Goal: Information Seeking & Learning: Learn about a topic

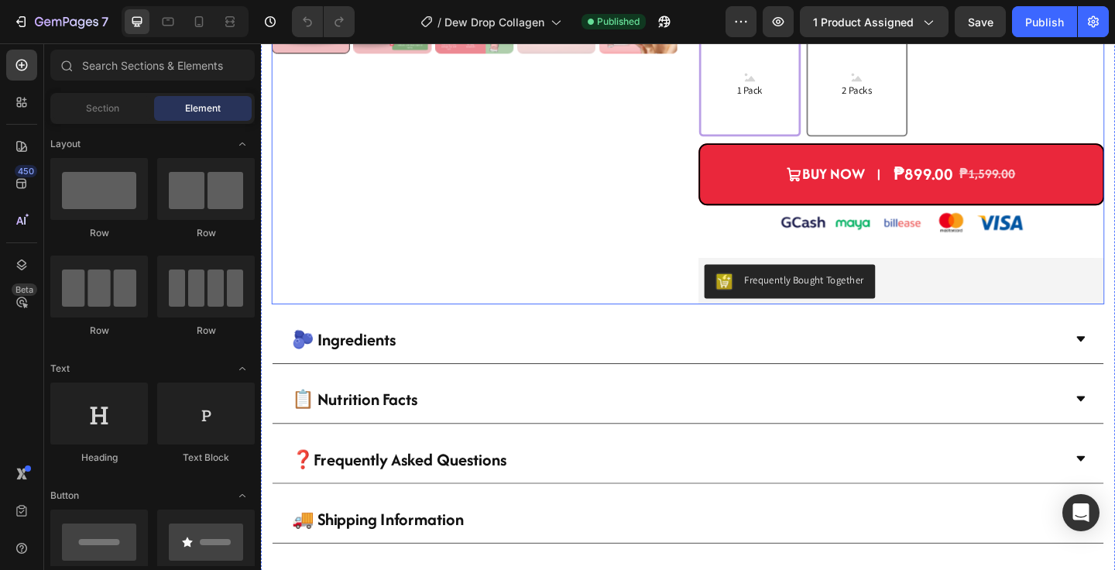
scroll to position [790, 0]
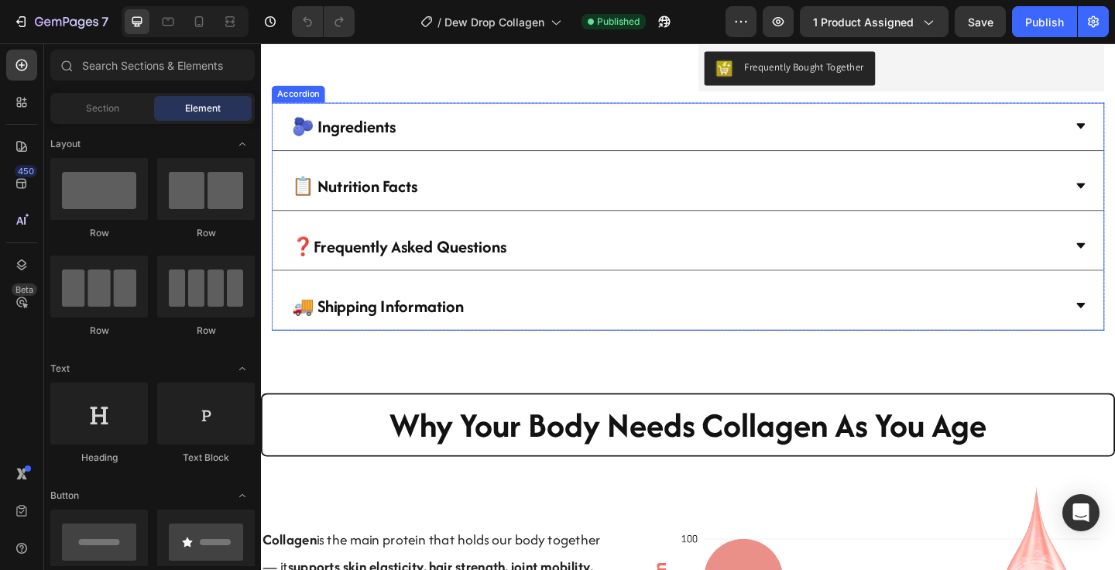
click at [504, 267] on p "❓Frequently Asked Questions" at bounding box center [411, 264] width 234 height 35
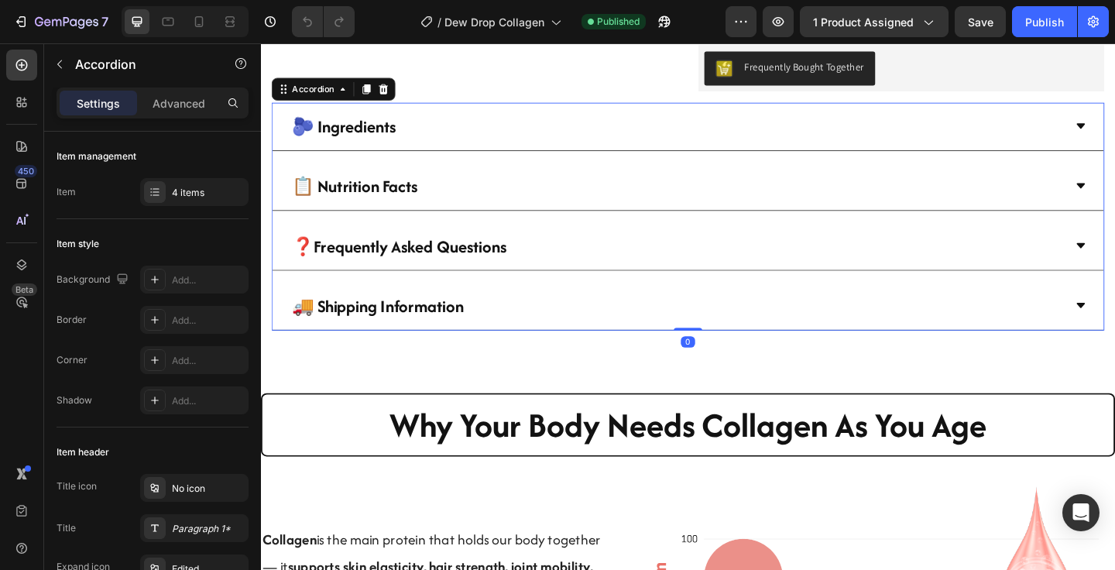
click at [679, 263] on div "❓Frequently Asked Questions" at bounding box center [713, 264] width 842 height 39
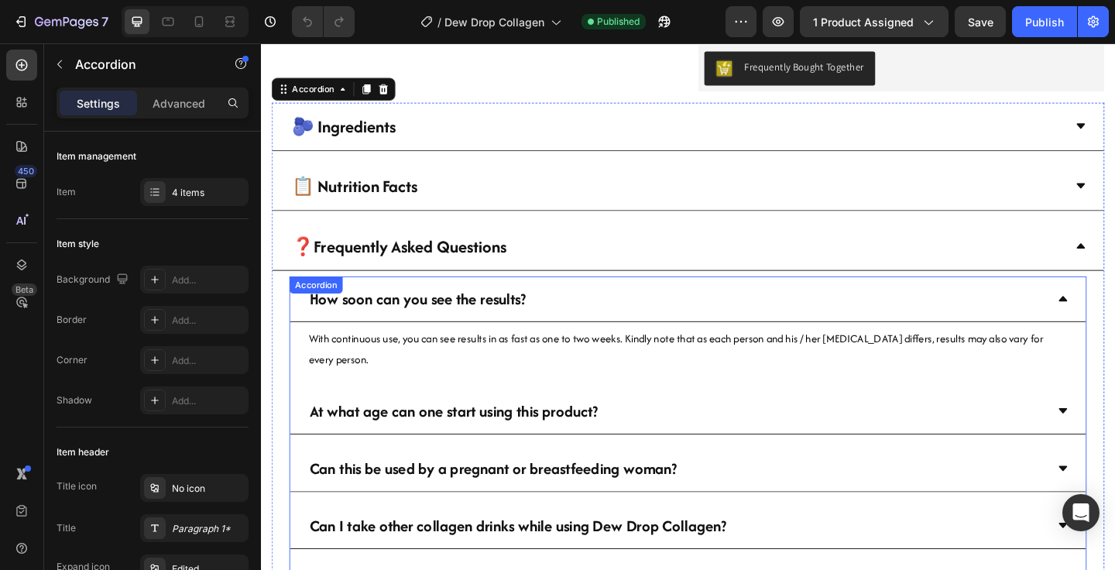
scroll to position [840, 0]
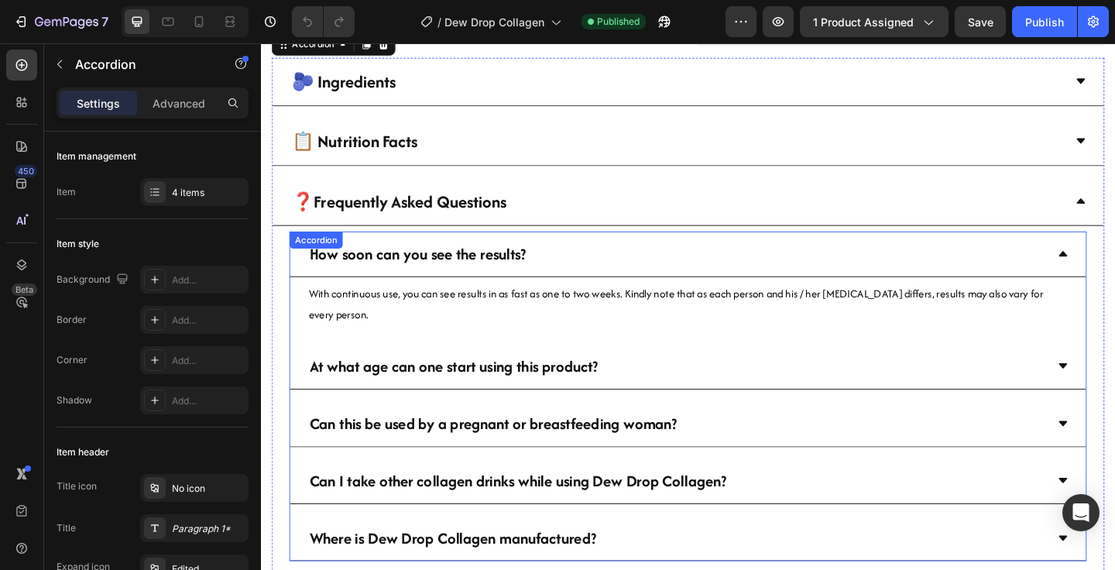
click at [672, 400] on div "At what age can one start using this product?" at bounding box center [713, 394] width 804 height 36
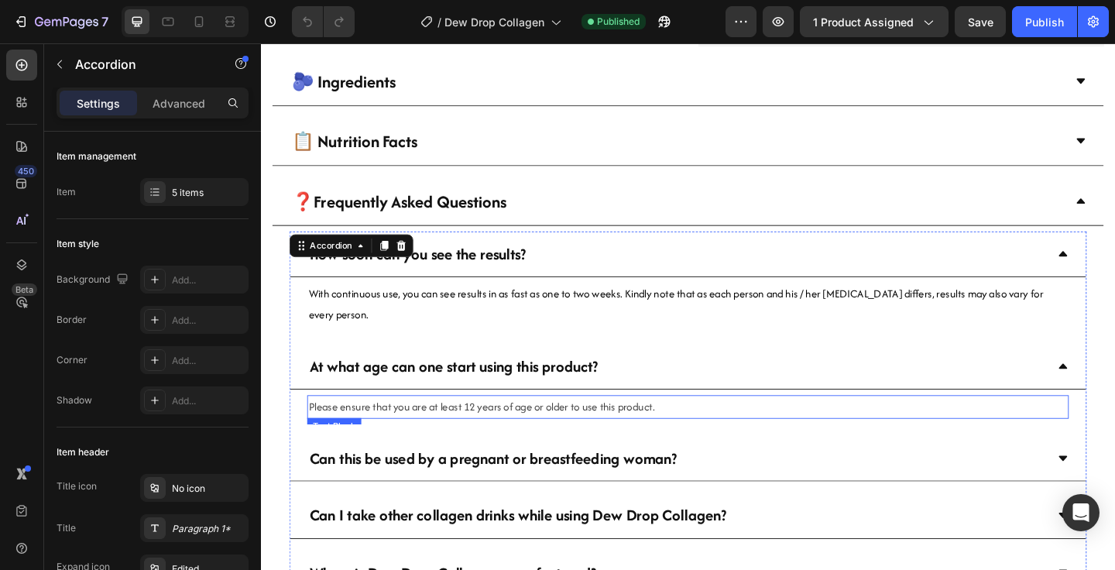
click at [482, 443] on span "Please ensure that you are at least 12 years of age or older to use this produc…" at bounding box center [501, 438] width 376 height 16
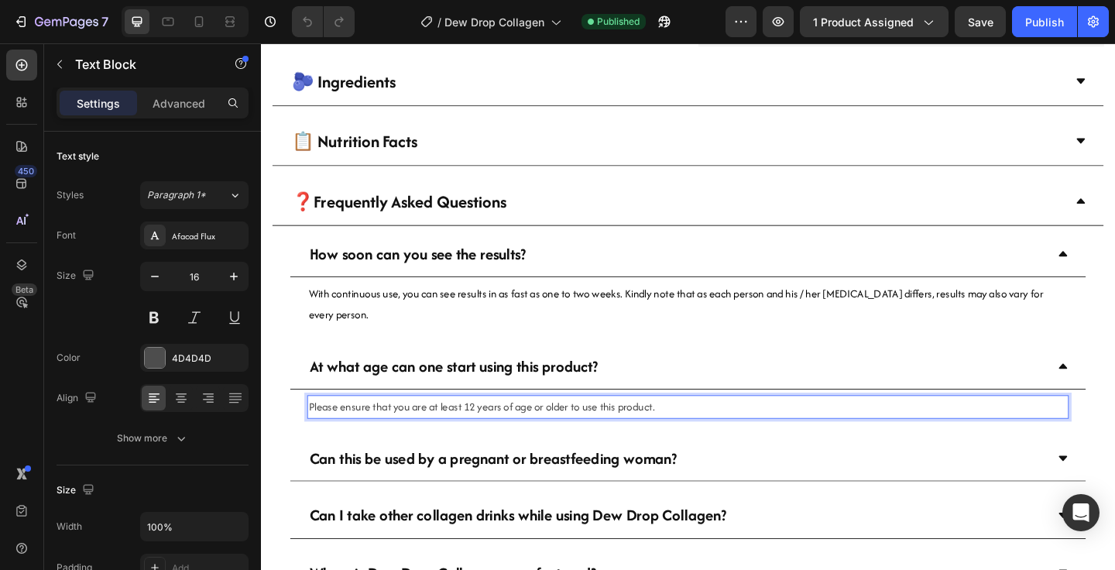
click at [496, 439] on span "Please ensure that you are at least 12 years of age or older to use this produc…" at bounding box center [501, 438] width 376 height 16
click at [491, 441] on span "Please ensure that you are at least 12 years of age or older to use this produc…" at bounding box center [501, 438] width 376 height 16
click at [488, 440] on span "Please ensure that you are at least 18 years of age or older to use this produc…" at bounding box center [501, 438] width 376 height 16
click at [488, 441] on span "Please ensure that you are at least 18 years of age or older to use this produc…" at bounding box center [501, 438] width 376 height 16
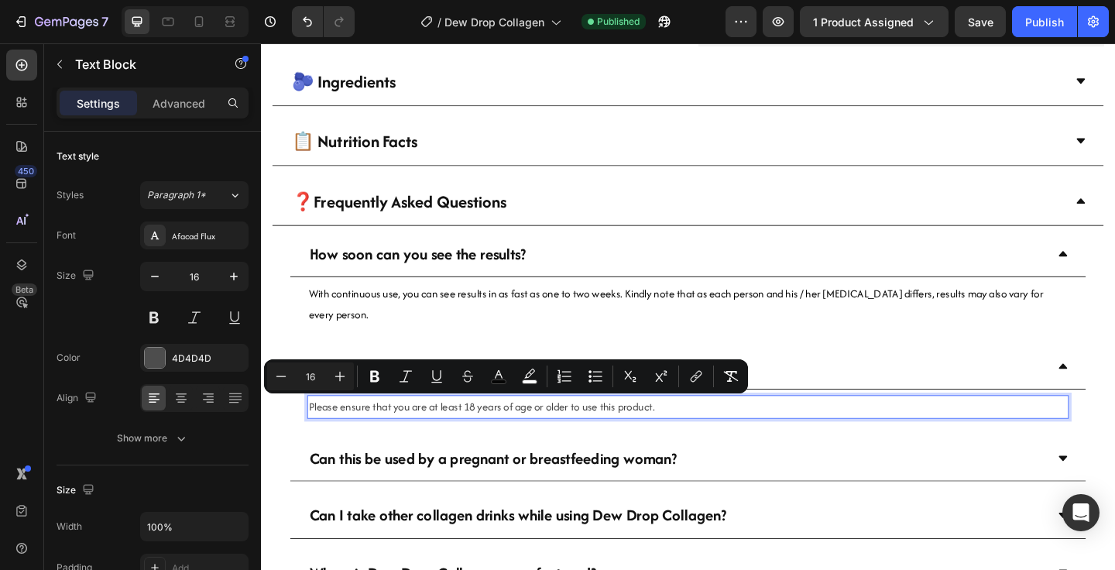
click at [562, 435] on span "Please ensure that you are at least 18 years of age or older to use this produc…" at bounding box center [501, 438] width 376 height 16
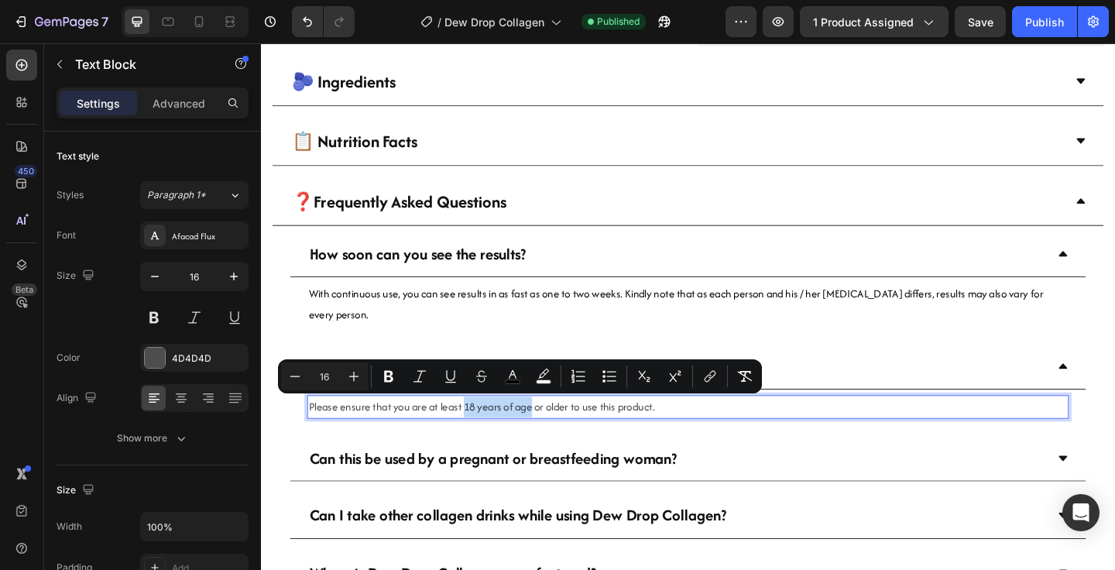
drag, startPoint x: 559, startPoint y: 441, endPoint x: 485, endPoint y: 446, distance: 74.5
click at [485, 446] on p "Please ensure that you are at least 18 years of age or older to use this produc…" at bounding box center [725, 438] width 825 height 22
click at [580, 441] on span "Please ensure that you are at least 18 years of age or older to use this produc…" at bounding box center [499, 438] width 372 height 16
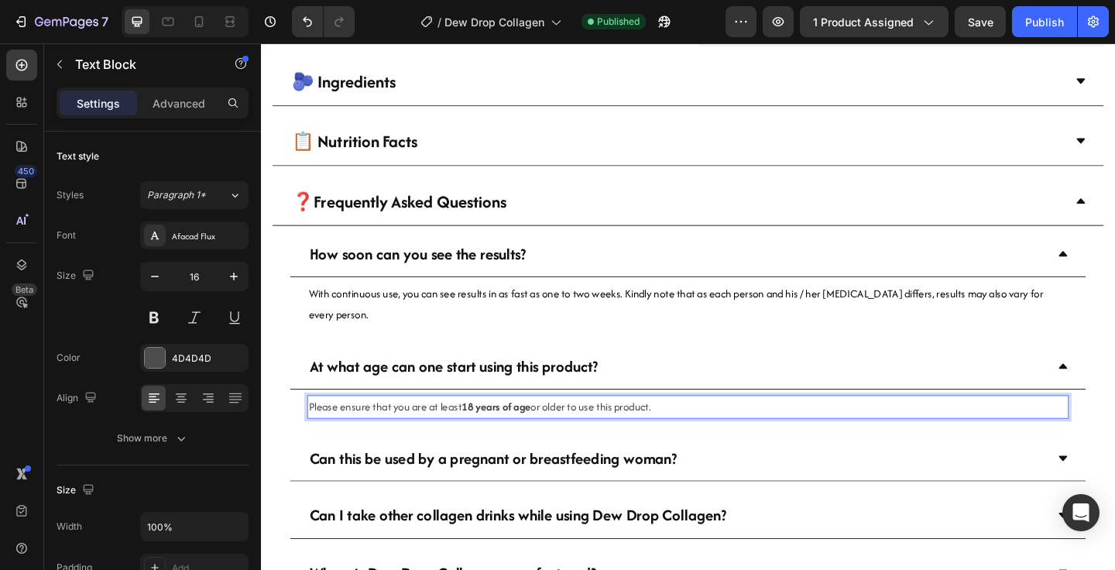
click at [585, 441] on span "Please ensure that you are at least 18 years of age or older to use this produc…" at bounding box center [499, 438] width 372 height 16
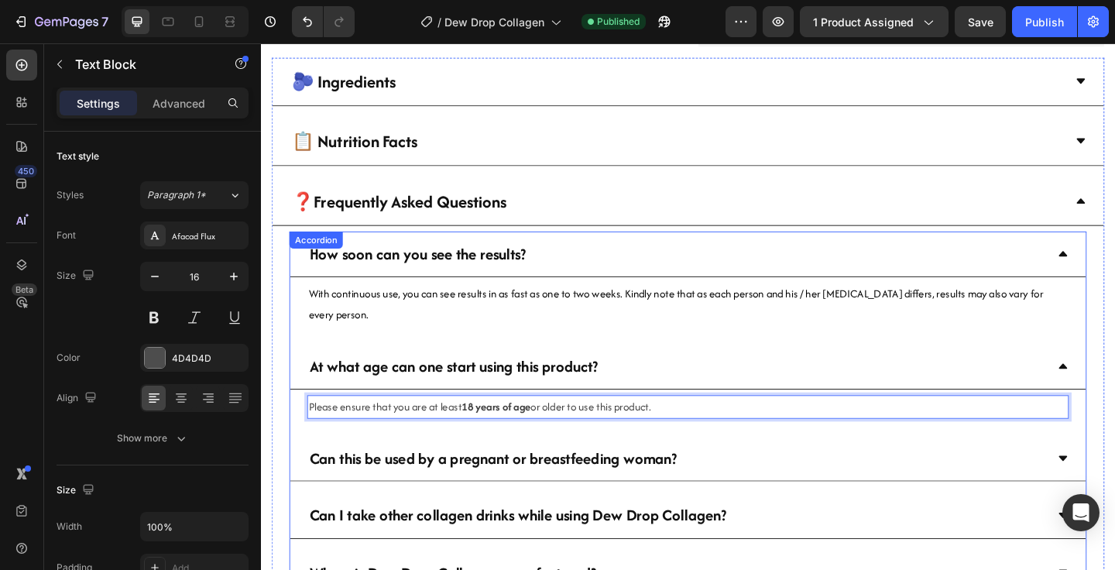
click at [1114, 393] on div "At what age can one start using this product?" at bounding box center [726, 395] width 866 height 50
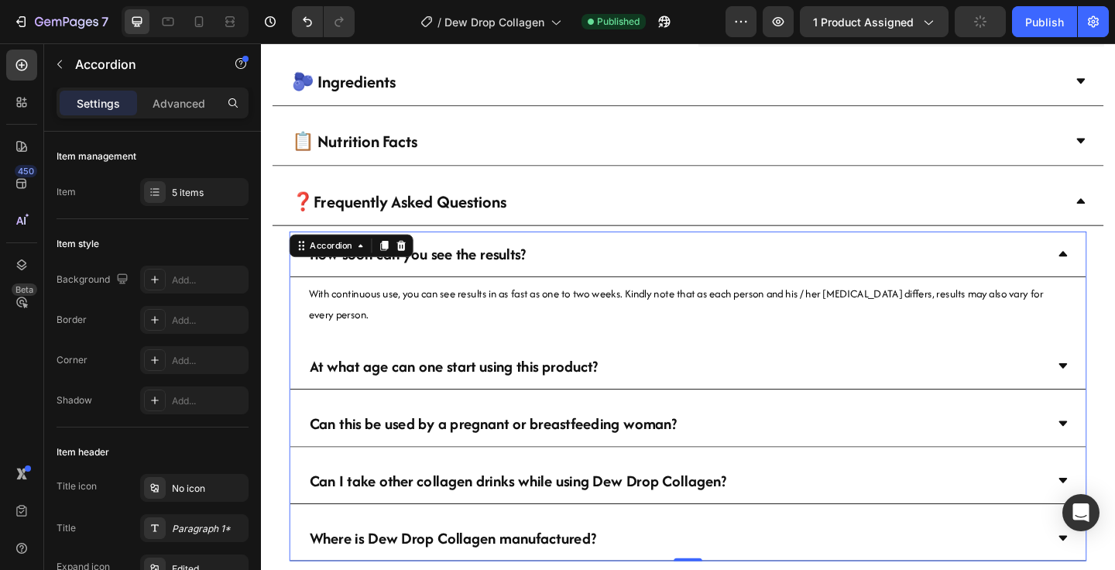
scroll to position [907, 0]
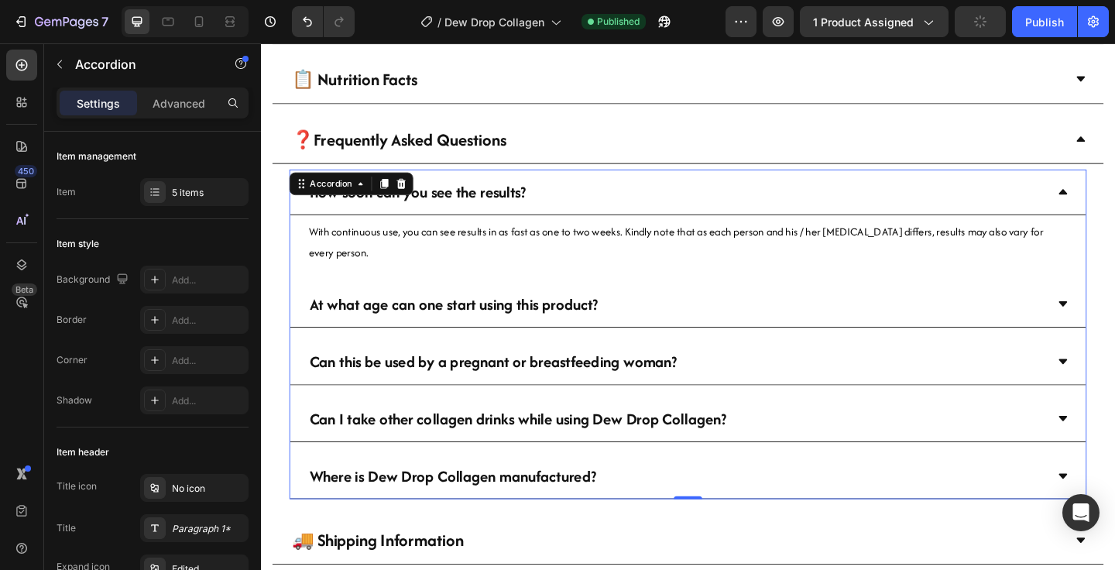
click at [1114, 378] on div "Can this be used by a pregnant or breastfeeding woman?" at bounding box center [726, 390] width 866 height 50
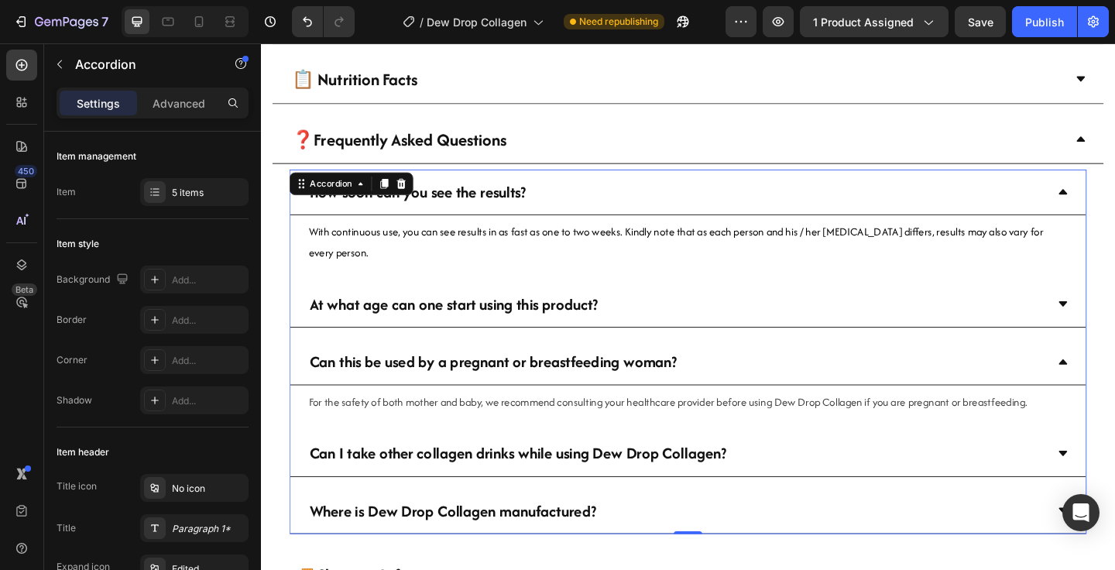
click at [1114, 382] on div "Can this be used by a pregnant or breastfeeding woman?" at bounding box center [726, 390] width 866 height 50
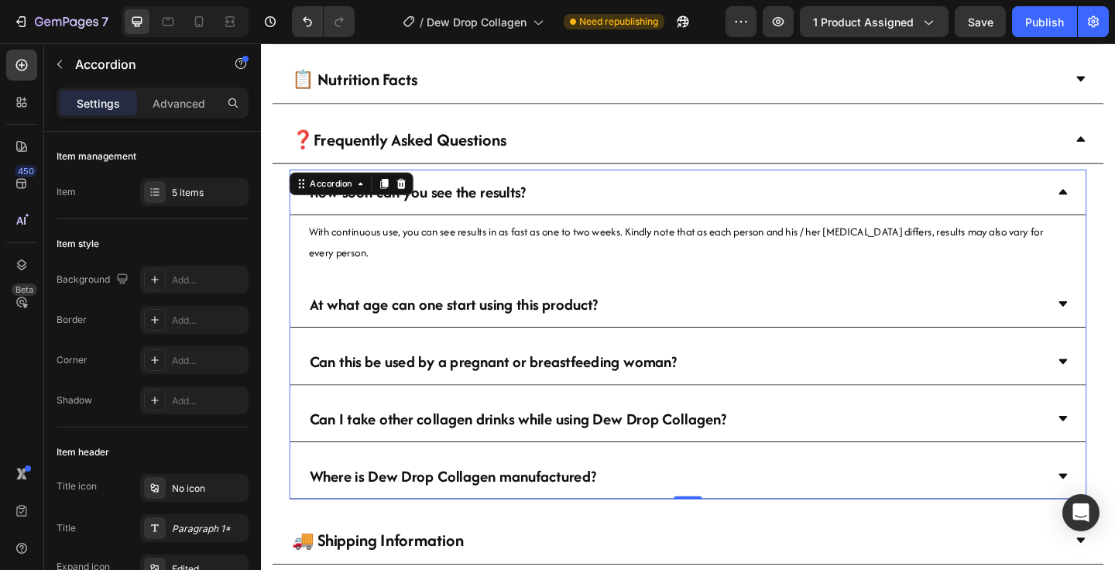
click at [1114, 447] on icon at bounding box center [1133, 451] width 12 height 12
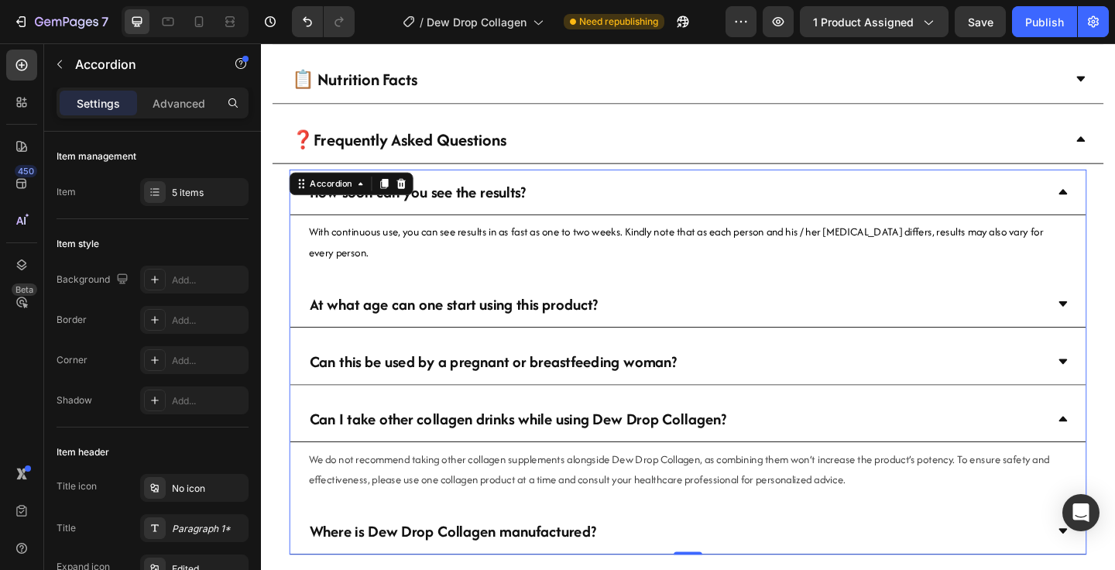
click at [1114, 447] on icon at bounding box center [1133, 451] width 12 height 12
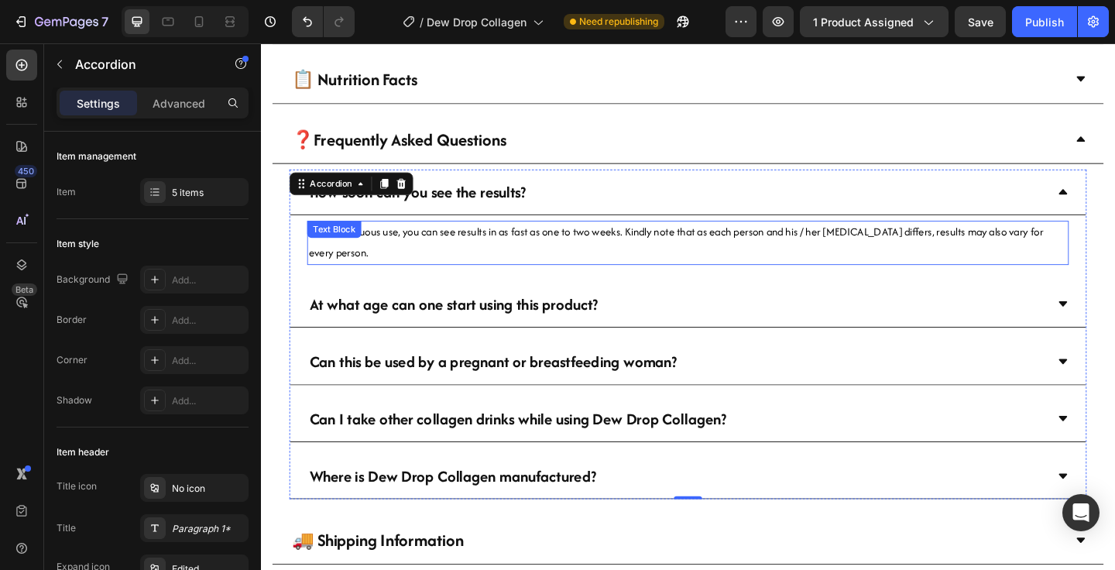
scroll to position [825, 0]
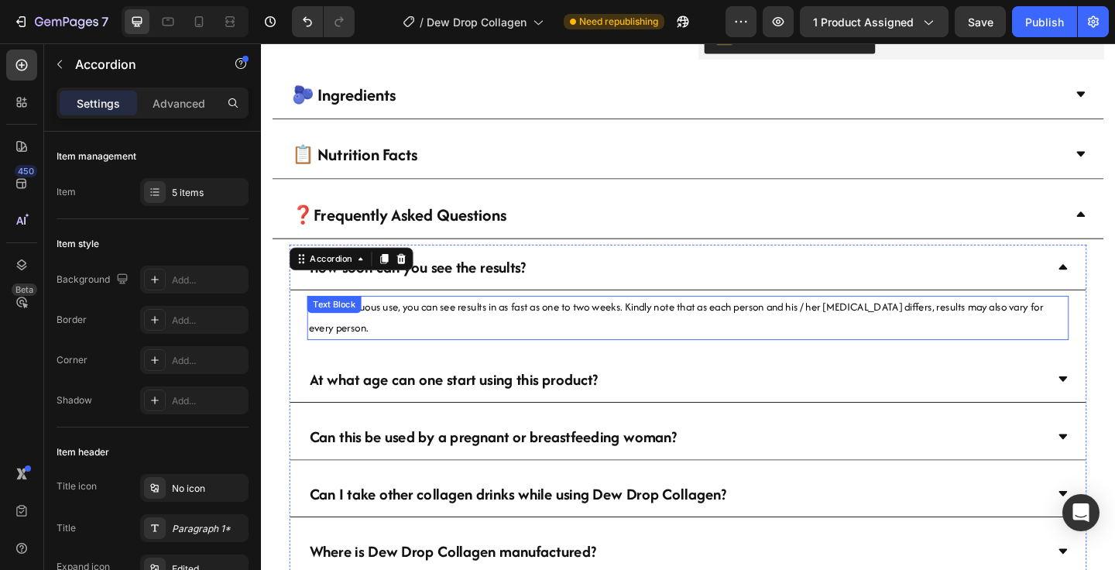
click at [701, 346] on p "With continuous use, you can see results in as fast as one to two weeks. Kindly…" at bounding box center [725, 342] width 825 height 45
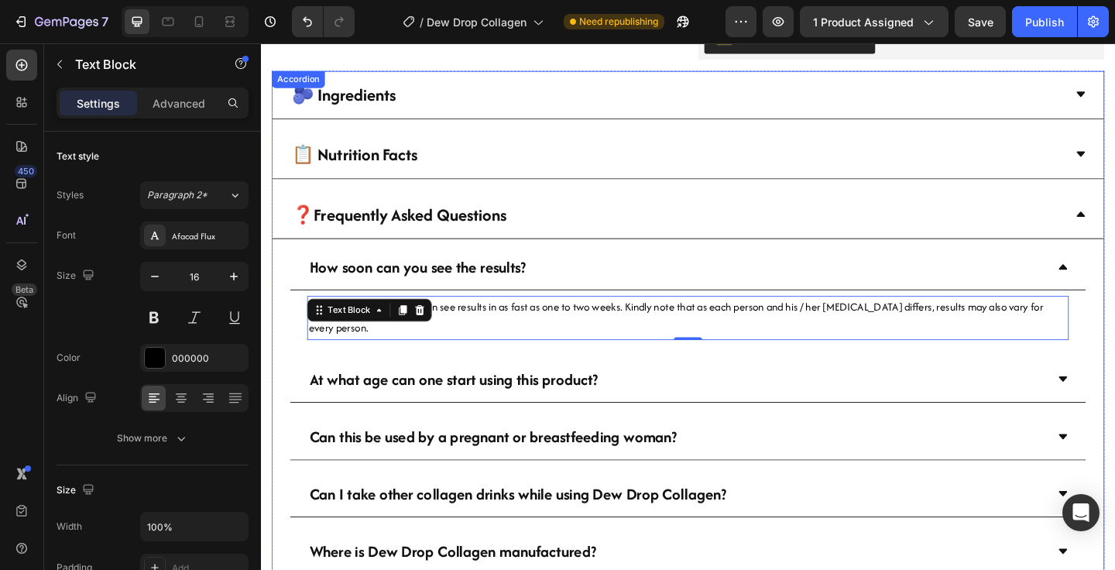
scroll to position [776, 0]
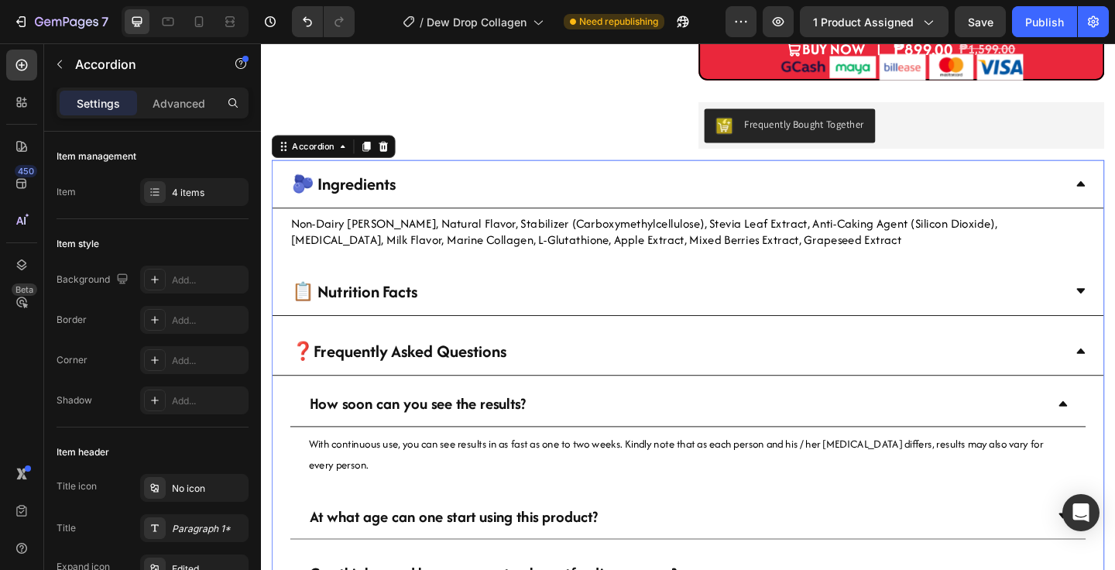
scroll to position [725, 0]
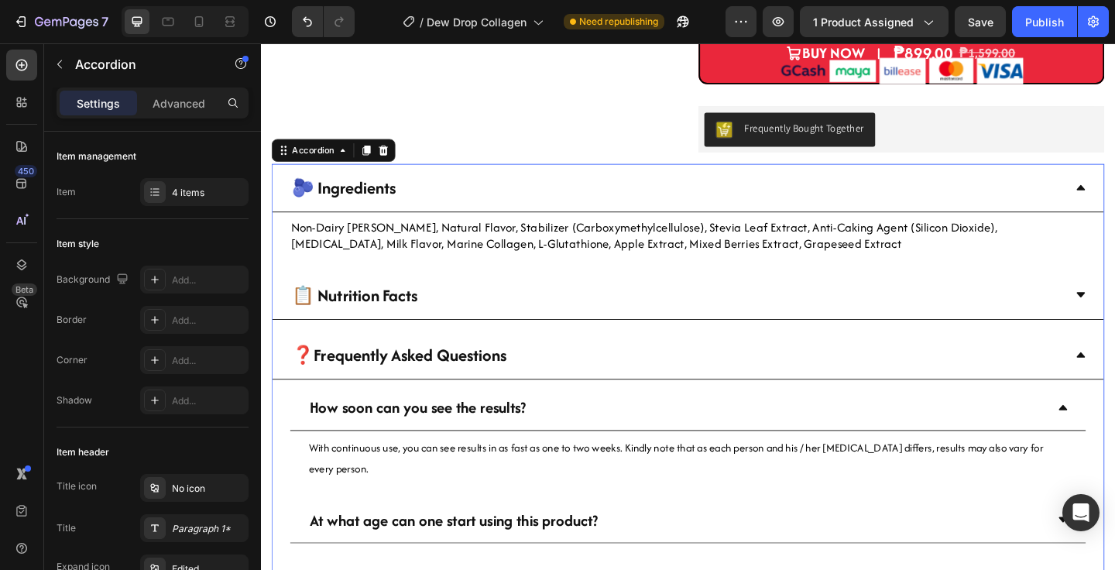
click at [450, 239] on p "Non-Dairy [PERSON_NAME], Natural Flavor, Stabilizer (Carboxymethylcellulose), S…" at bounding box center [725, 253] width 864 height 36
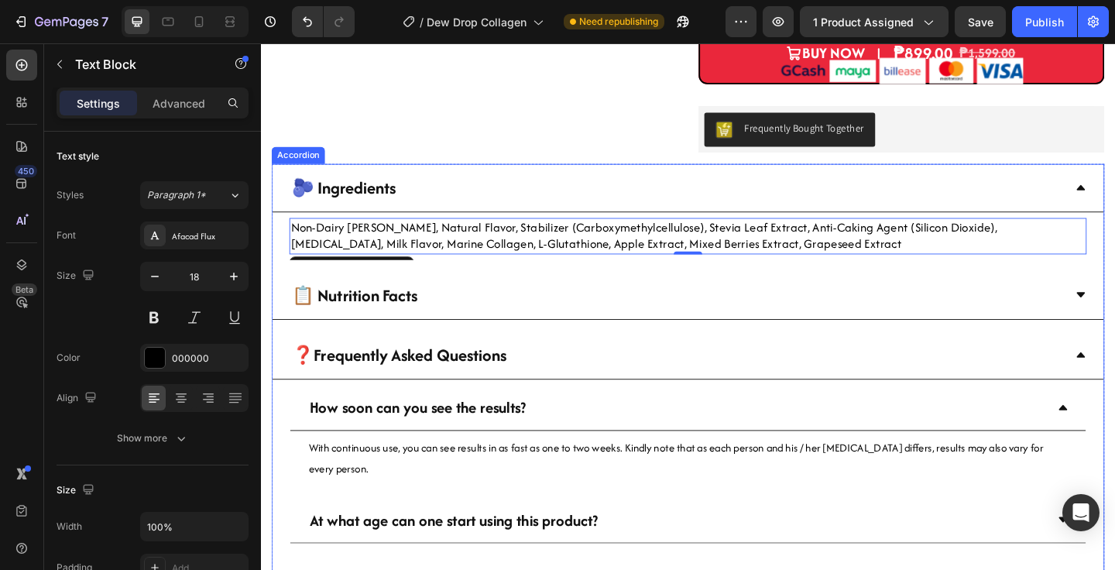
scroll to position [780, 0]
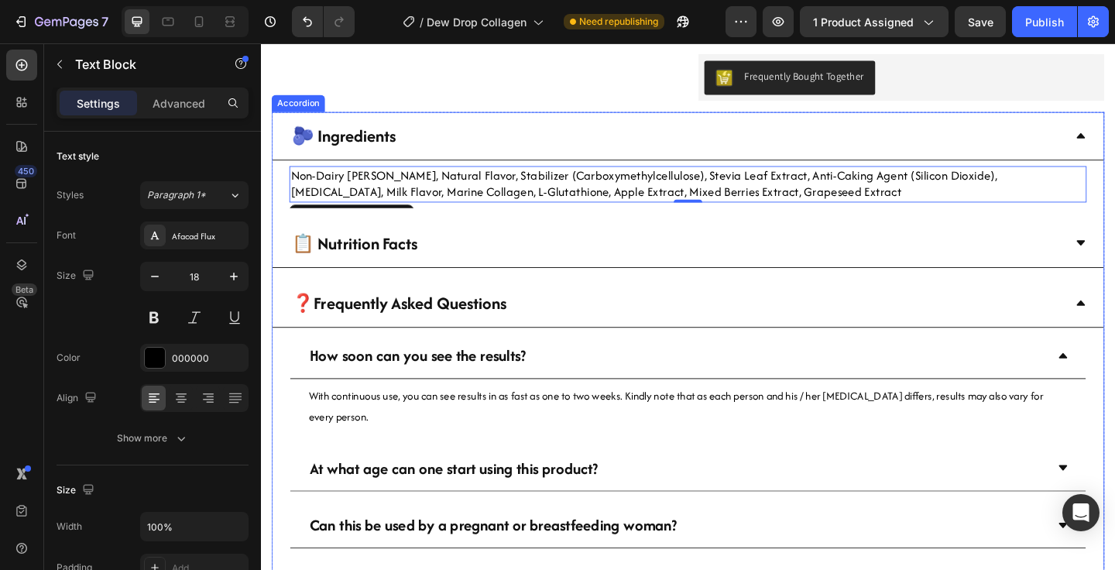
click at [1114, 260] on div "📋 Nutrition Facts" at bounding box center [725, 261] width 904 height 53
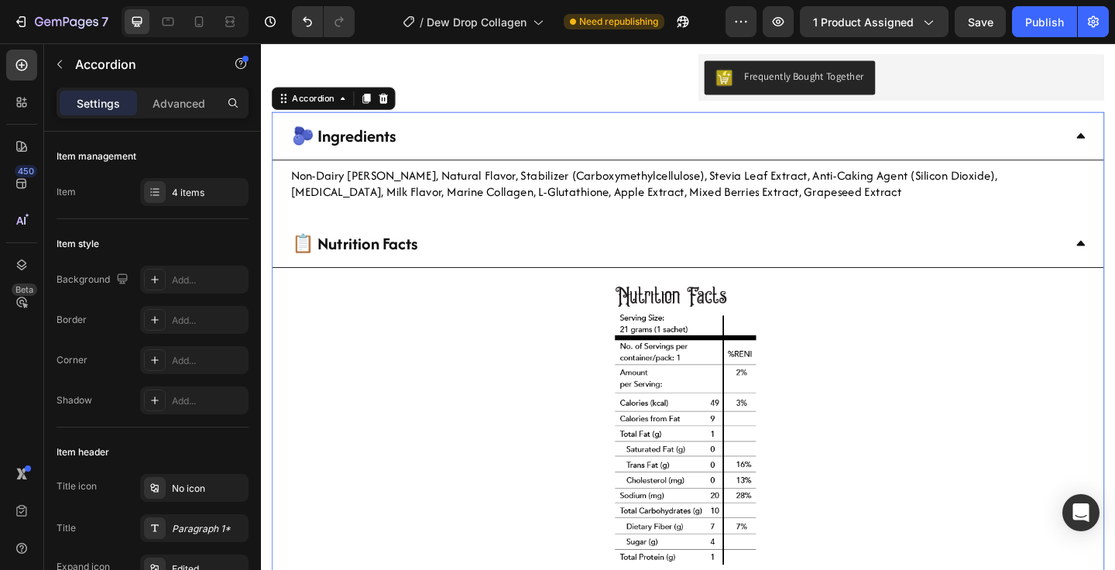
click at [1114, 262] on div "📋 Nutrition Facts" at bounding box center [725, 261] width 904 height 53
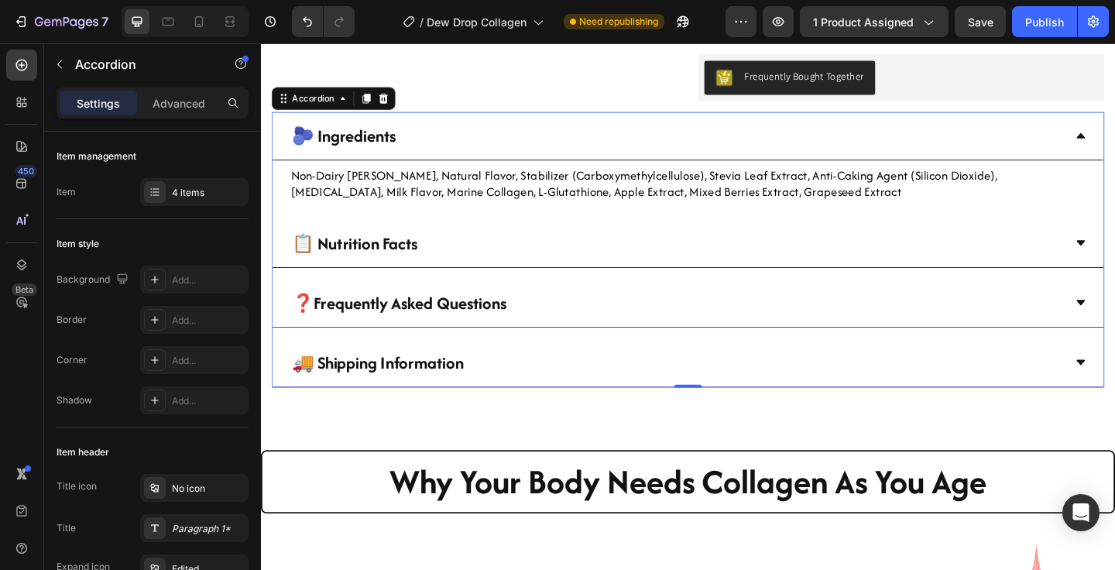
scroll to position [809, 0]
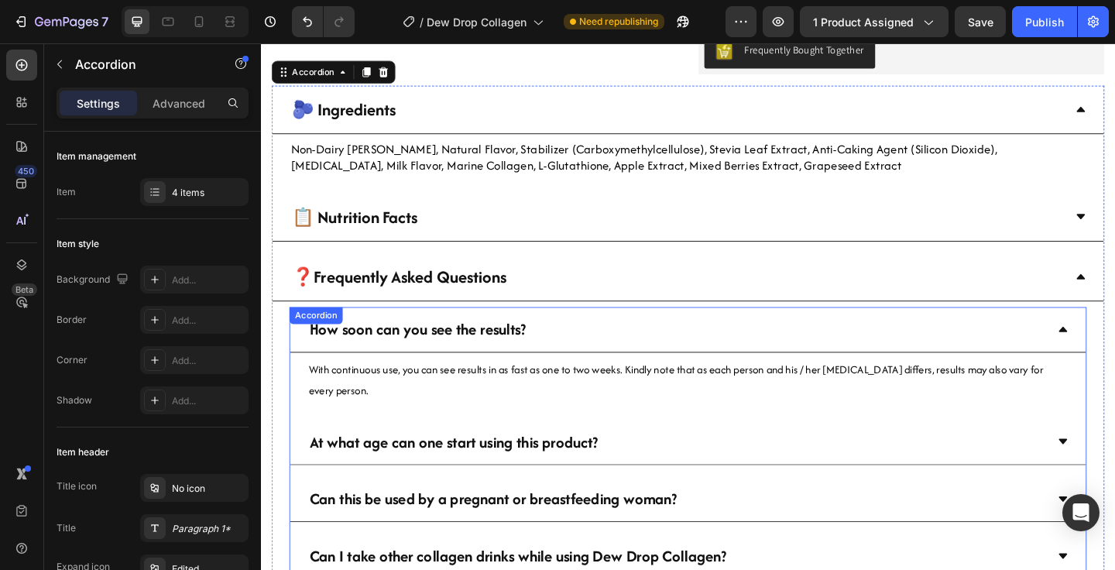
scroll to position [857, 0]
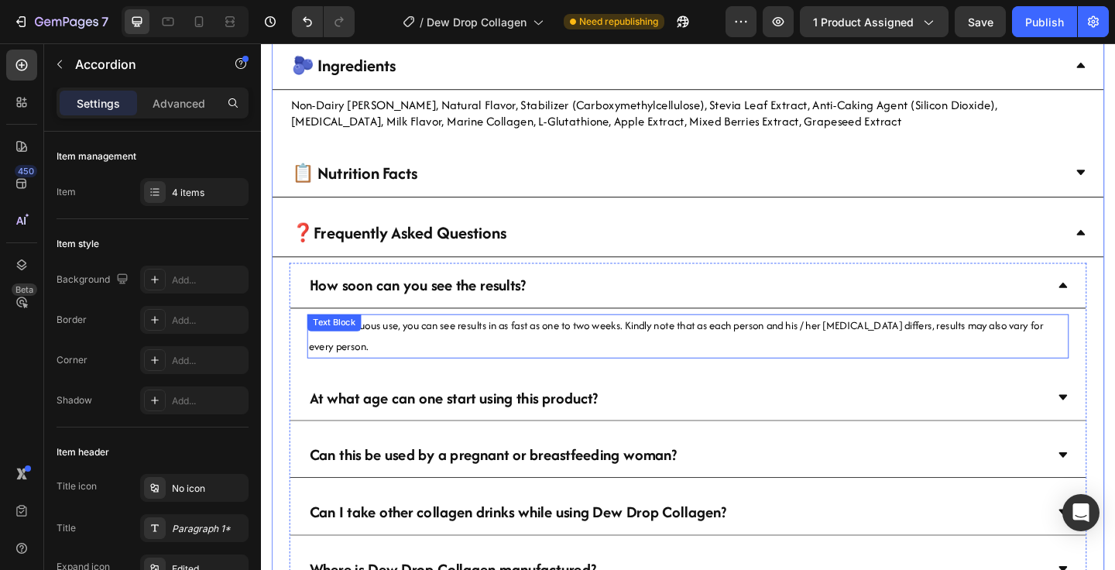
click at [514, 362] on p "With continuous use, you can see results in as fast as one to two weeks. Kindly…" at bounding box center [725, 362] width 825 height 45
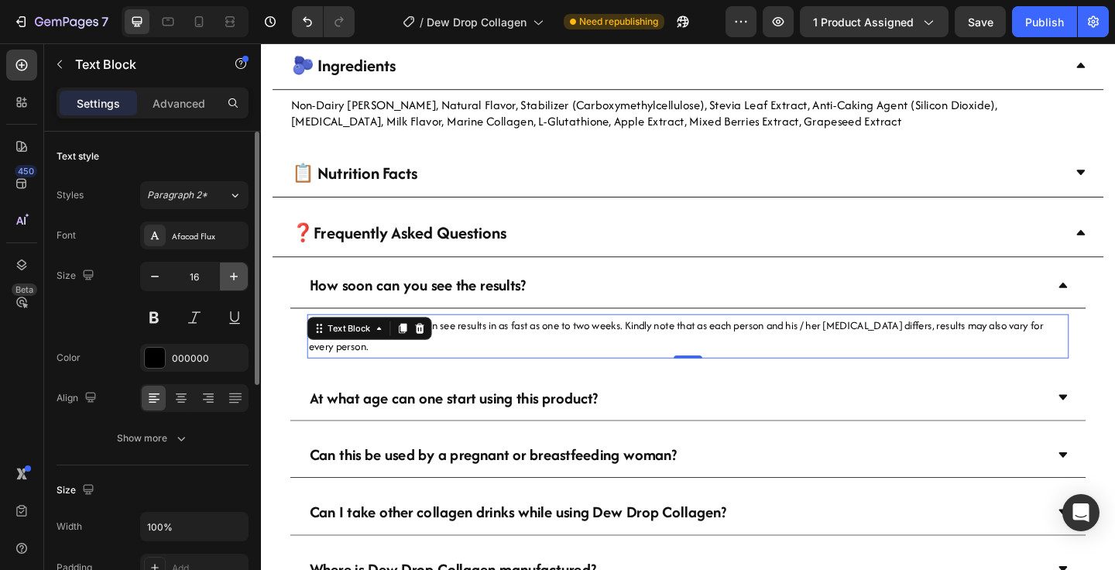
click at [233, 283] on icon "button" at bounding box center [233, 276] width 15 height 15
click at [234, 283] on icon "button" at bounding box center [233, 276] width 15 height 15
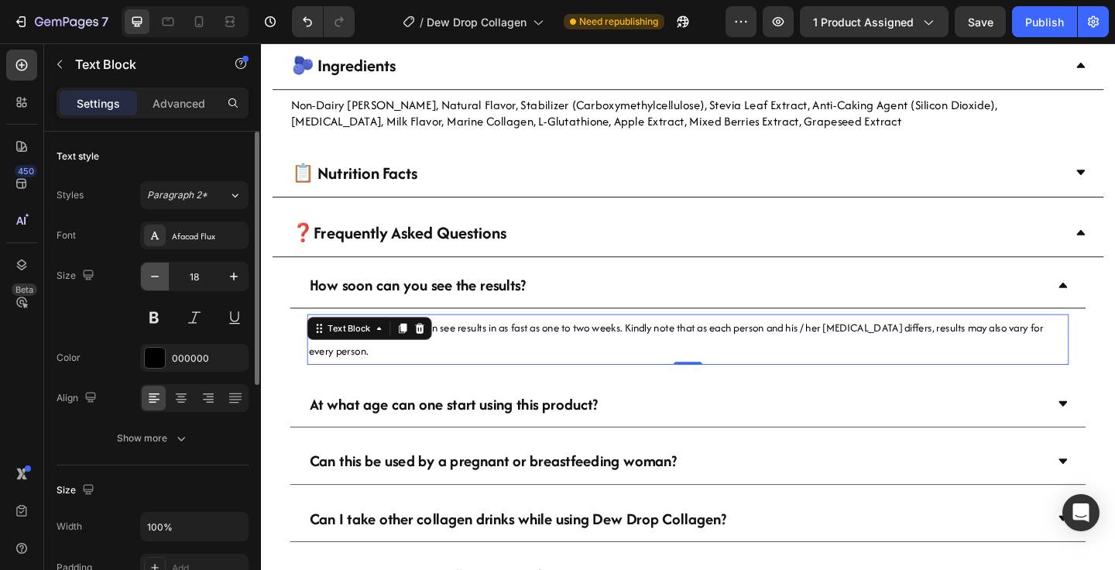
click at [148, 278] on icon "button" at bounding box center [154, 276] width 15 height 15
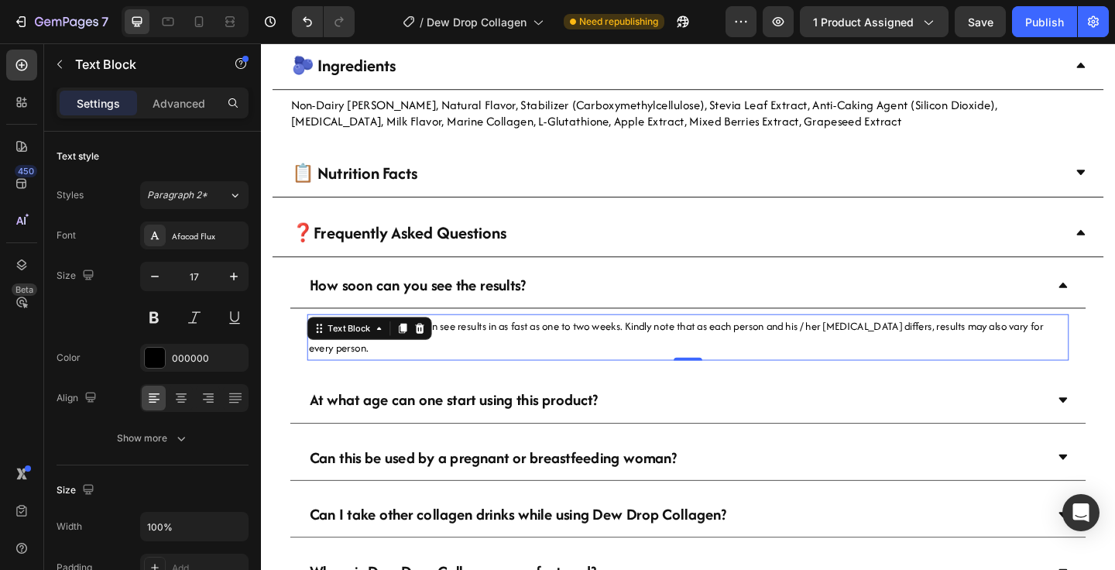
type input "16"
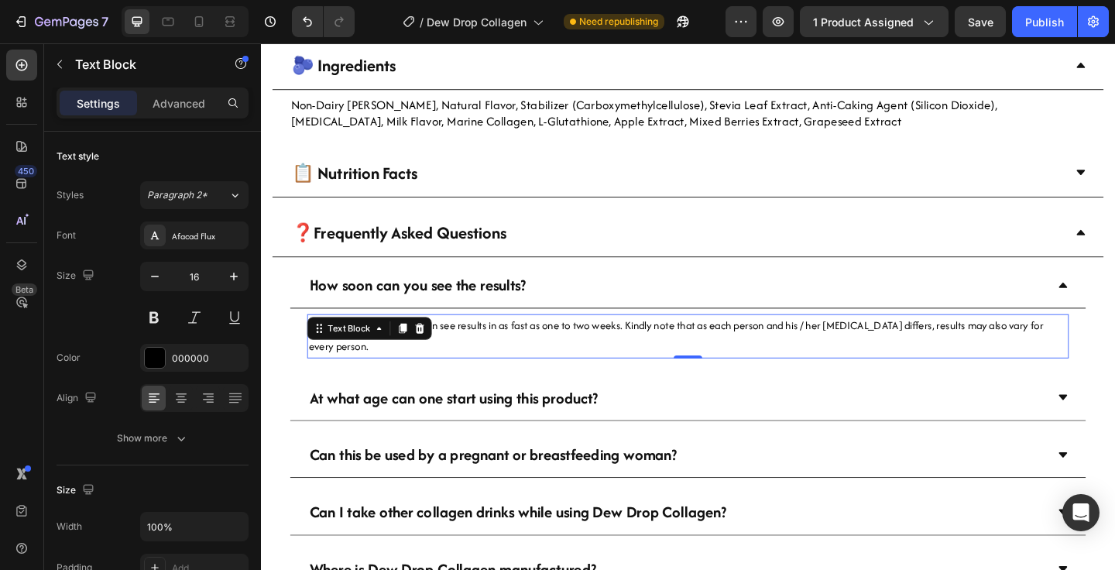
click at [514, 349] on span "With continuous use, you can see results in as fast as one to two weeks. Kindly…" at bounding box center [712, 361] width 799 height 39
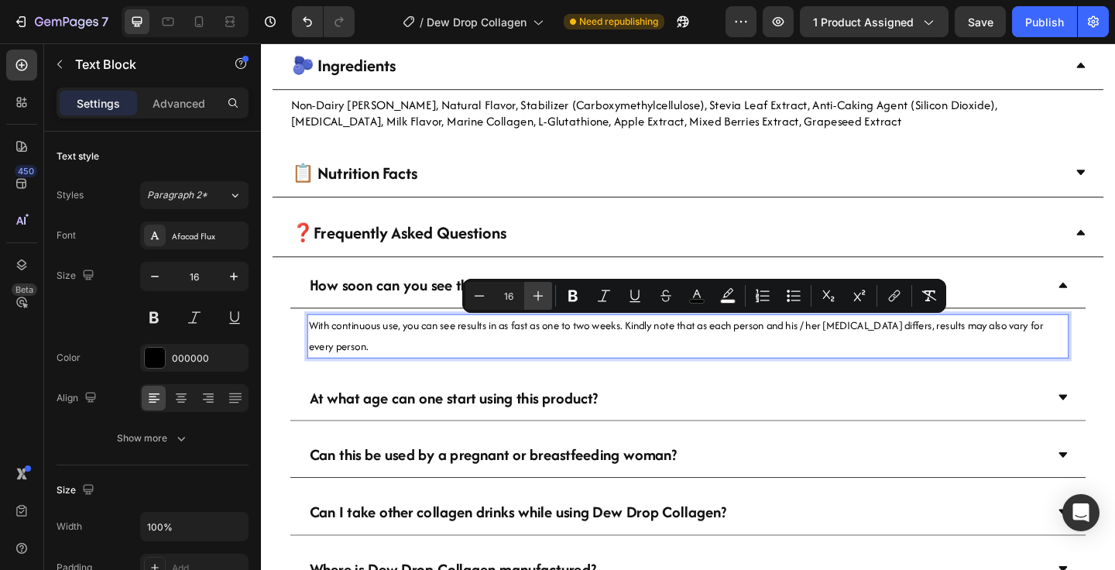
click at [537, 290] on icon "Editor contextual toolbar" at bounding box center [537, 295] width 15 height 15
type input "18"
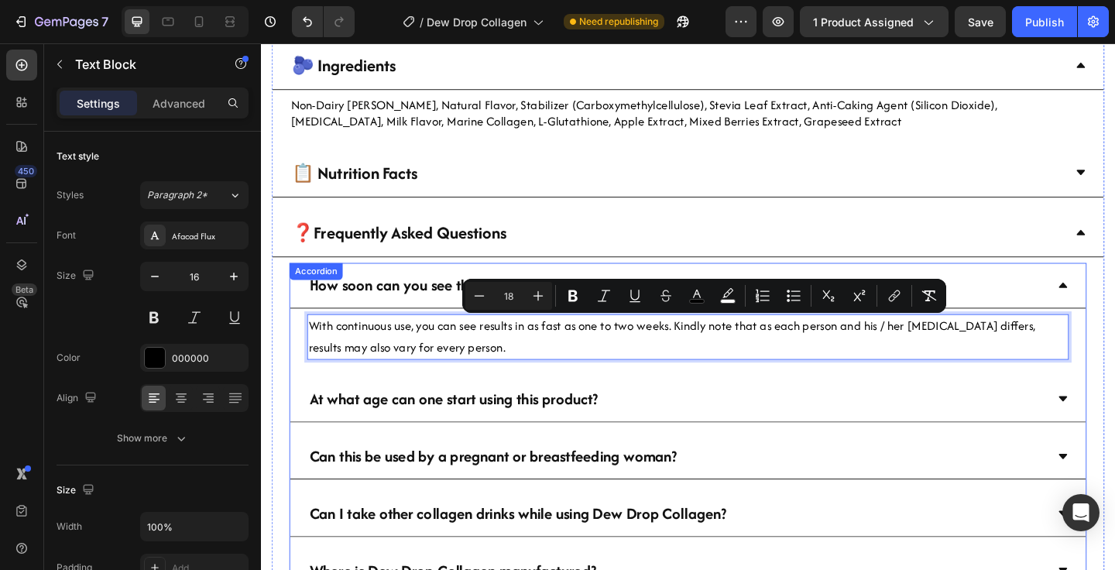
click at [1114, 314] on div "How soon can you see the results?" at bounding box center [726, 308] width 866 height 50
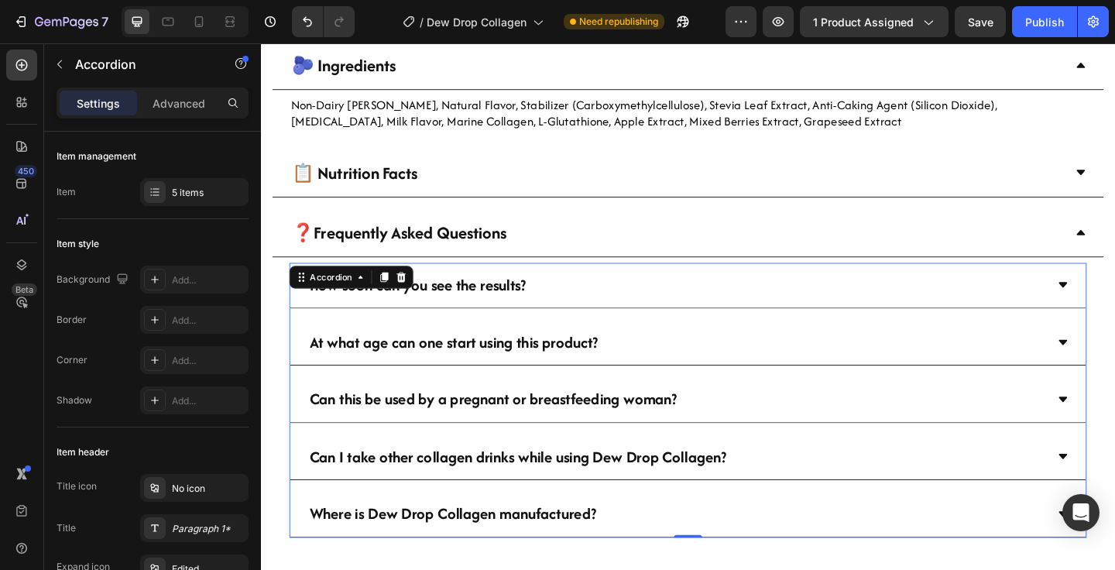
click at [1114, 372] on icon at bounding box center [1133, 369] width 12 height 12
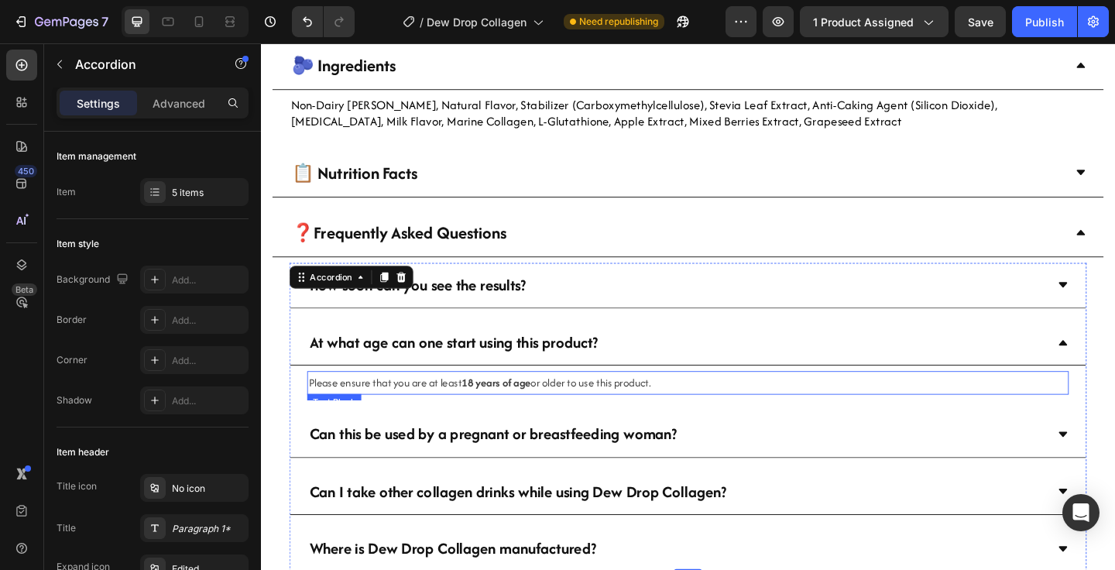
click at [656, 416] on span "Please ensure that you are at least 18 years of age or older to use this produc…" at bounding box center [499, 412] width 372 height 16
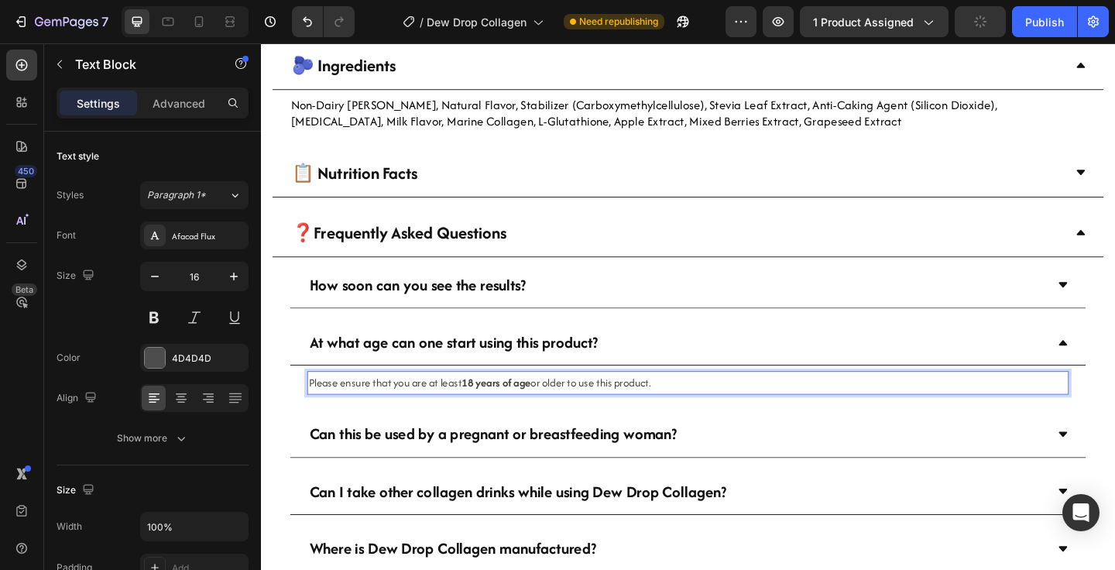
click at [488, 412] on strong "18 years of age" at bounding box center [516, 412] width 75 height 16
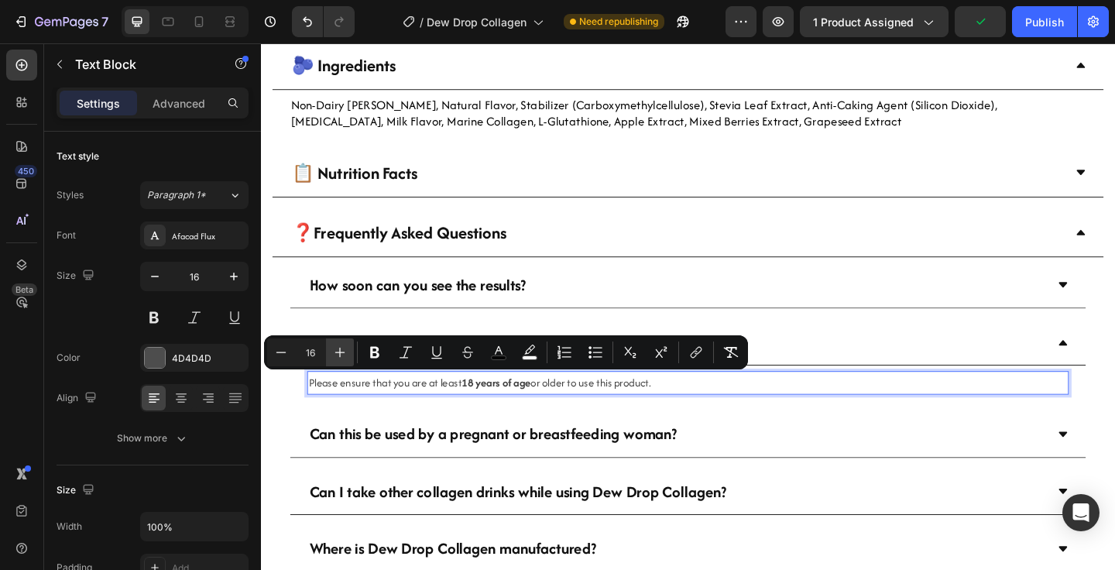
click at [342, 351] on icon "Editor contextual toolbar" at bounding box center [340, 353] width 10 height 10
type input "18"
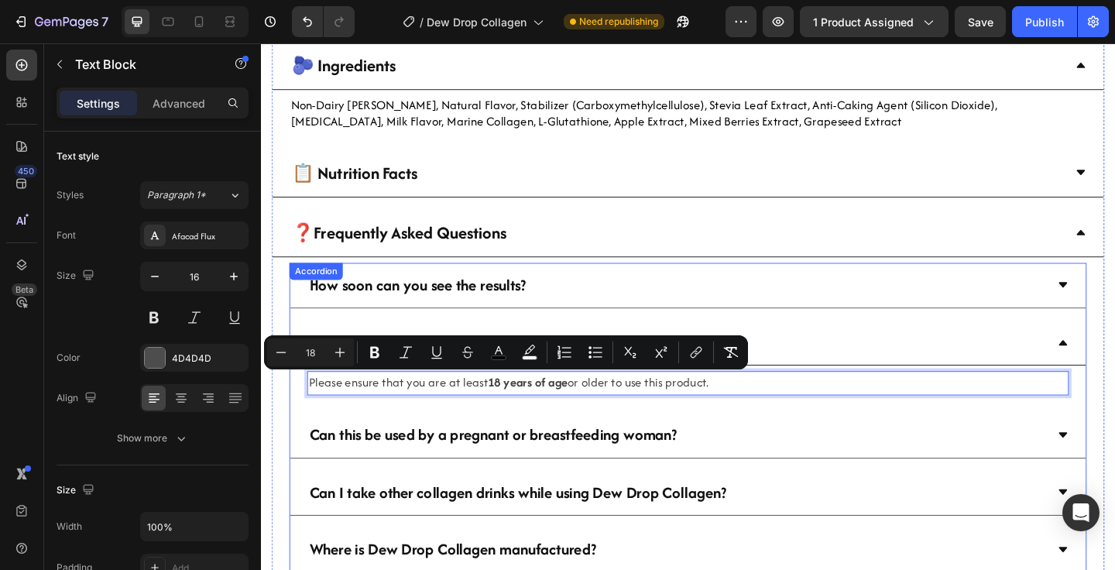
click at [1114, 363] on icon at bounding box center [1133, 369] width 12 height 12
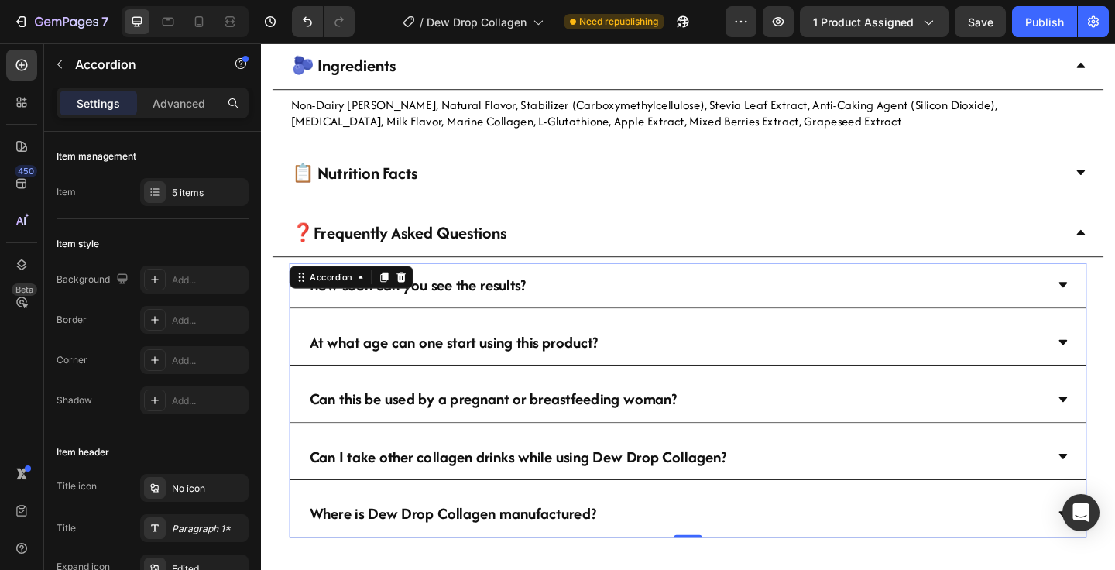
click at [1114, 423] on div "Can this be used by a pregnant or breastfeeding woman?" at bounding box center [726, 431] width 866 height 50
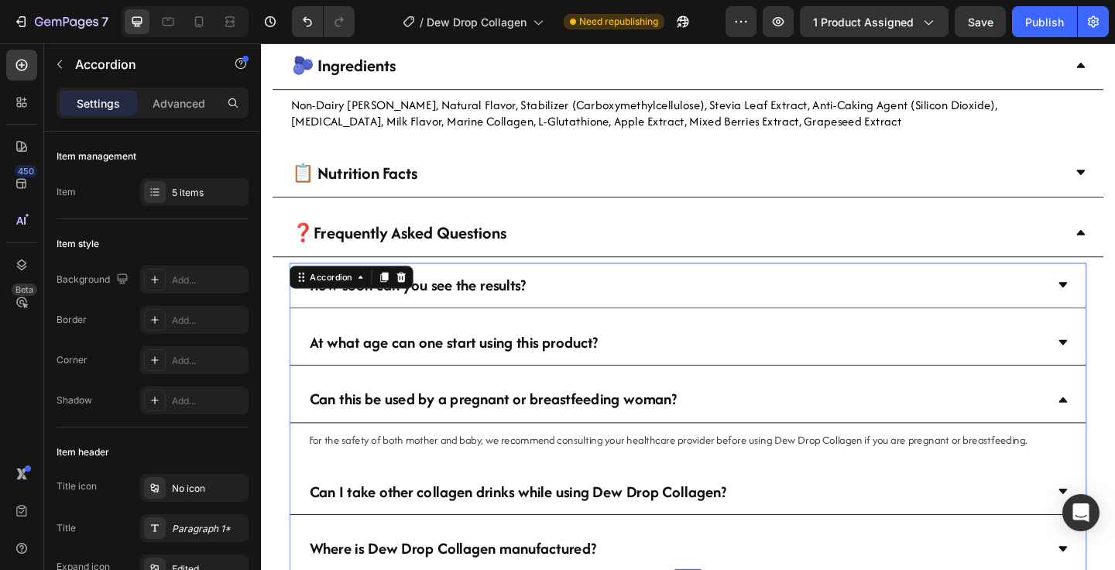
scroll to position [933, 0]
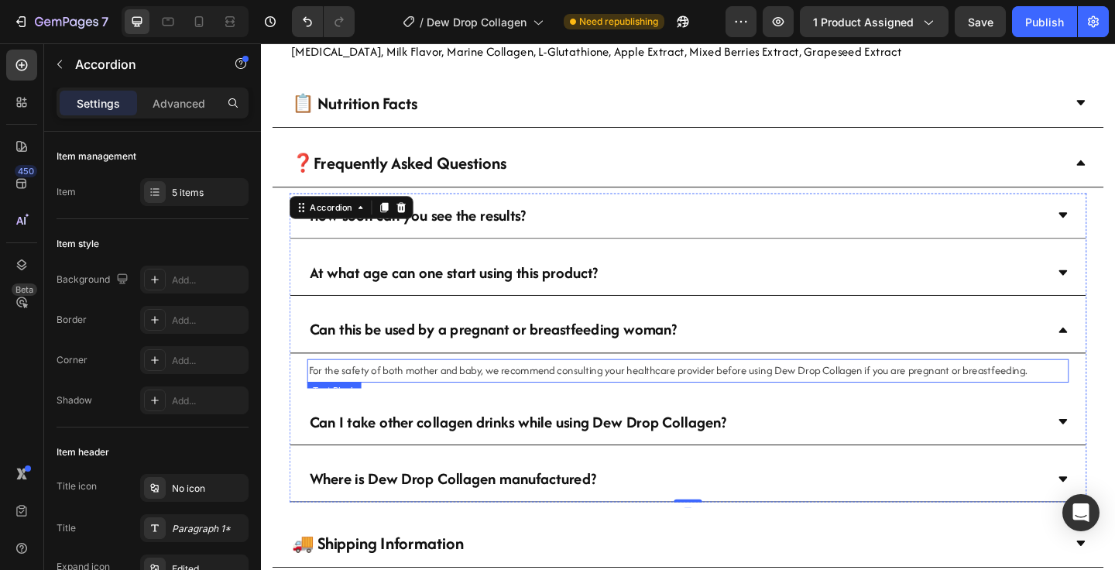
click at [825, 398] on span "For the safety of both mother and baby, we recommend consulting your healthcare…" at bounding box center [704, 399] width 782 height 16
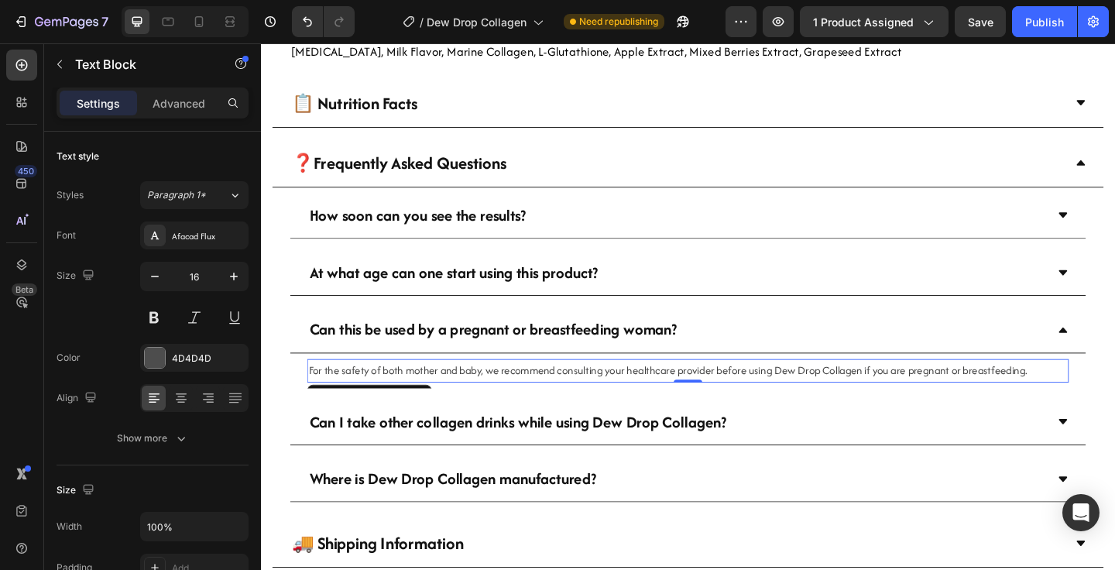
click at [825, 398] on span "For the safety of both mother and baby, we recommend consulting your healthcare…" at bounding box center [704, 399] width 782 height 16
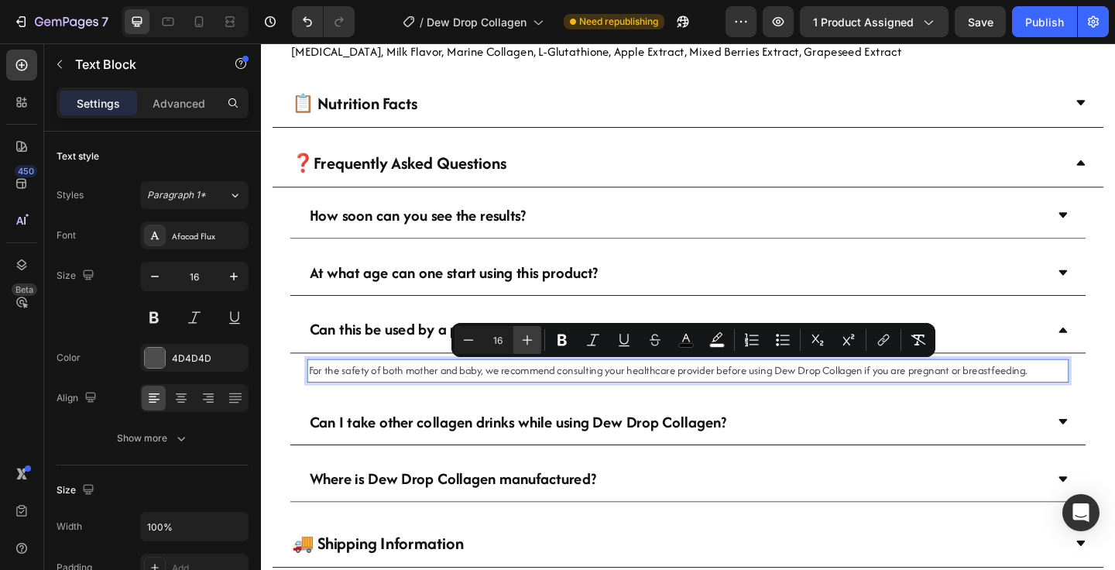
click at [529, 342] on icon "Editor contextual toolbar" at bounding box center [527, 339] width 15 height 15
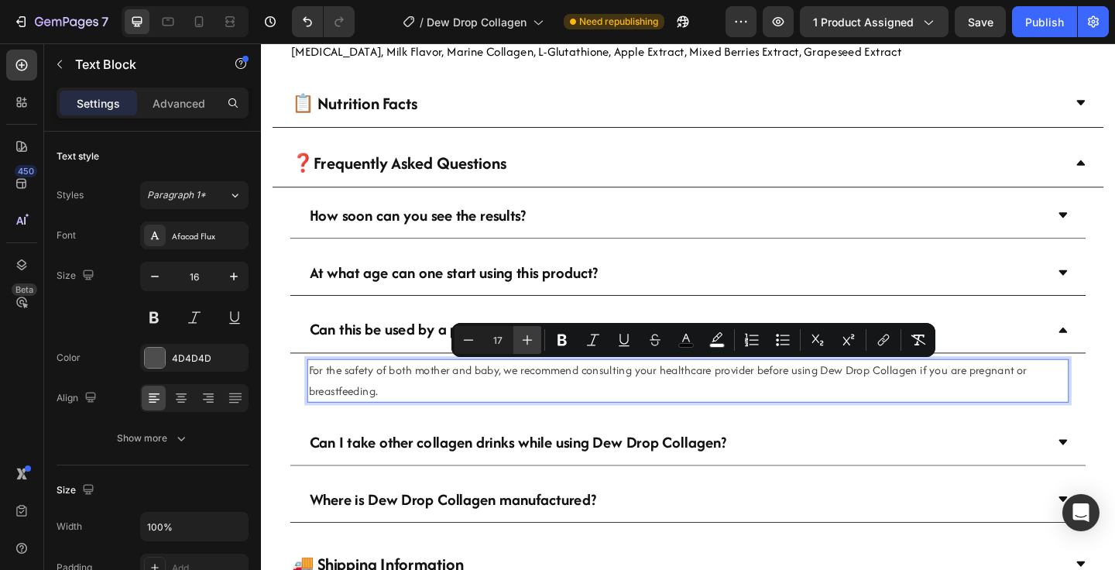
click at [529, 342] on icon "Editor contextual toolbar" at bounding box center [527, 339] width 15 height 15
type input "18"
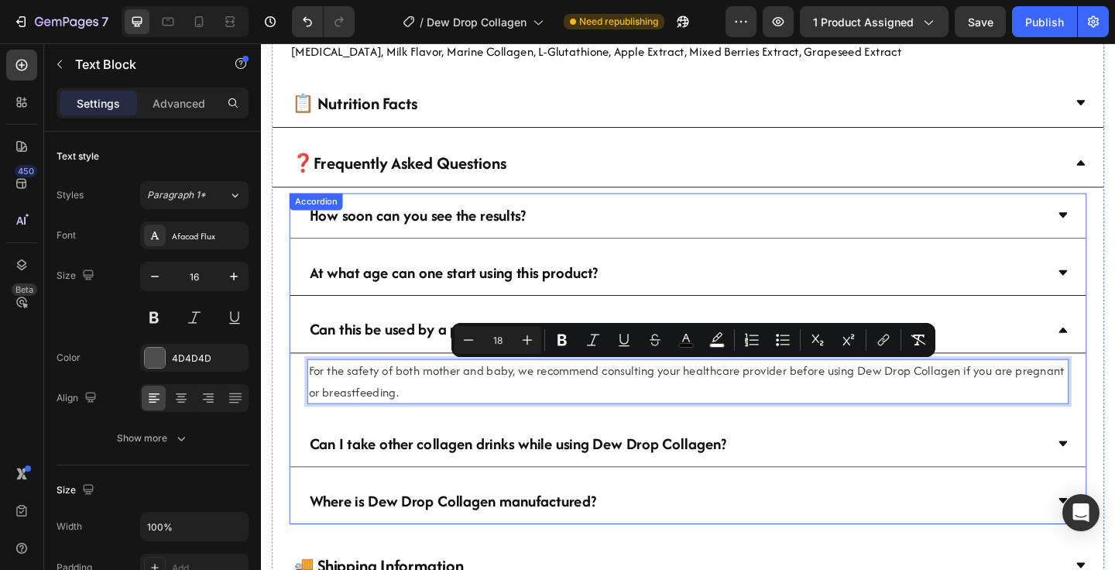
click at [1114, 354] on icon at bounding box center [1133, 355] width 9 height 5
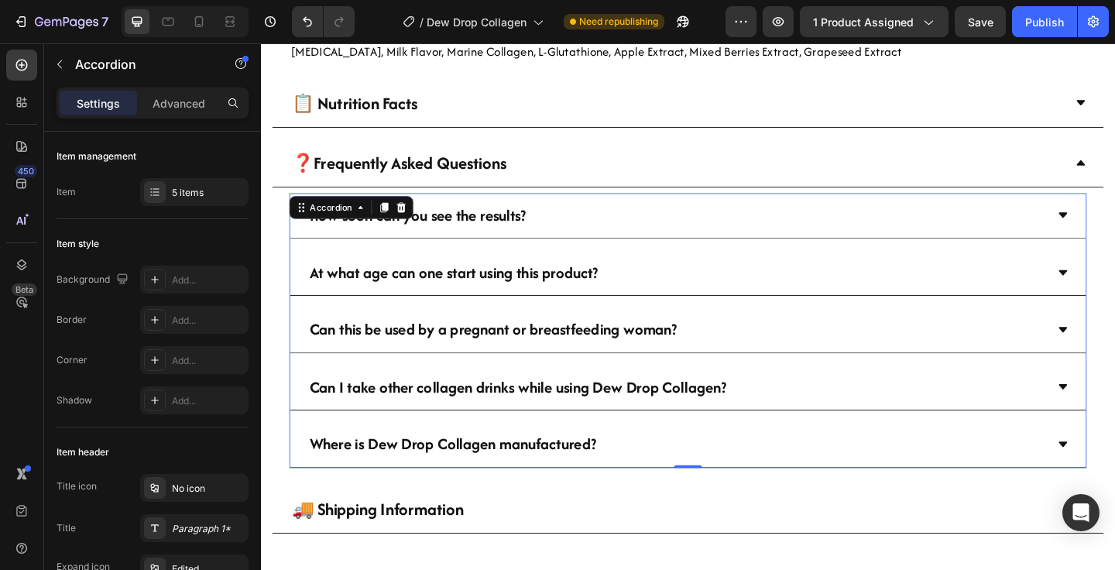
click at [1114, 425] on div "Can I take other collagen drinks while using Dew Drop Collagen?" at bounding box center [726, 418] width 866 height 50
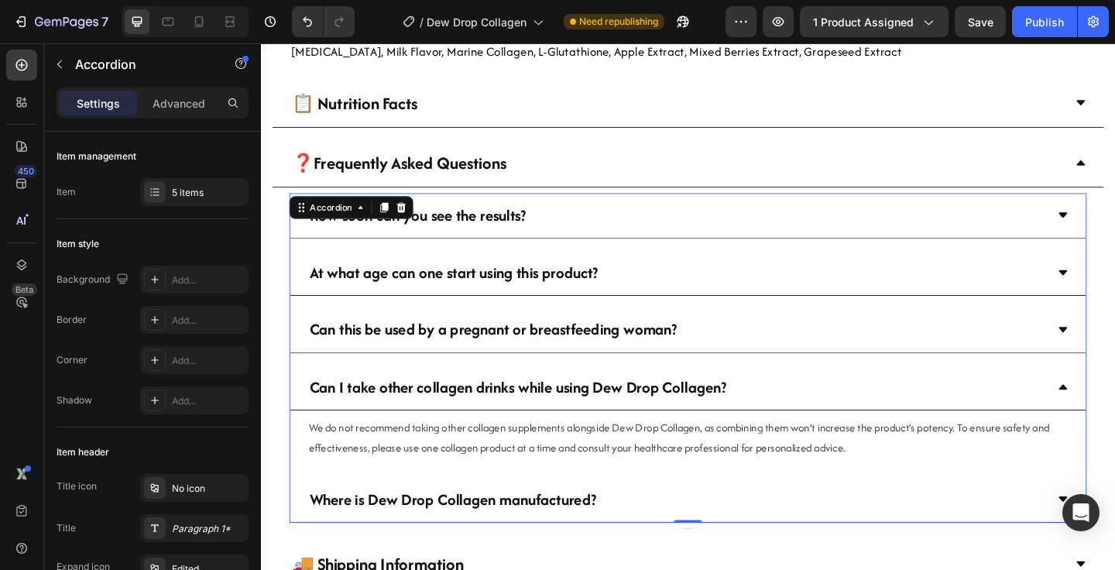
scroll to position [971, 0]
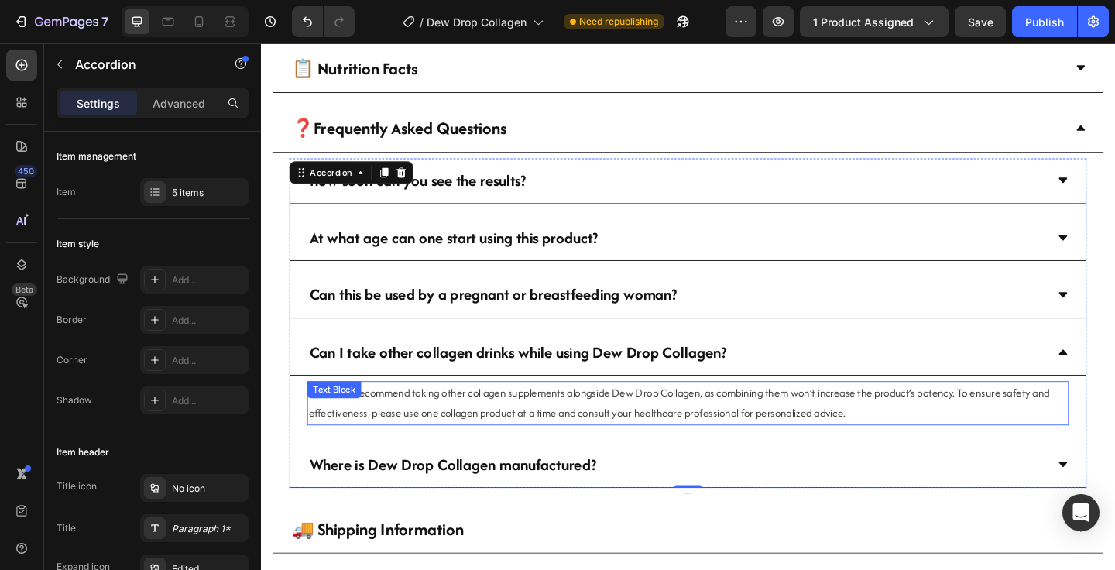
click at [575, 419] on span "We do not recommend taking other collagen supplements alongside Dew Drop Collag…" at bounding box center [716, 434] width 806 height 39
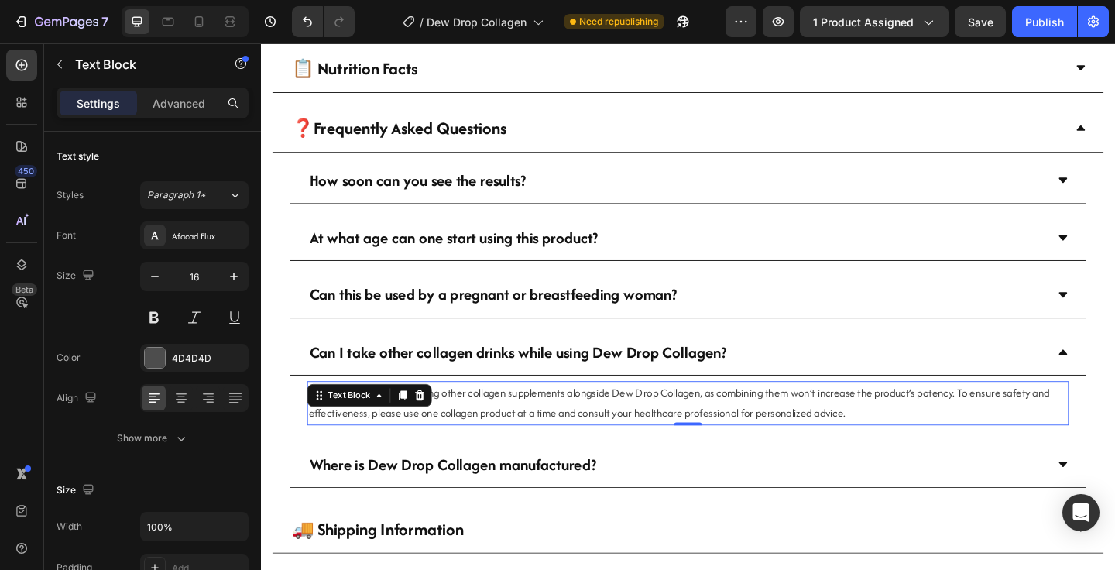
click at [594, 427] on span "We do not recommend taking other collagen supplements alongside Dew Drop Collag…" at bounding box center [716, 434] width 806 height 39
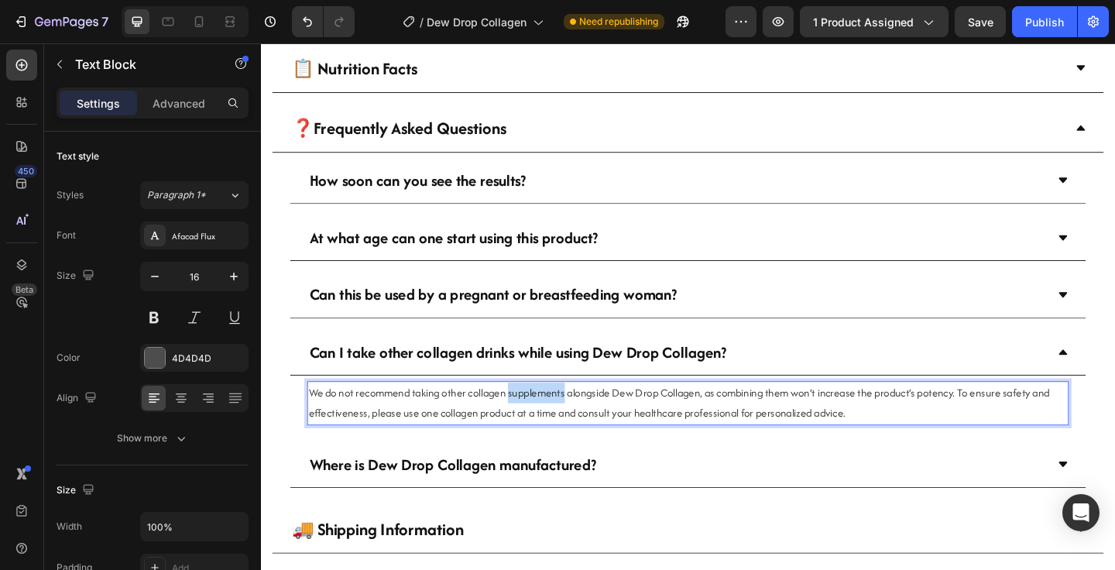
click at [594, 427] on span "We do not recommend taking other collagen supplements alongside Dew Drop Collag…" at bounding box center [716, 434] width 806 height 39
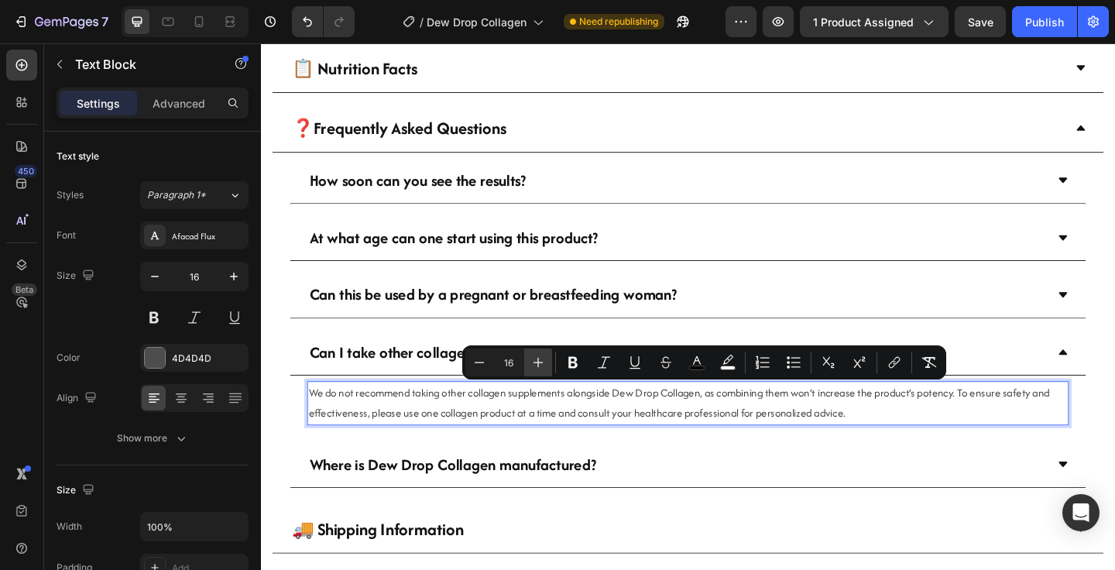
click at [543, 364] on icon "Editor contextual toolbar" at bounding box center [537, 362] width 15 height 15
type input "18"
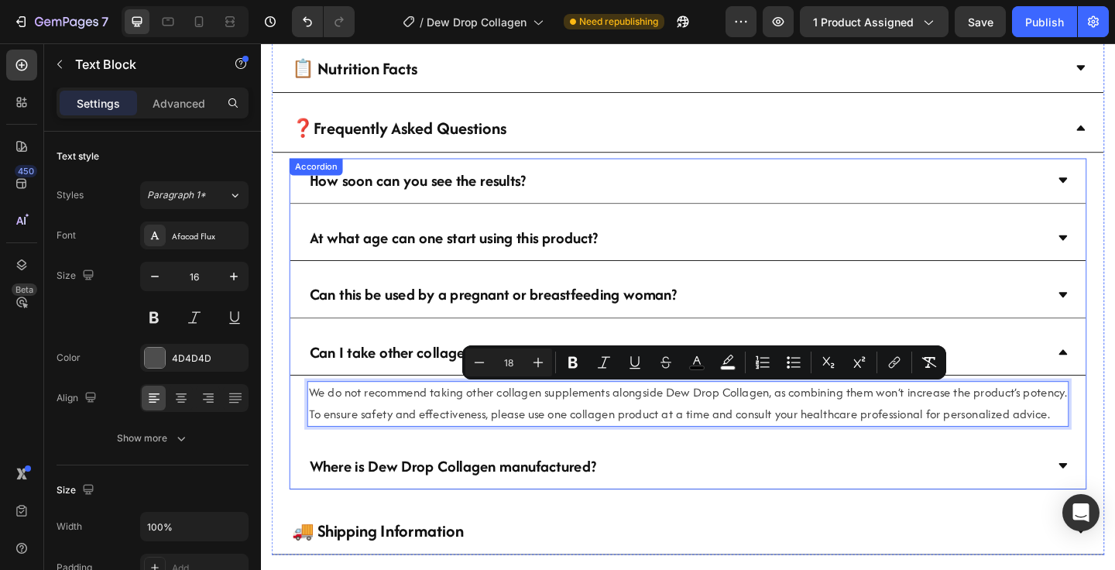
click at [1114, 386] on div "Can I take other collagen drinks while using Dew Drop Collagen?" at bounding box center [726, 380] width 866 height 50
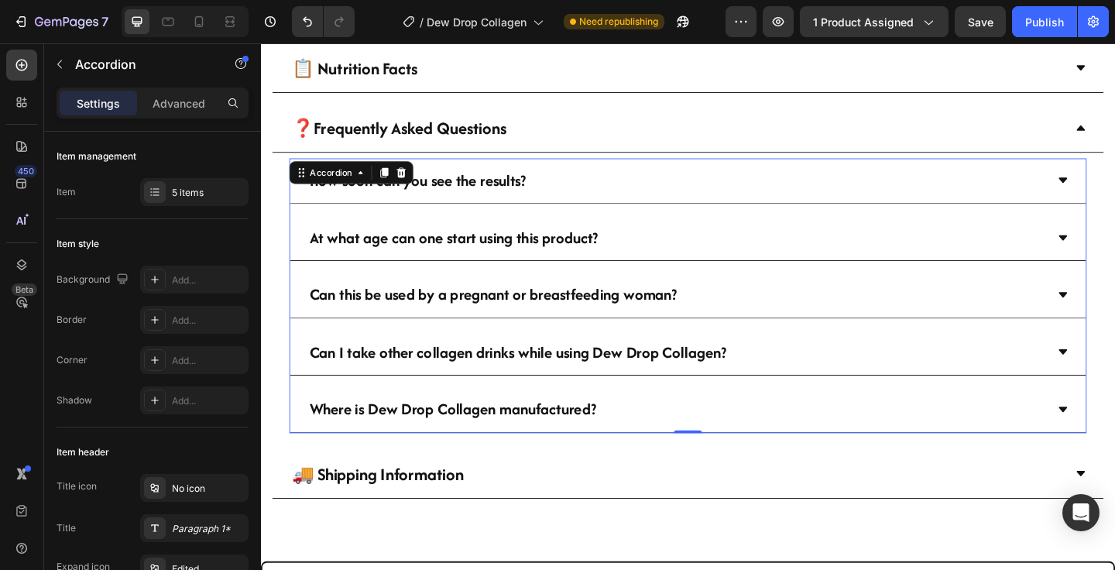
scroll to position [1041, 0]
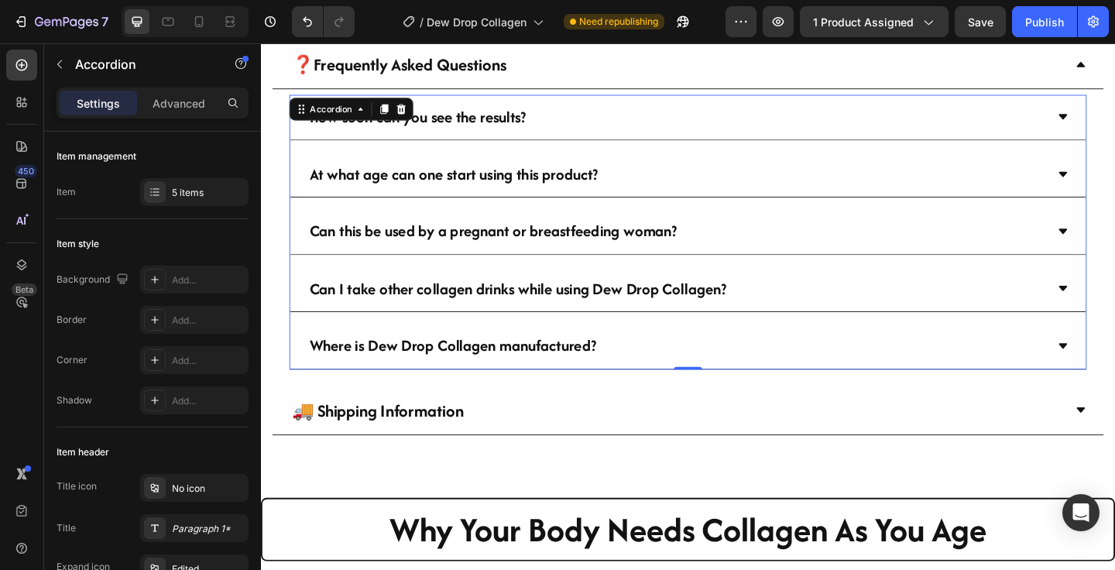
click at [1109, 389] on div "Where is Dew Drop Collagen manufactured?" at bounding box center [713, 372] width 804 height 36
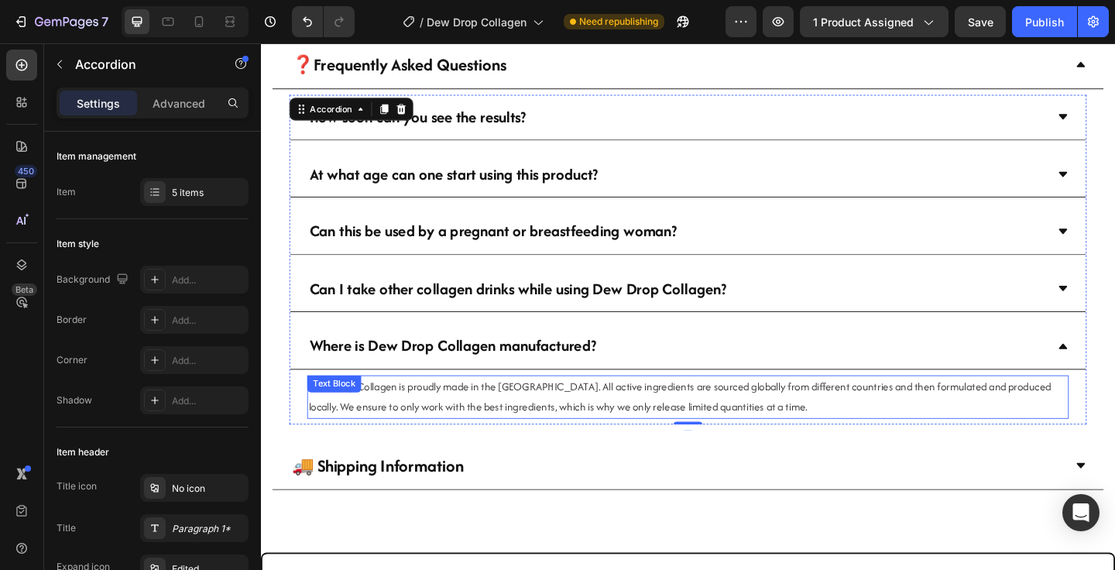
click at [685, 423] on span "Dew Drop Collagen is proudly made in the [GEOGRAPHIC_DATA]. All active ingredie…" at bounding box center [717, 427] width 808 height 39
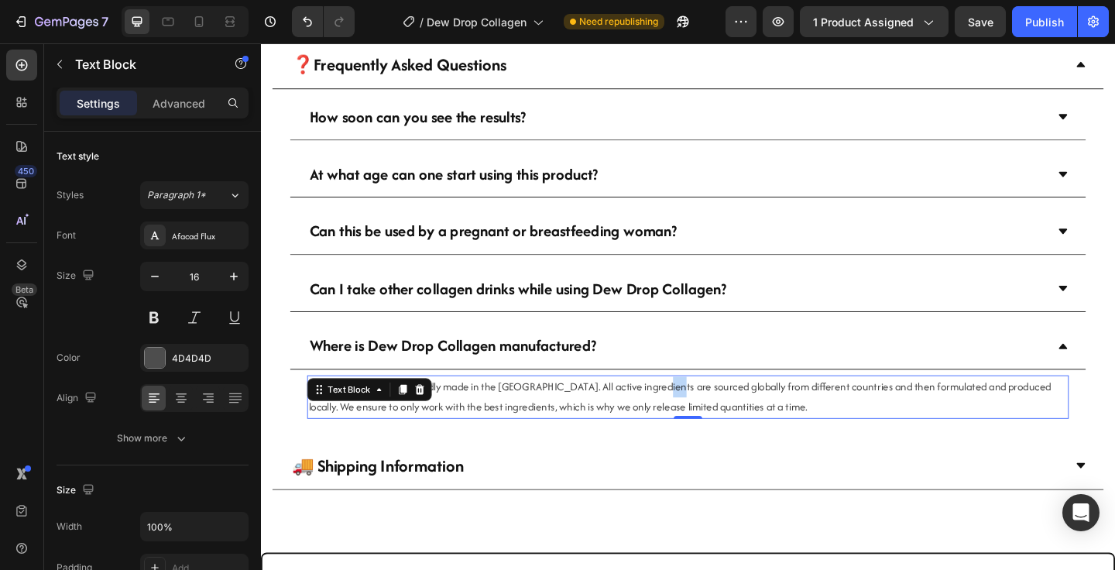
drag, startPoint x: 685, startPoint y: 423, endPoint x: 708, endPoint y: 421, distance: 23.3
click at [685, 423] on span "Dew Drop Collagen is proudly made in the [GEOGRAPHIC_DATA]. All active ingredie…" at bounding box center [717, 427] width 808 height 39
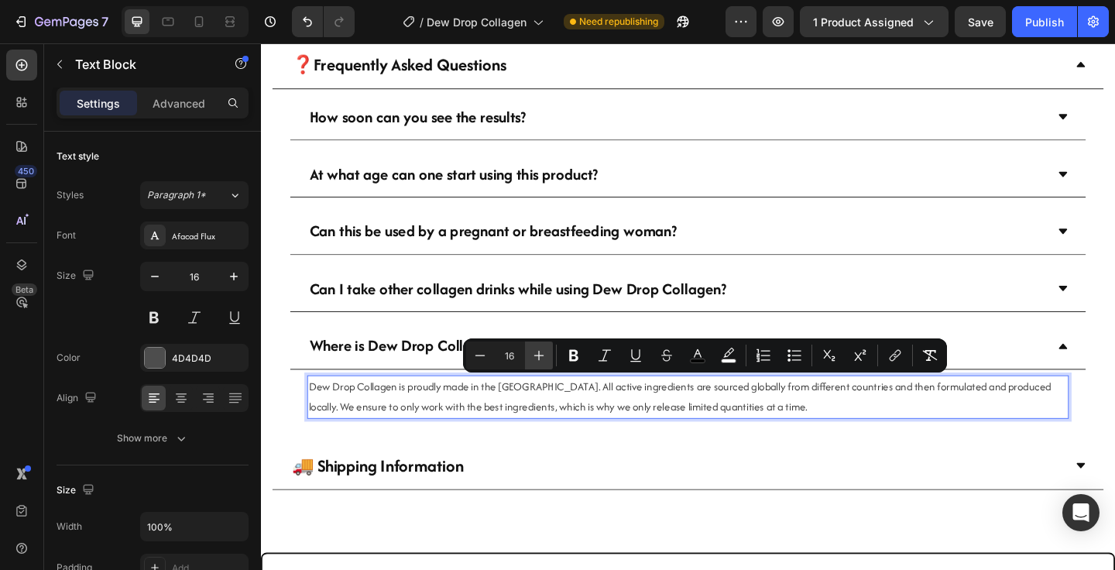
click at [537, 353] on icon "Editor contextual toolbar" at bounding box center [538, 355] width 15 height 15
type input "18"
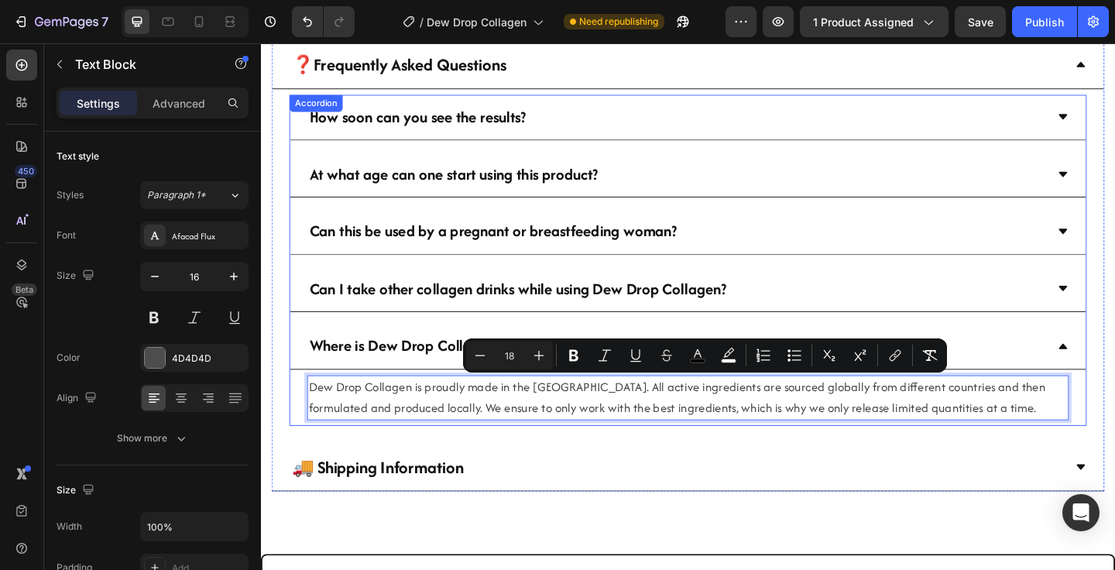
click at [1114, 363] on div "Where is Dew Drop Collagen manufactured?" at bounding box center [726, 373] width 866 height 50
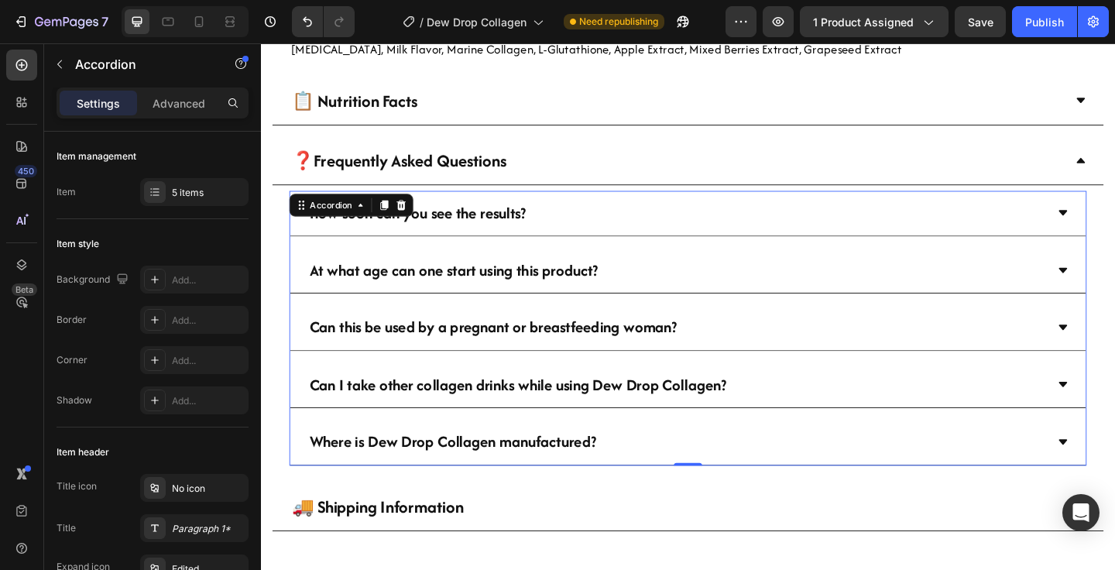
scroll to position [916, 0]
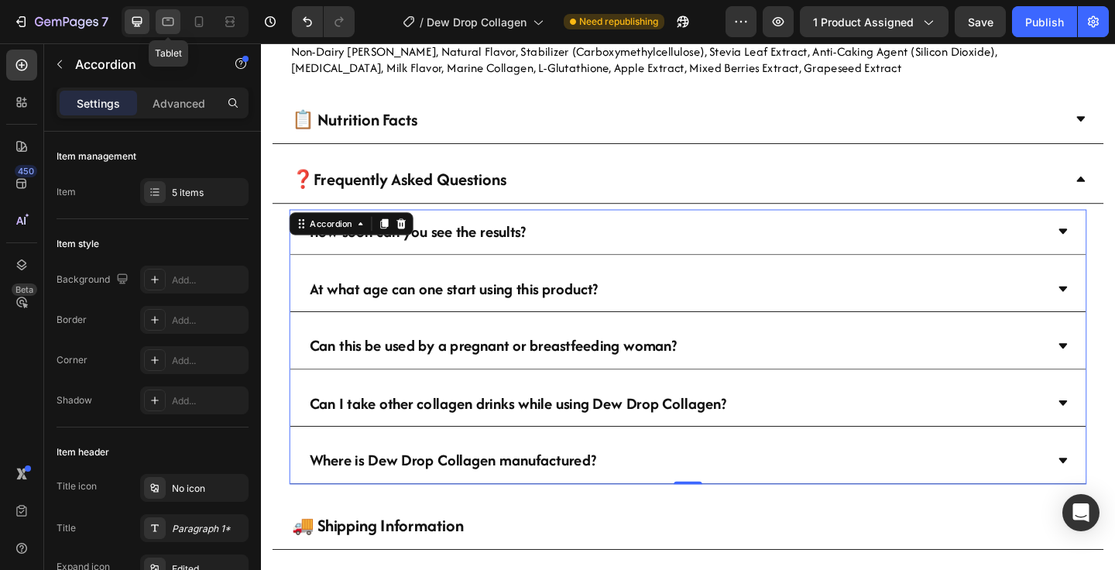
drag, startPoint x: 285, startPoint y: 118, endPoint x: 160, endPoint y: 30, distance: 152.3
click at [160, 30] on div at bounding box center [168, 21] width 25 height 25
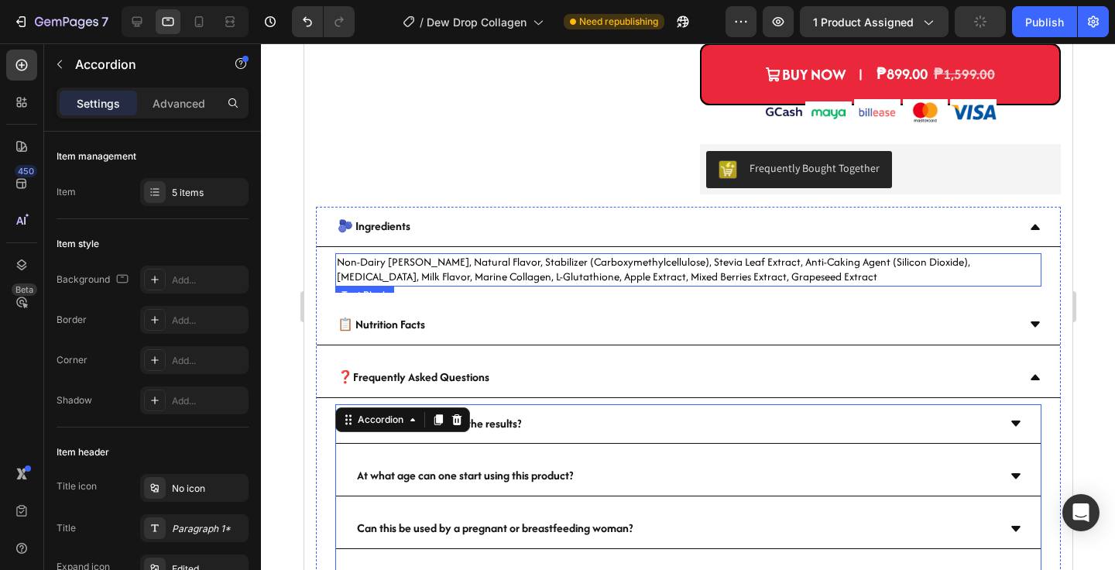
scroll to position [670, 0]
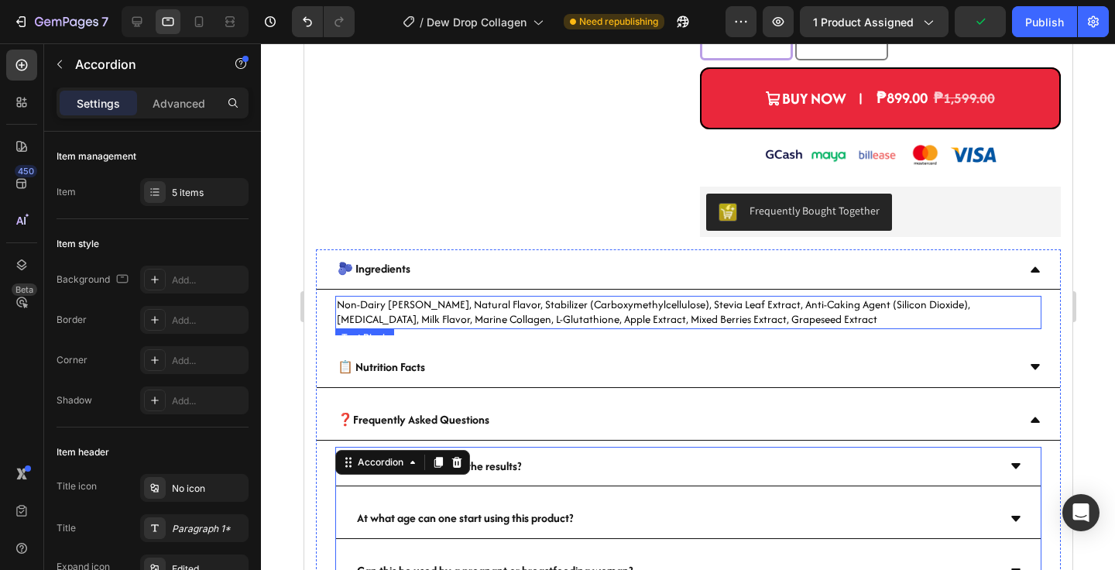
click at [607, 297] on p "Non-Dairy [PERSON_NAME], Natural Flavor, Stabilizer (Carboxymethylcellulose), S…" at bounding box center [687, 312] width 703 height 30
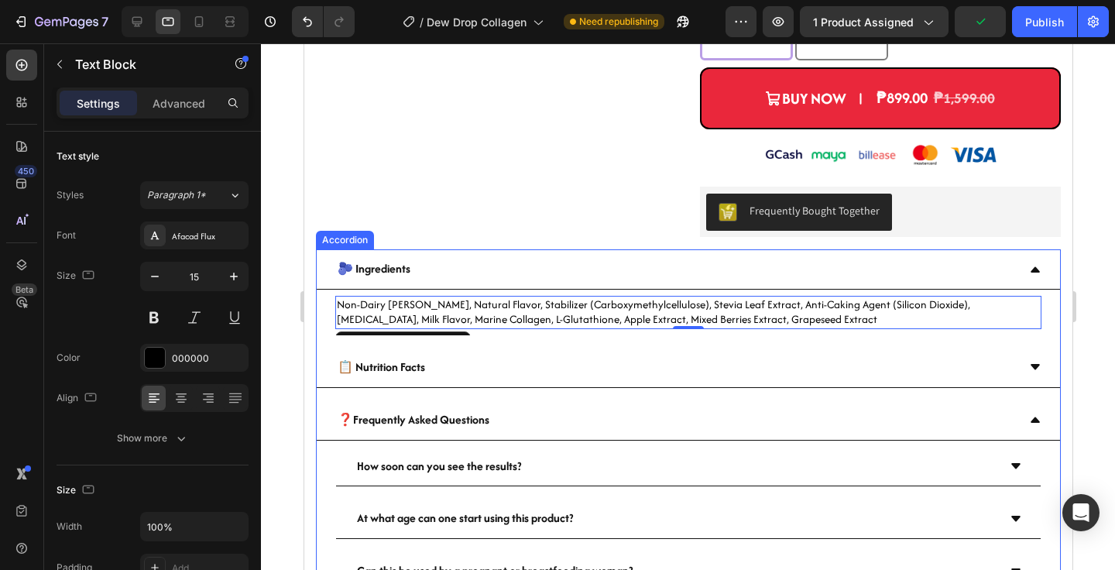
scroll to position [711, 0]
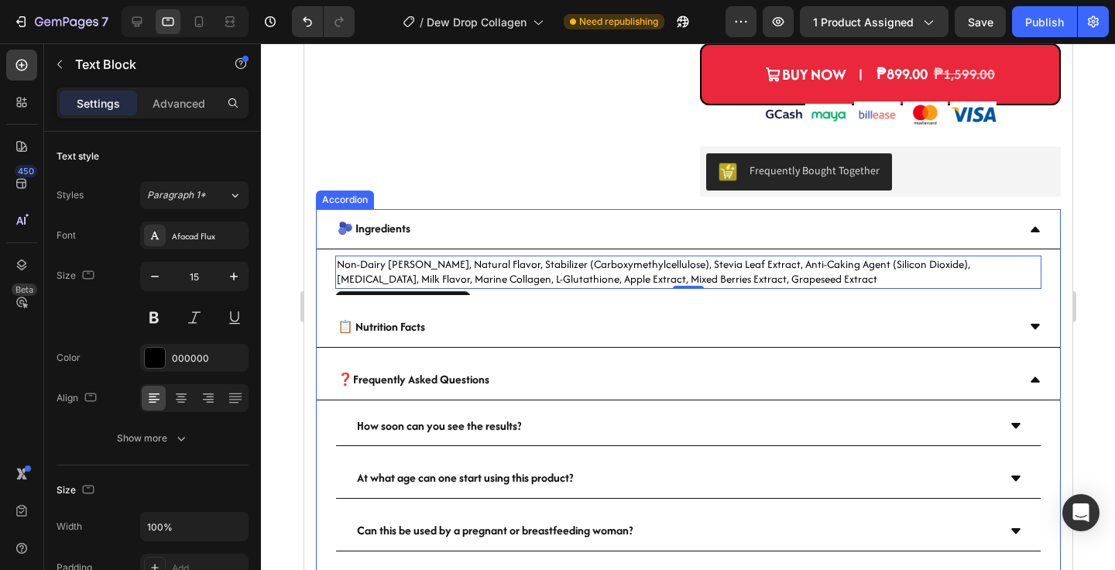
click at [1035, 226] on icon at bounding box center [1034, 228] width 9 height 5
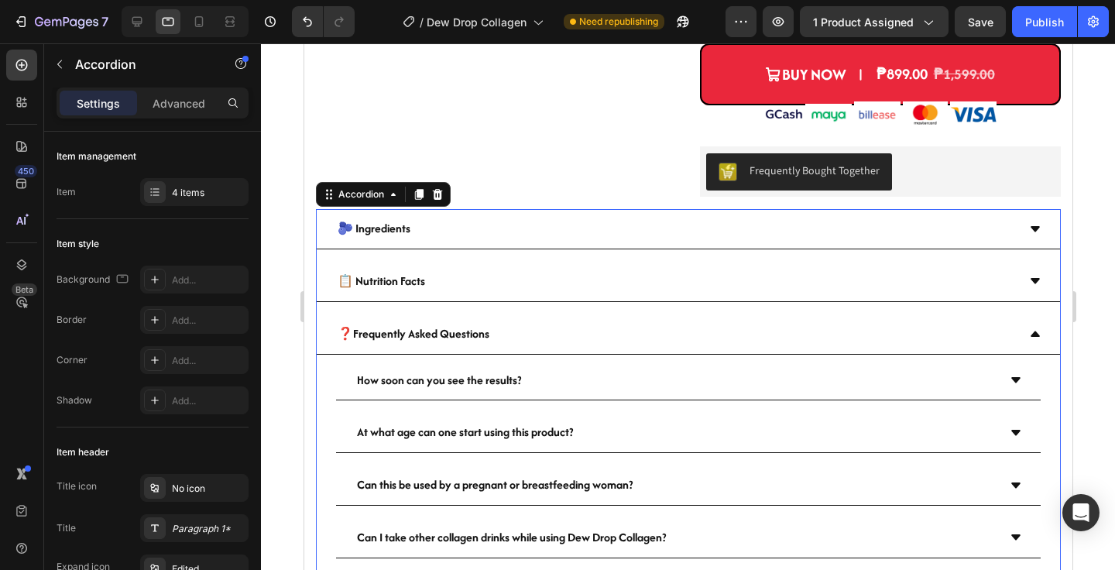
click at [1030, 314] on div "❓Frequently Asked Questions" at bounding box center [687, 334] width 743 height 40
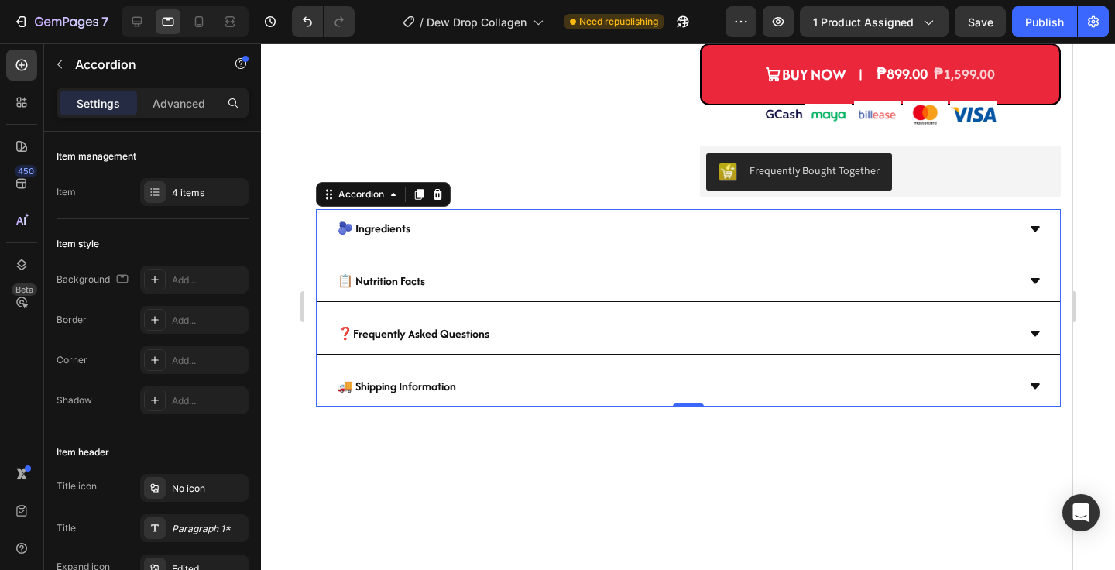
click at [1014, 321] on div "❓Frequently Asked Questions" at bounding box center [674, 334] width 681 height 27
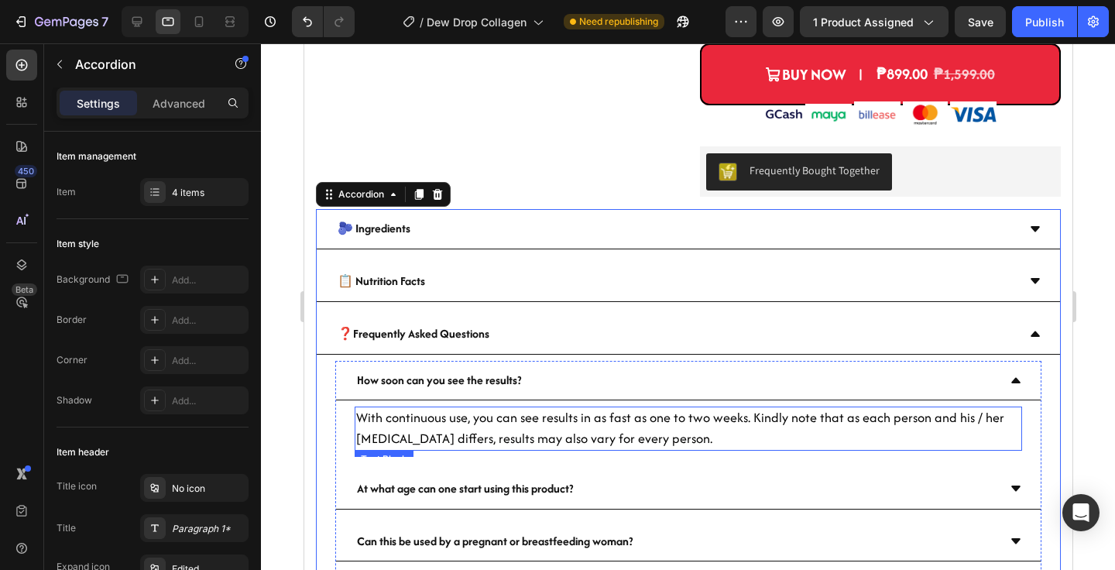
click at [557, 422] on span "With continuous use, you can see results in as fast as one to two weeks. Kindly…" at bounding box center [679, 427] width 648 height 39
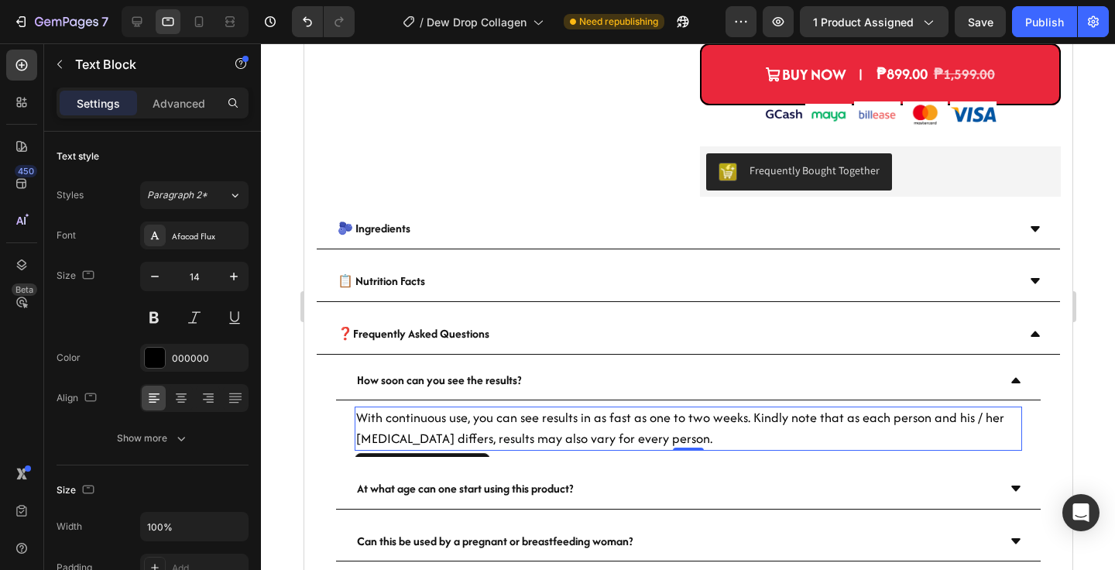
click at [426, 408] on span "With continuous use, you can see results in as fast as one to two weeks. Kindly…" at bounding box center [679, 427] width 648 height 39
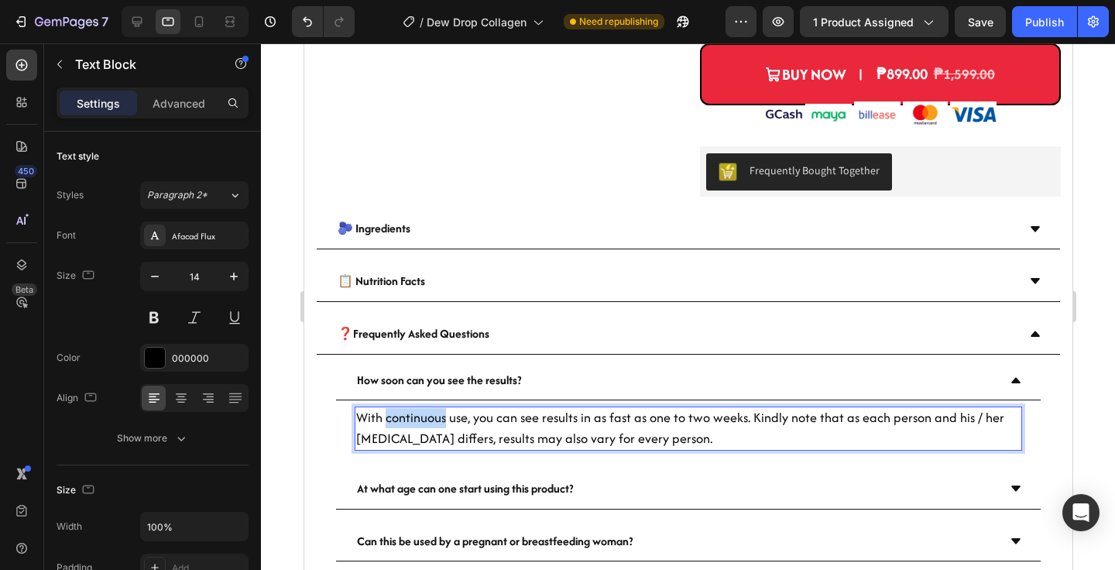
click at [426, 408] on span "With continuous use, you can see results in as fast as one to two weeks. Kindly…" at bounding box center [679, 427] width 648 height 39
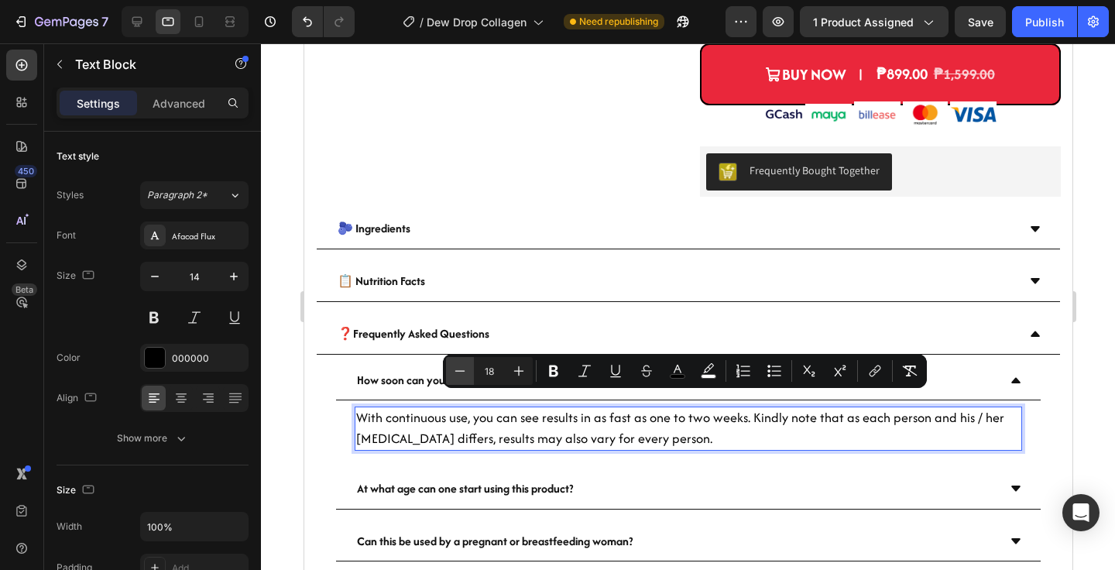
click at [454, 371] on icon "Editor contextual toolbar" at bounding box center [459, 370] width 15 height 15
type input "16"
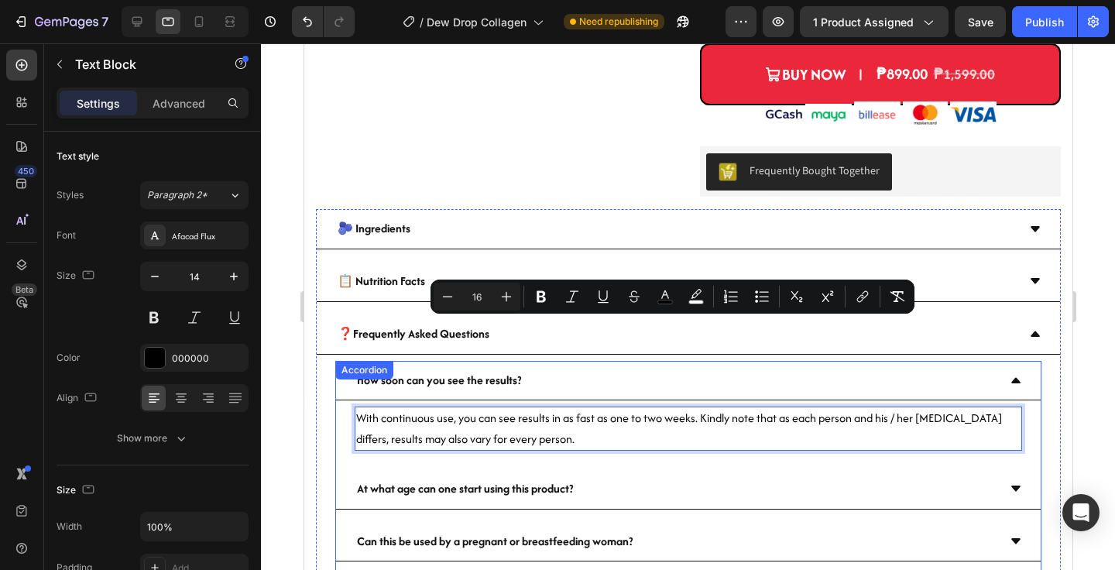
scroll to position [793, 0]
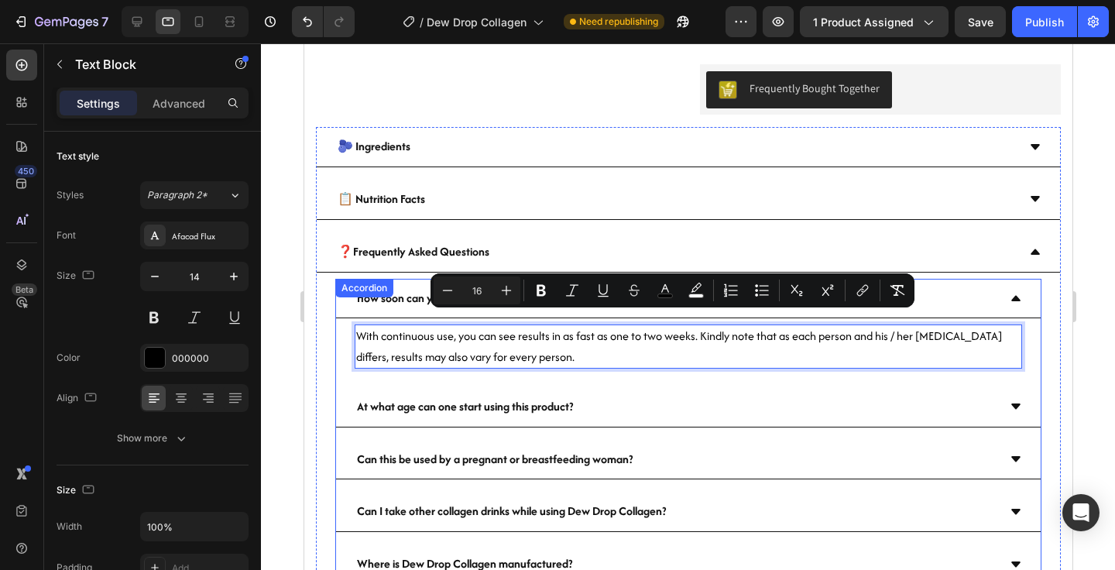
click at [1010, 292] on icon at bounding box center [1015, 298] width 12 height 12
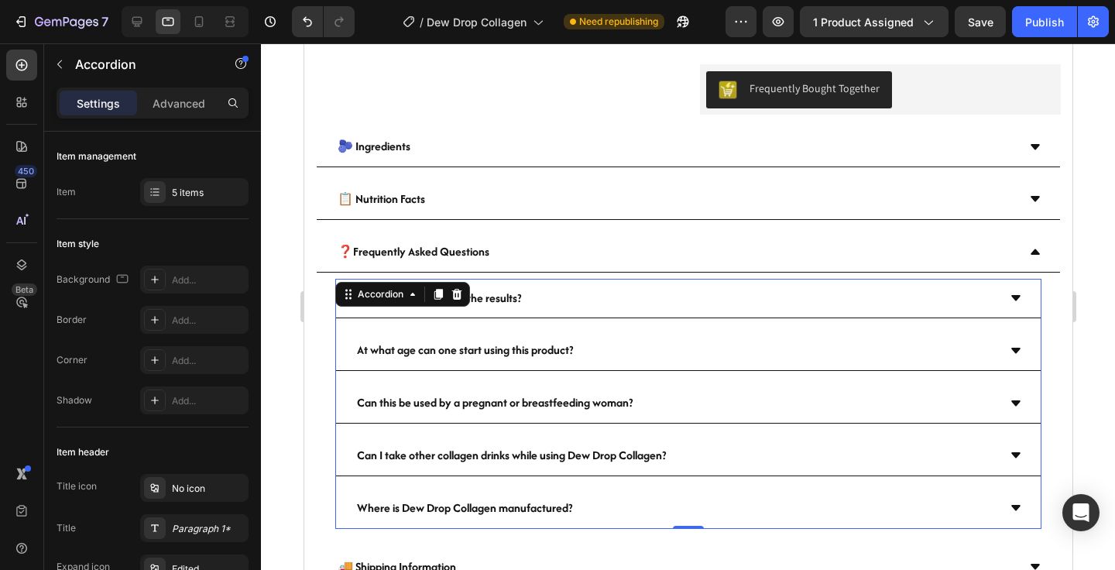
click at [1010, 345] on icon at bounding box center [1015, 351] width 12 height 12
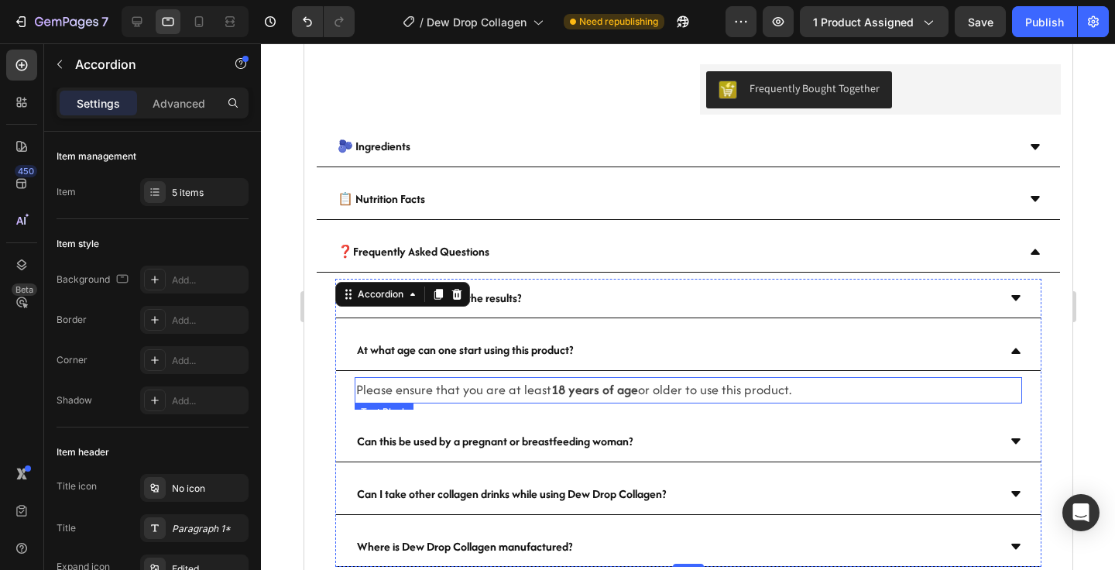
click at [525, 380] on span "Please ensure that you are at least 18 years of age or older to use this produc…" at bounding box center [572, 389] width 435 height 19
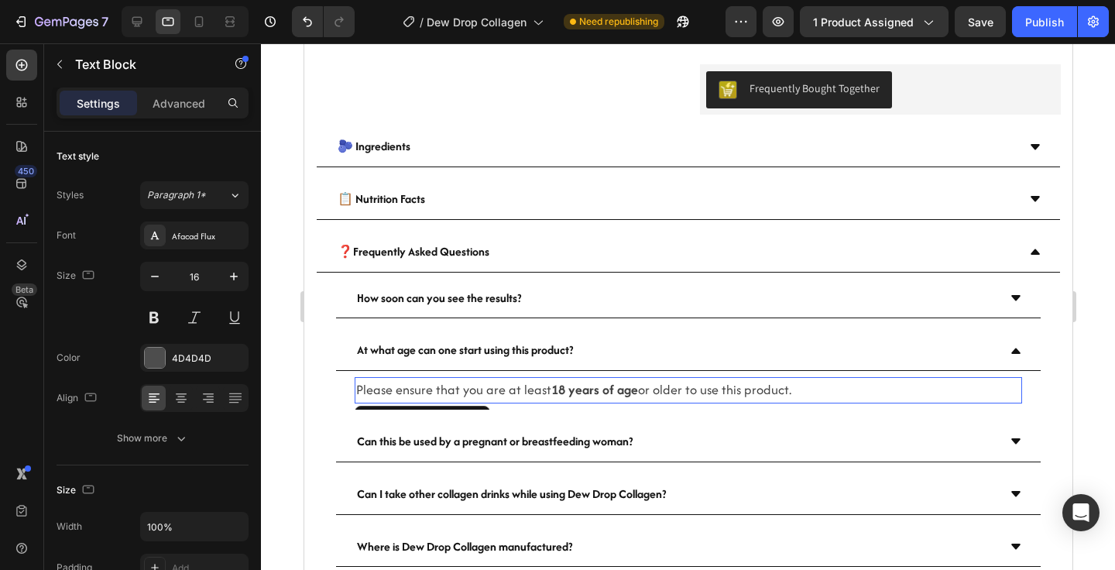
click at [525, 380] on span "Please ensure that you are at least 18 years of age or older to use this produc…" at bounding box center [572, 389] width 435 height 19
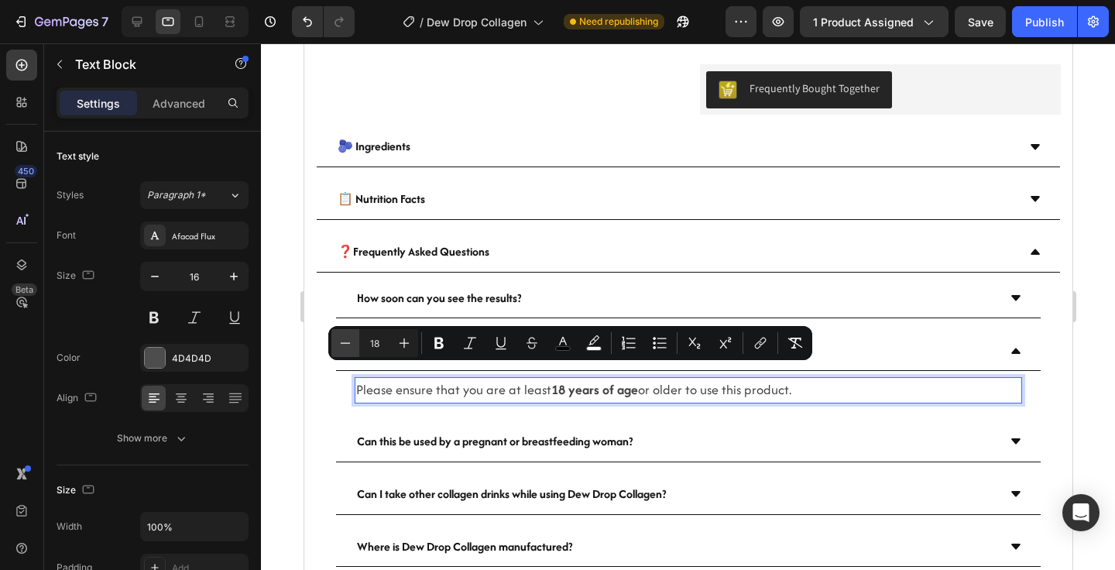
click at [341, 344] on icon "Editor contextual toolbar" at bounding box center [345, 342] width 15 height 15
drag, startPoint x: 341, startPoint y: 344, endPoint x: 373, endPoint y: 341, distance: 31.9
click at [341, 343] on icon "Editor contextual toolbar" at bounding box center [345, 342] width 15 height 15
type input "16"
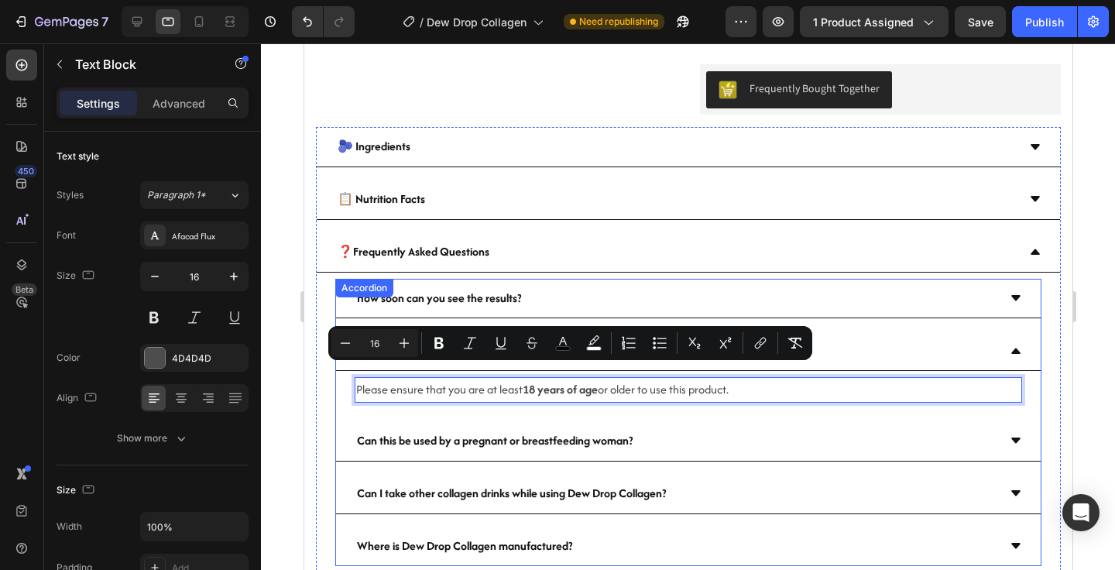
click at [1010, 345] on icon at bounding box center [1015, 351] width 12 height 12
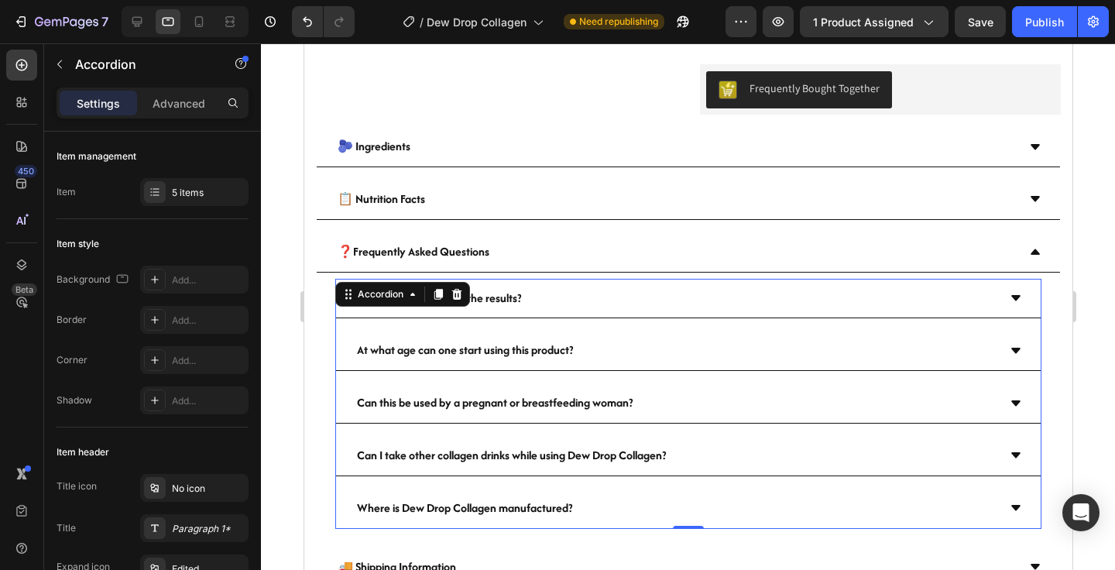
click at [1013, 397] on icon at bounding box center [1015, 403] width 12 height 12
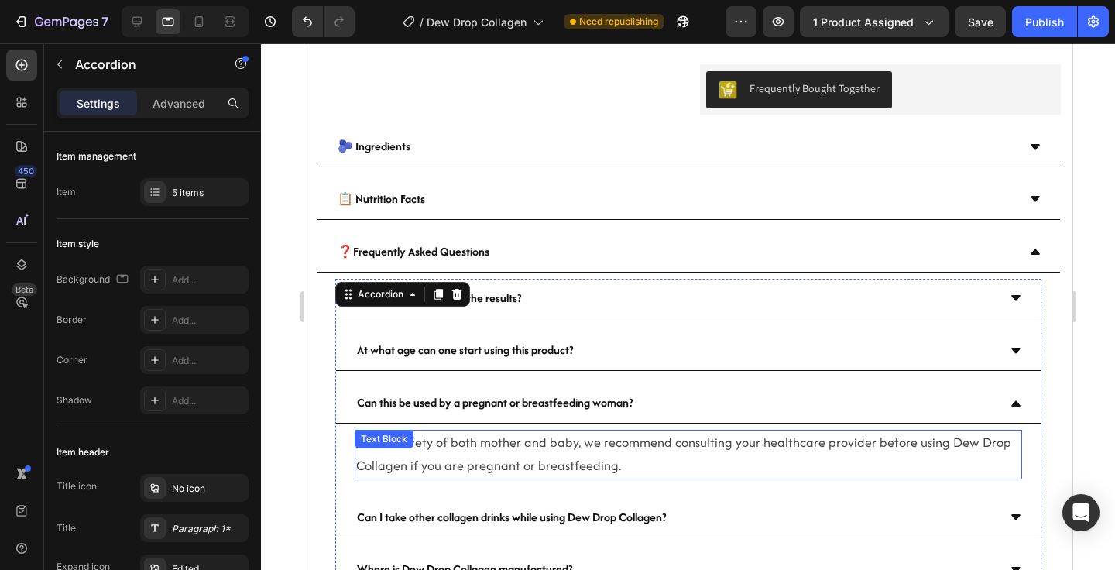
click at [592, 434] on span "For the safety of both mother and baby, we recommend consulting your healthcare…" at bounding box center [682, 454] width 655 height 42
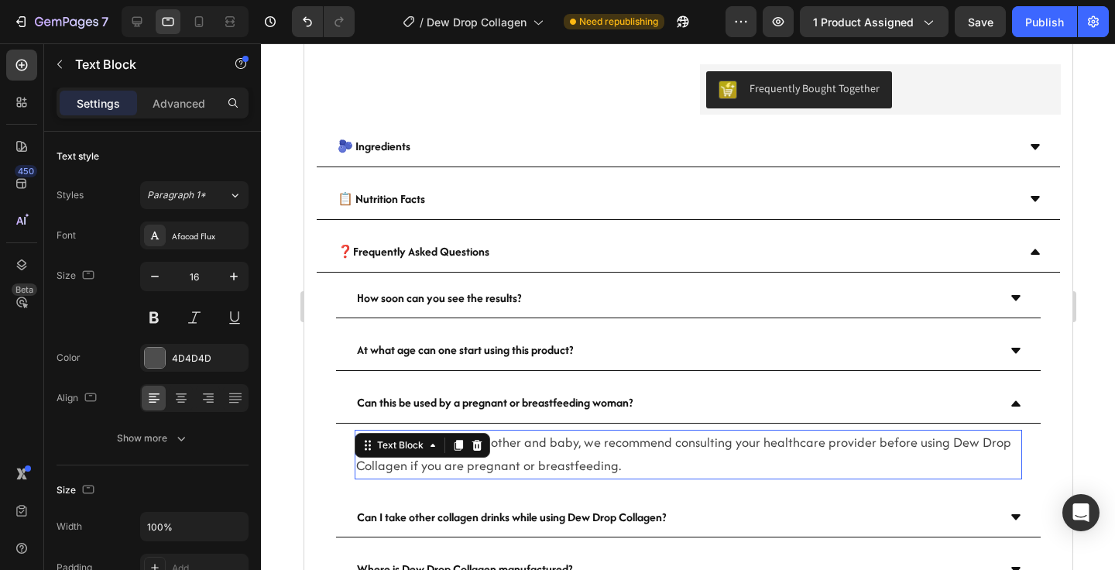
click at [592, 434] on span "For the safety of both mother and baby, we recommend consulting your healthcare…" at bounding box center [682, 454] width 655 height 42
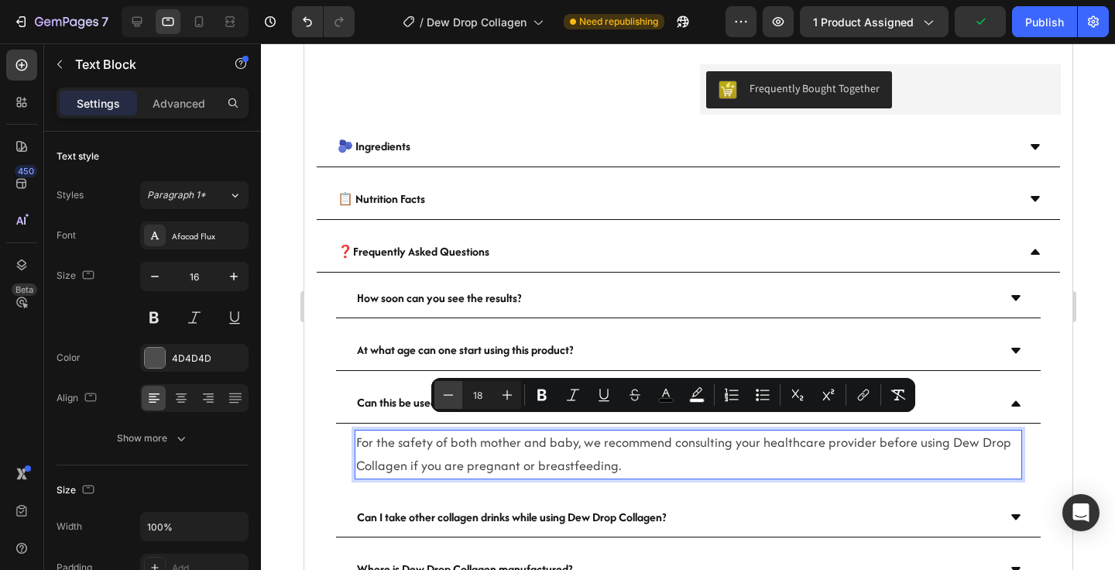
click at [449, 397] on icon "Editor contextual toolbar" at bounding box center [448, 394] width 15 height 15
type input "16"
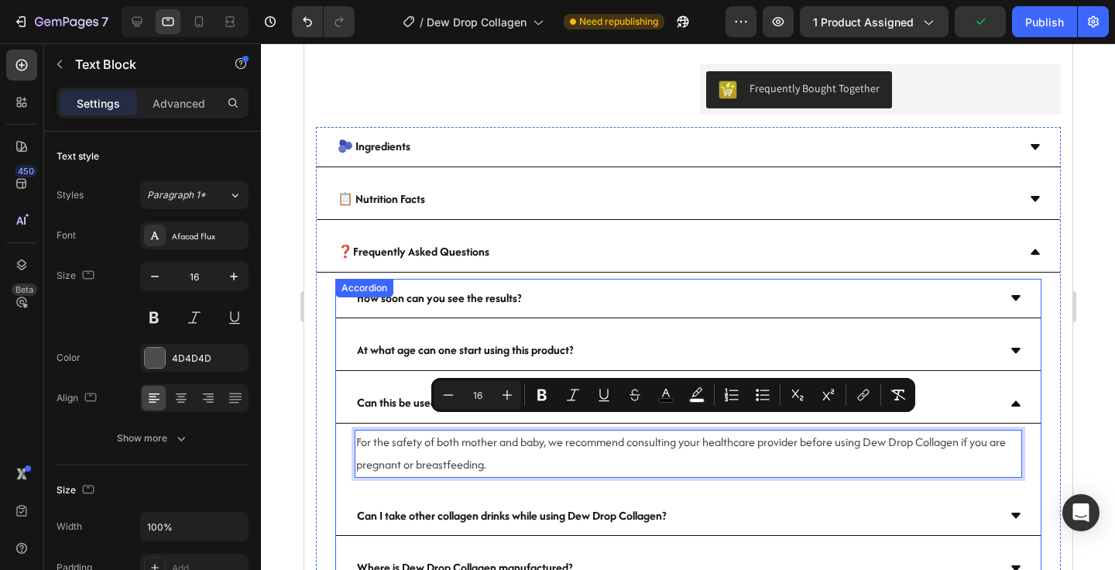
click at [1015, 400] on icon at bounding box center [1014, 402] width 9 height 5
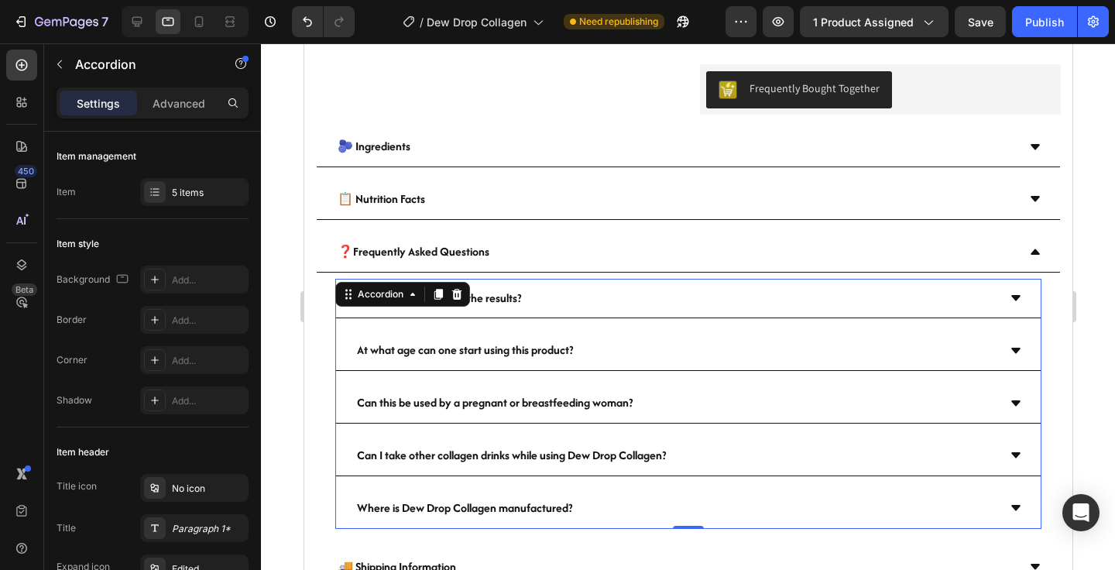
click at [1017, 452] on icon at bounding box center [1014, 454] width 9 height 5
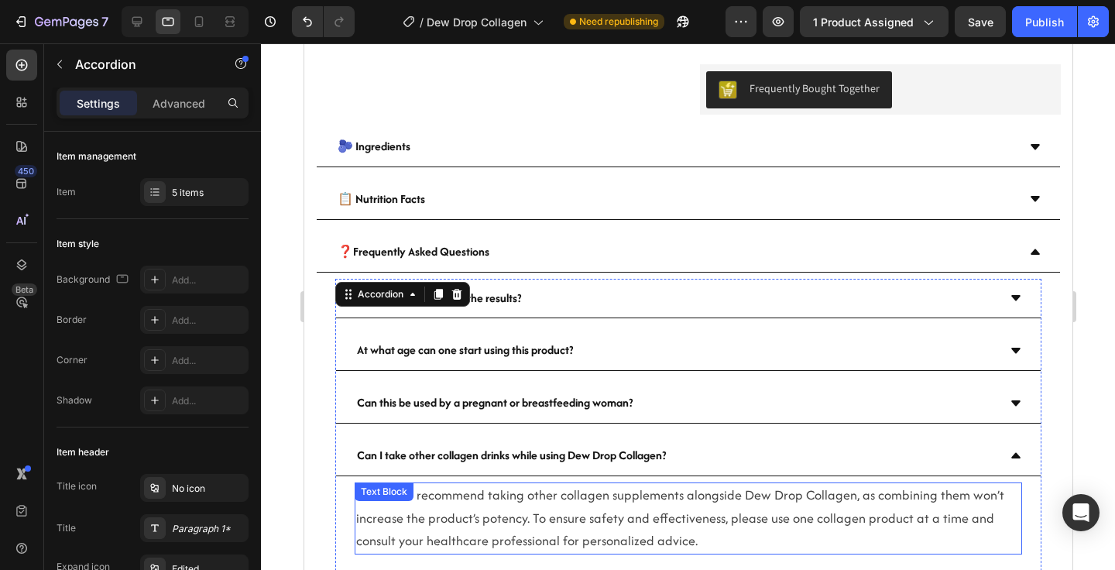
scroll to position [836, 0]
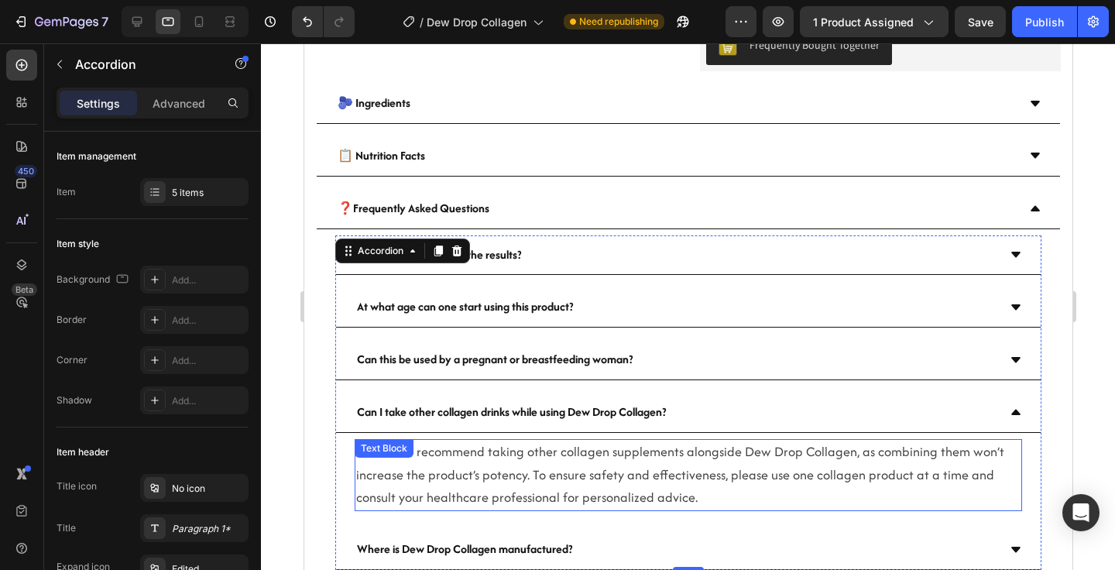
click at [521, 465] on span "We do not recommend taking other collagen supplements alongside Dew Drop Collag…" at bounding box center [679, 474] width 648 height 65
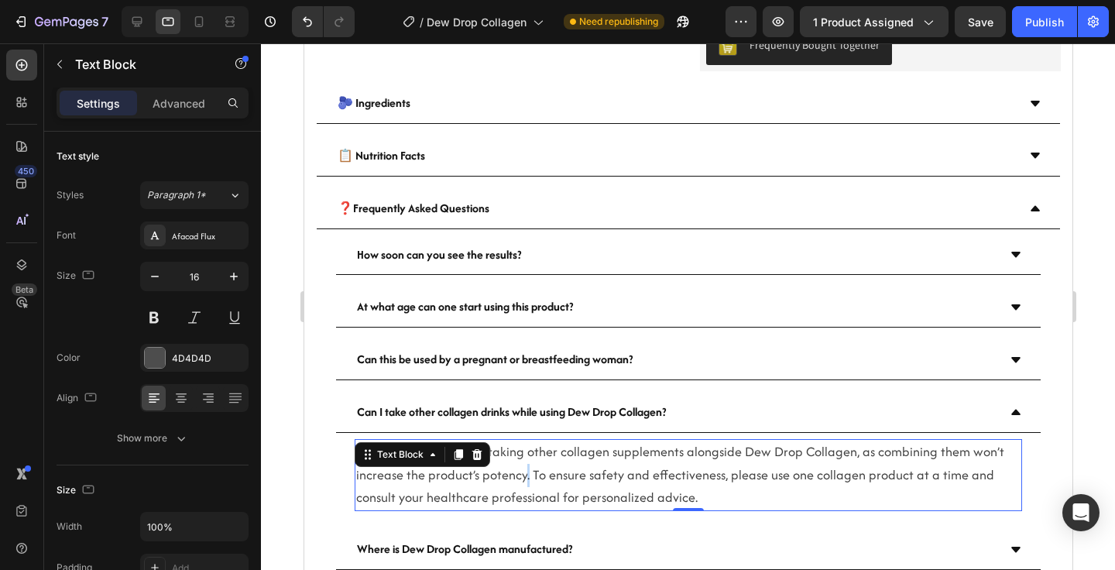
click at [521, 465] on span "We do not recommend taking other collagen supplements alongside Dew Drop Collag…" at bounding box center [679, 474] width 648 height 65
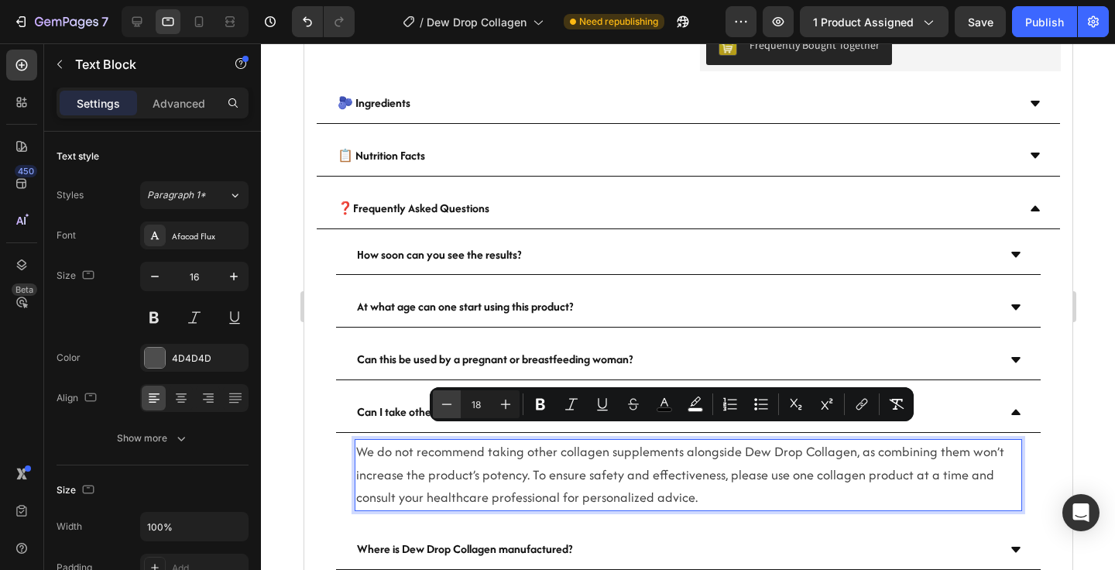
click at [449, 403] on icon "Editor contextual toolbar" at bounding box center [446, 403] width 15 height 15
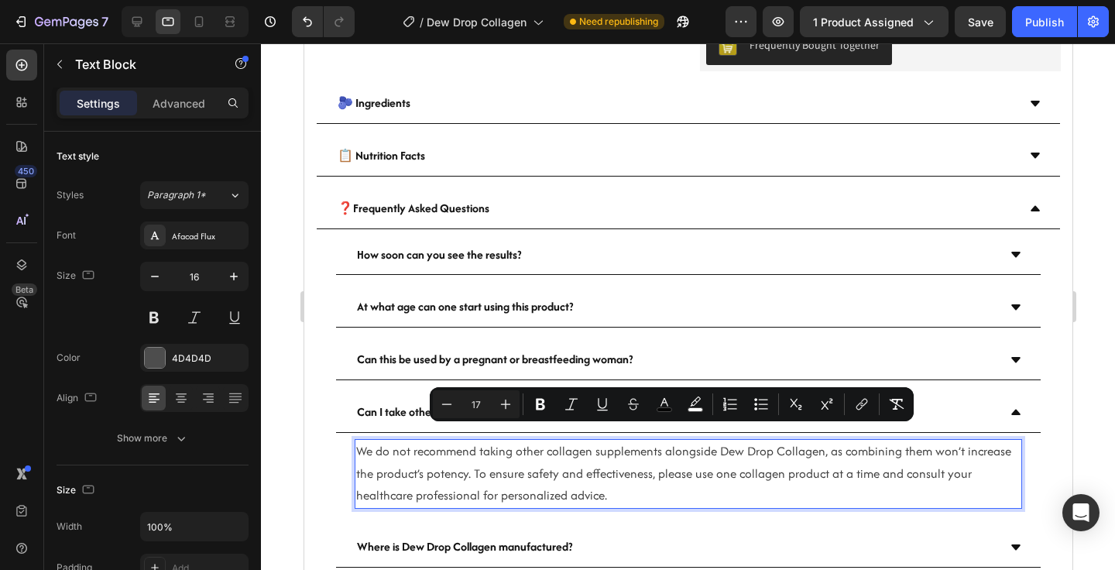
drag, startPoint x: 449, startPoint y: 403, endPoint x: 466, endPoint y: 401, distance: 17.1
click at [448, 403] on icon "Editor contextual toolbar" at bounding box center [446, 403] width 15 height 15
type input "16"
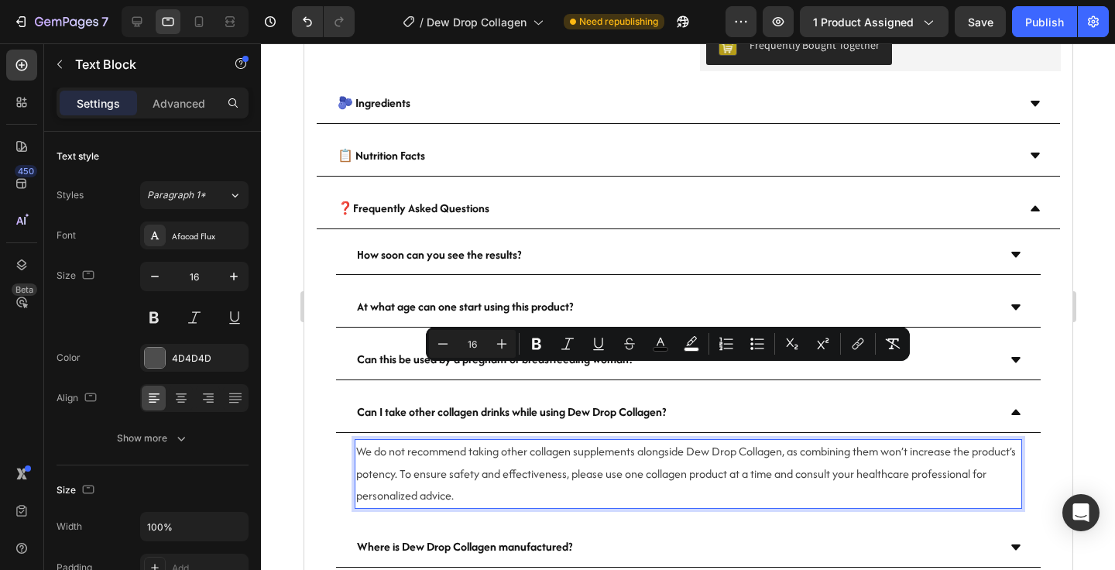
scroll to position [917, 0]
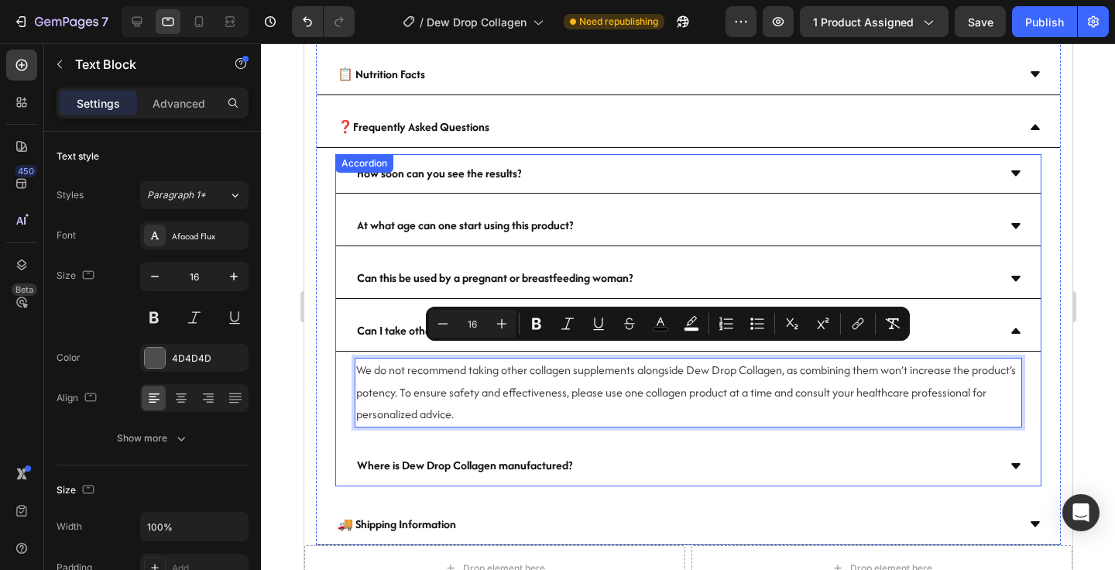
click at [1020, 324] on icon at bounding box center [1015, 330] width 12 height 12
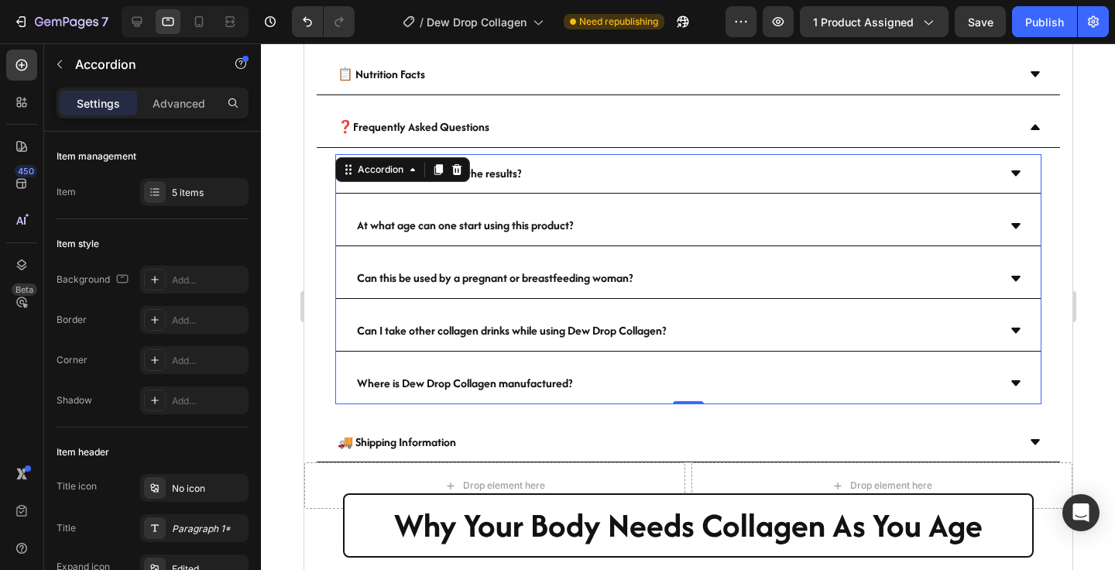
click at [1019, 380] on icon at bounding box center [1014, 382] width 9 height 5
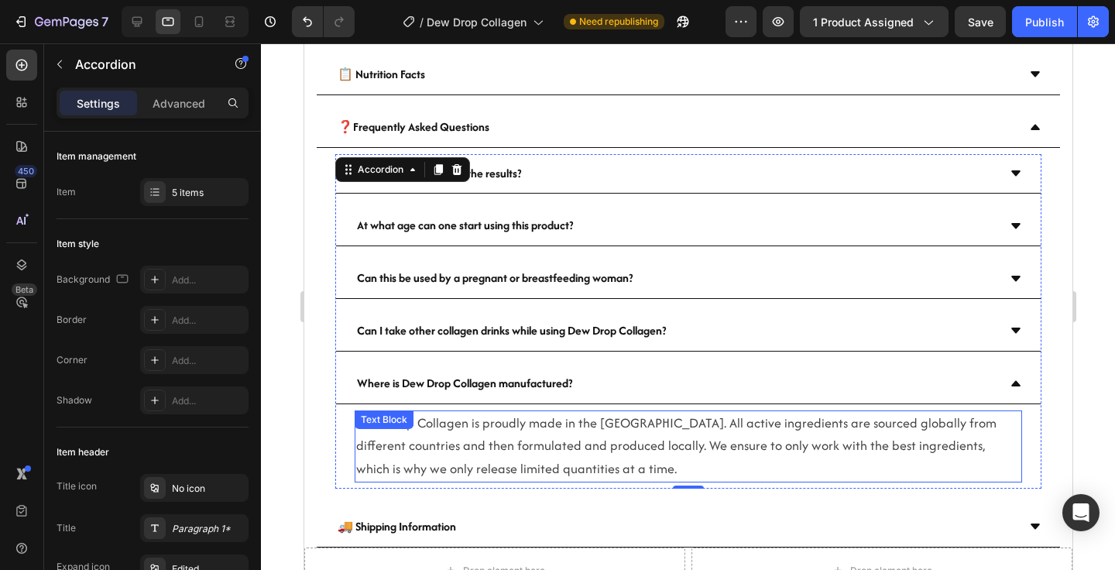
click at [444, 413] on span "Dew Drop Collagen is proudly made in the [GEOGRAPHIC_DATA]. All active ingredie…" at bounding box center [675, 445] width 640 height 65
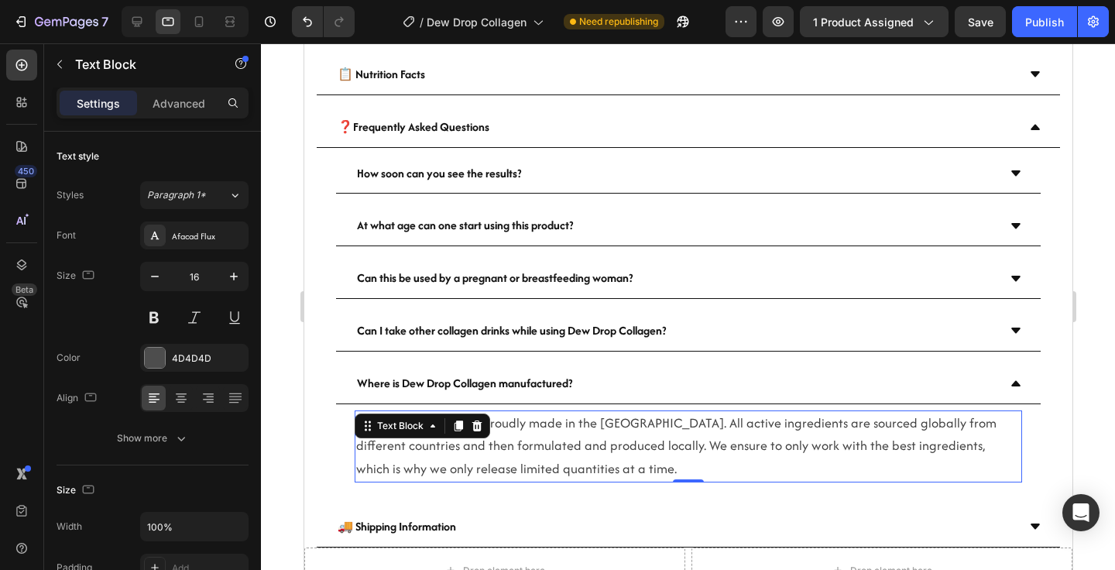
click at [540, 413] on span "Dew Drop Collagen is proudly made in the [GEOGRAPHIC_DATA]. All active ingredie…" at bounding box center [675, 445] width 640 height 65
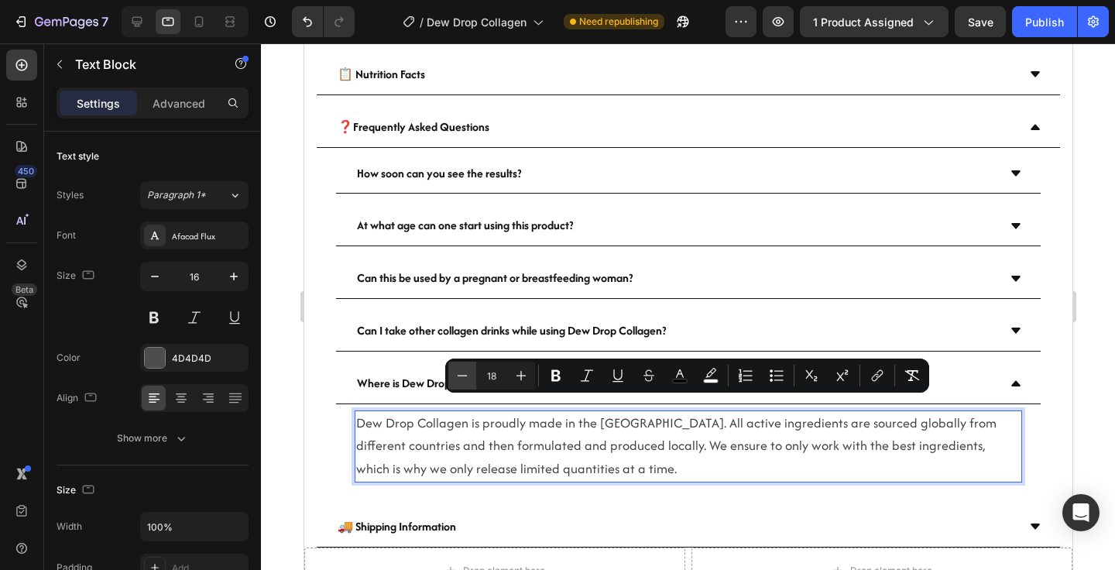
click at [465, 376] on icon "Editor contextual toolbar" at bounding box center [461, 375] width 15 height 15
click at [466, 376] on icon "Editor contextual toolbar" at bounding box center [461, 375] width 15 height 15
type input "16"
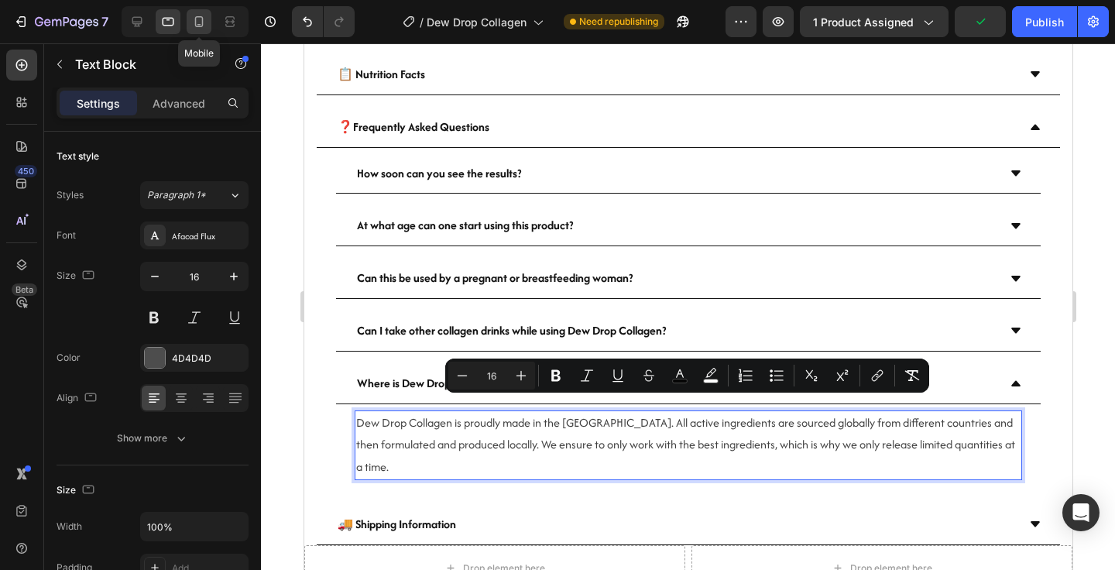
click at [196, 22] on icon at bounding box center [199, 21] width 9 height 11
type input "14"
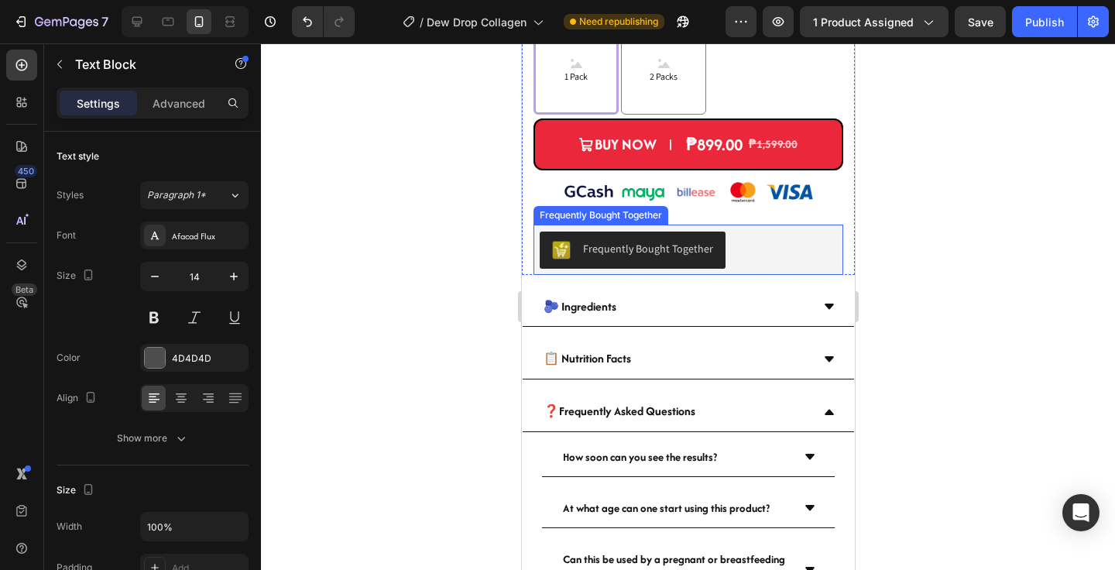
scroll to position [993, 0]
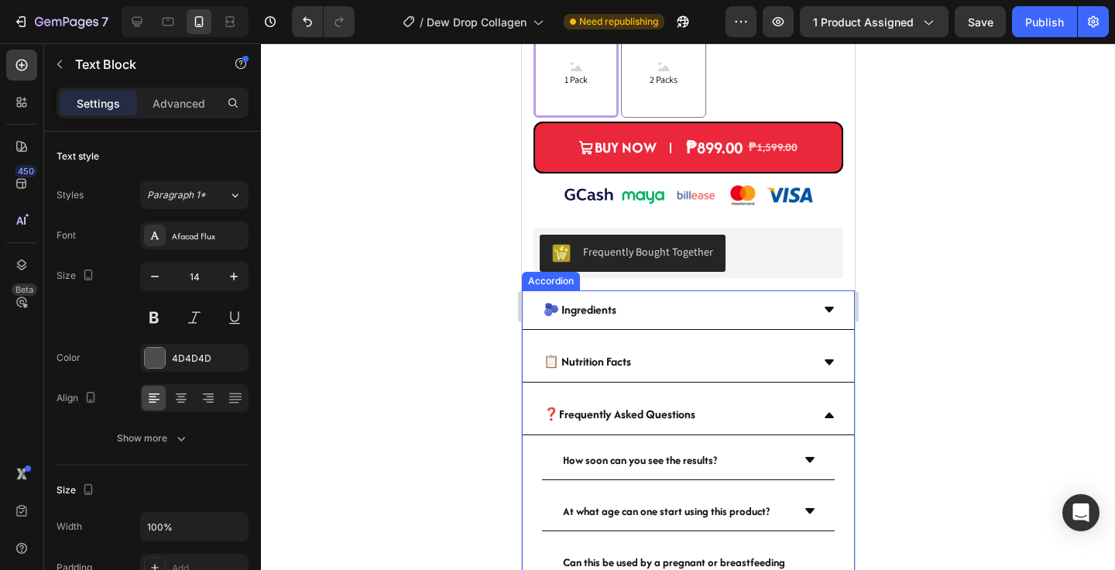
click at [832, 303] on icon at bounding box center [828, 309] width 12 height 12
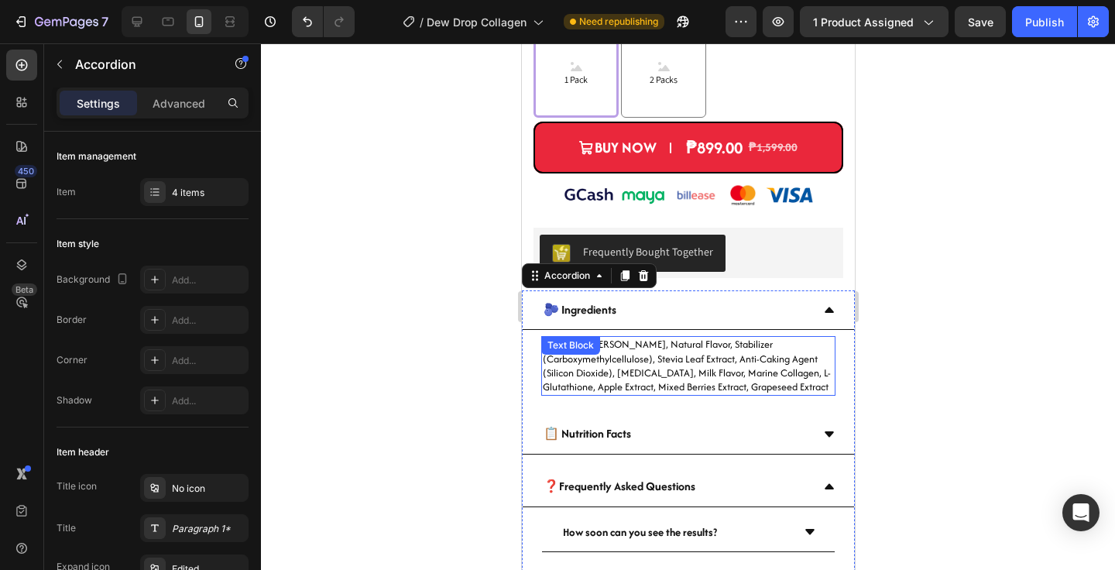
click at [626, 338] on p "Non-Dairy [PERSON_NAME], Natural Flavor, Stabilizer (Carboxymethylcellulose), S…" at bounding box center [687, 366] width 291 height 57
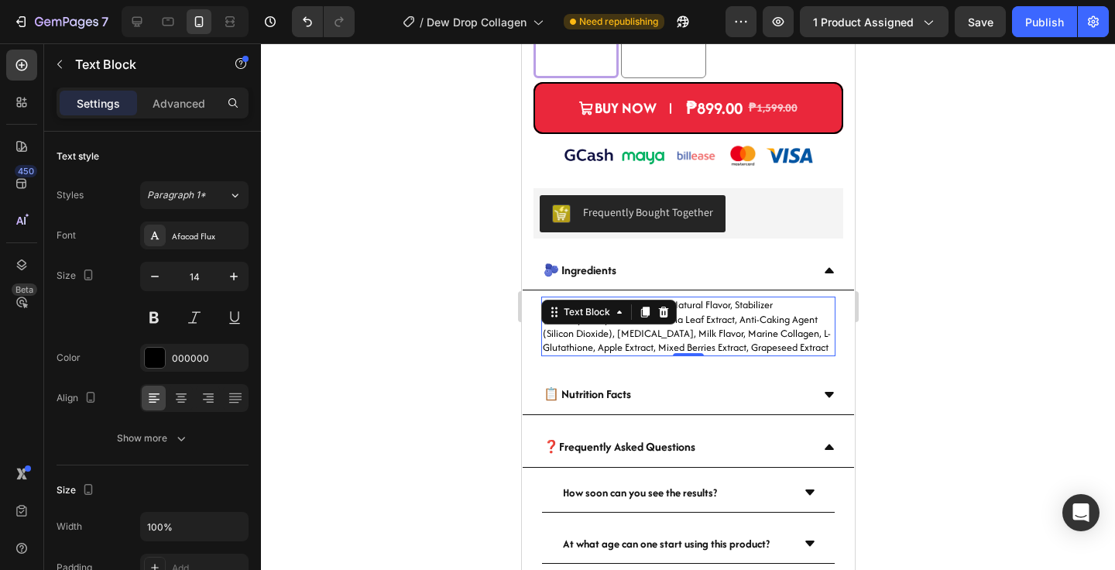
scroll to position [1034, 0]
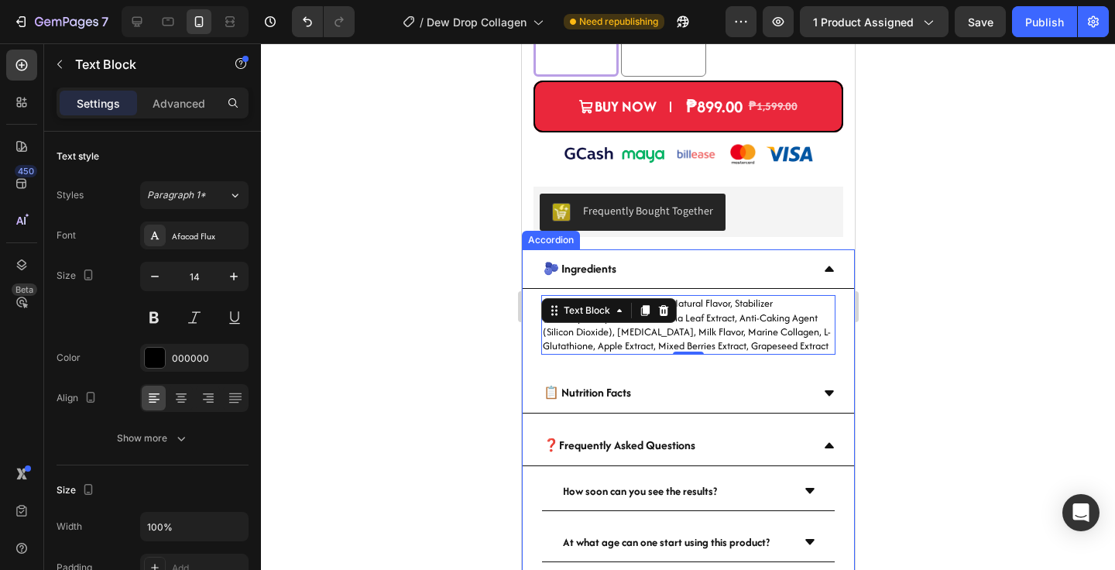
click at [831, 262] on icon at bounding box center [828, 268] width 12 height 12
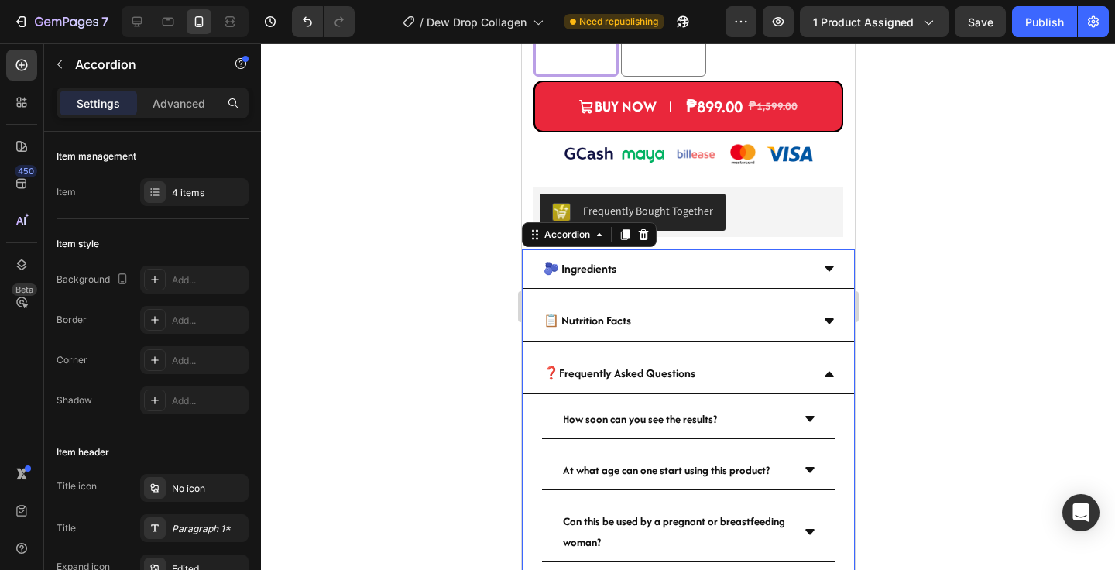
click at [835, 362] on div "❓Frequently Asked Questions" at bounding box center [687, 374] width 331 height 40
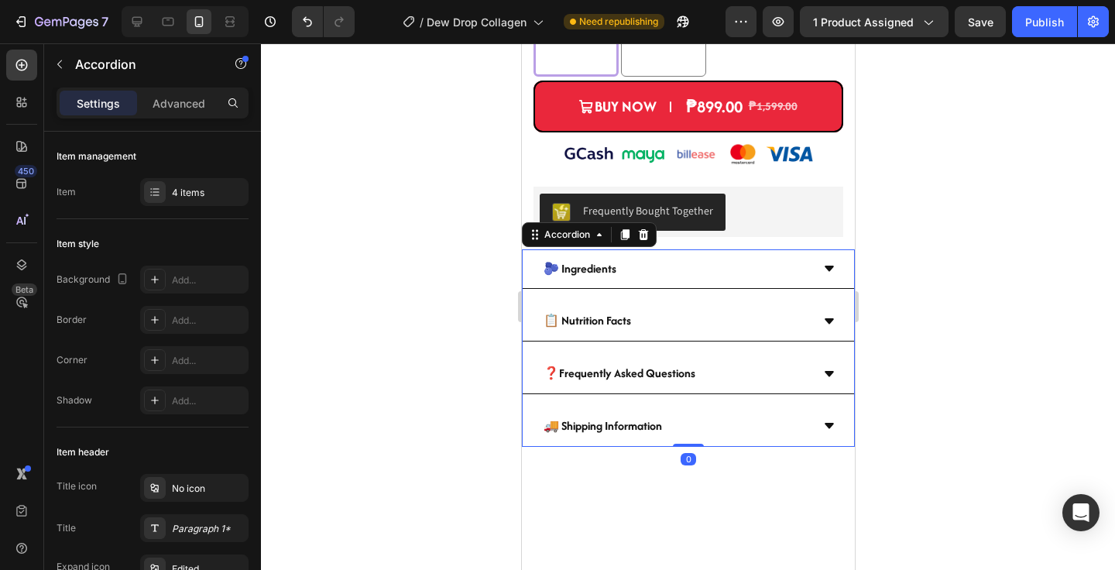
click at [835, 362] on div "❓Frequently Asked Questions" at bounding box center [687, 374] width 331 height 40
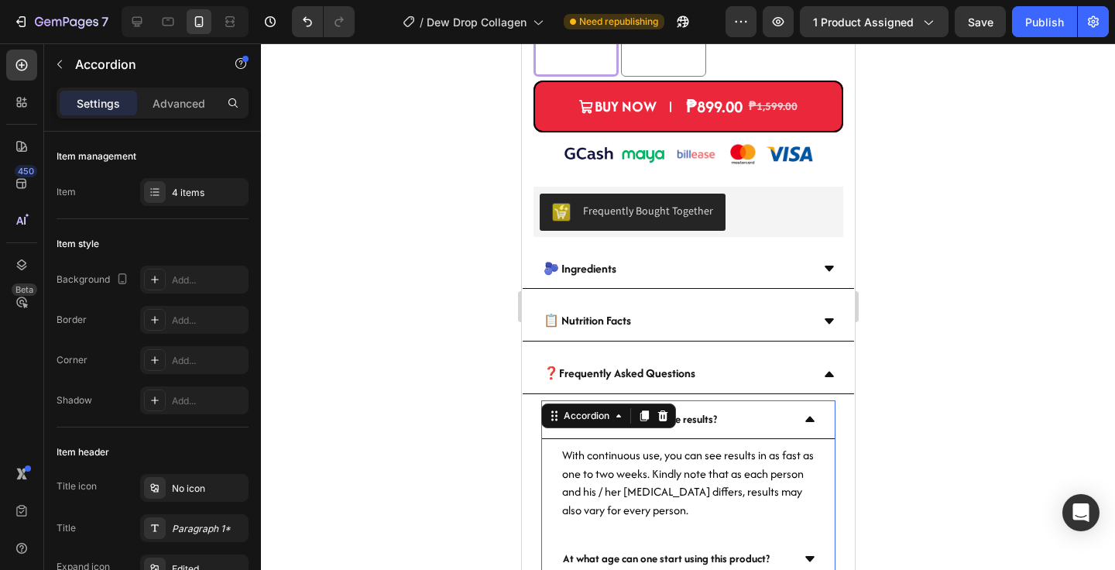
click at [812, 413] on icon at bounding box center [809, 419] width 12 height 12
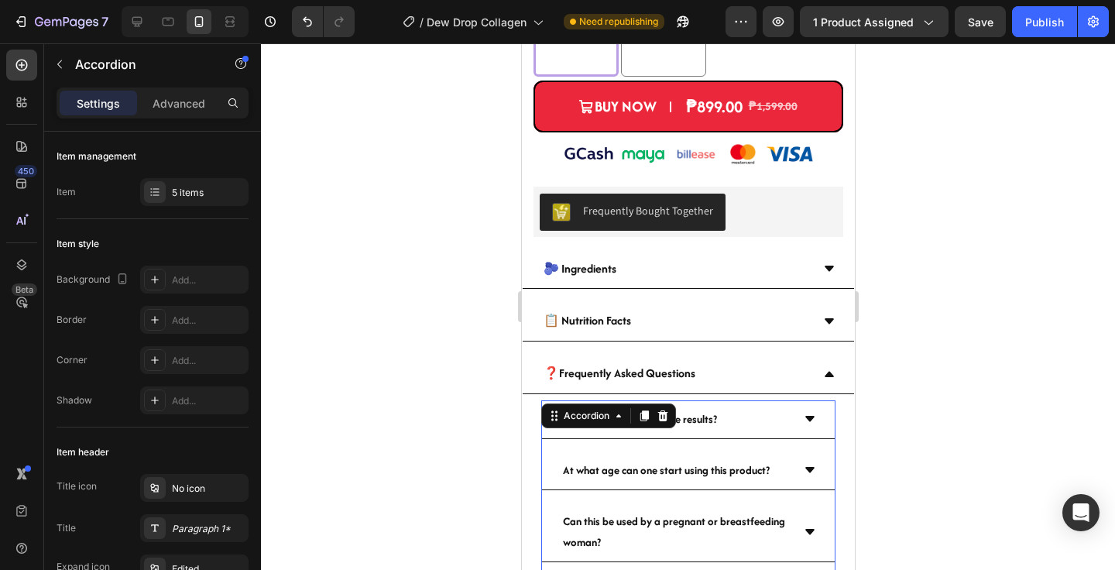
click at [810, 413] on icon at bounding box center [809, 419] width 12 height 12
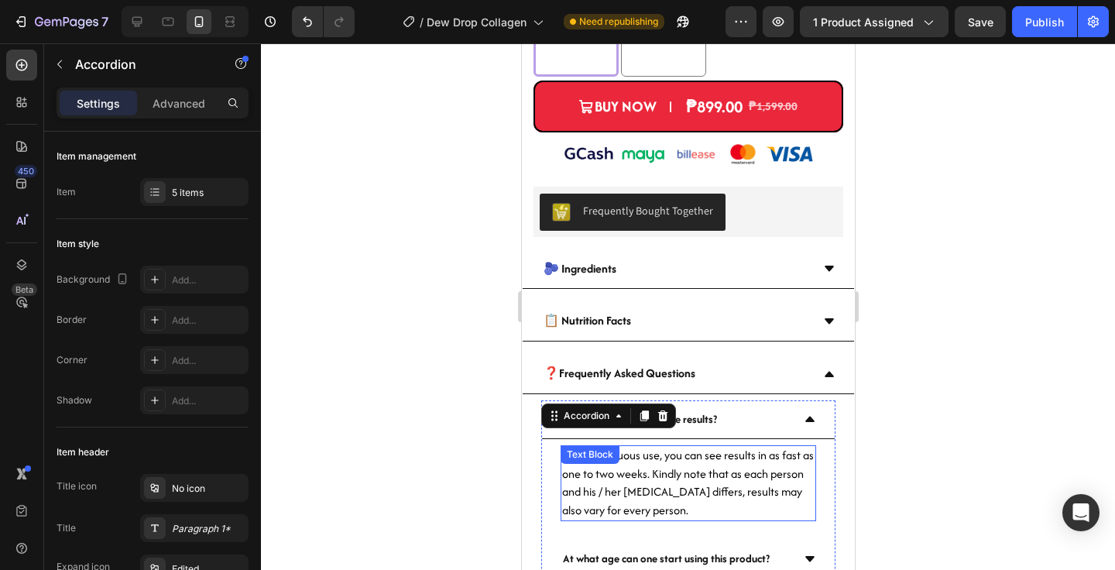
click at [693, 475] on span "With continuous use, you can see results in as fast as one to two weeks. Kindly…" at bounding box center [687, 482] width 252 height 71
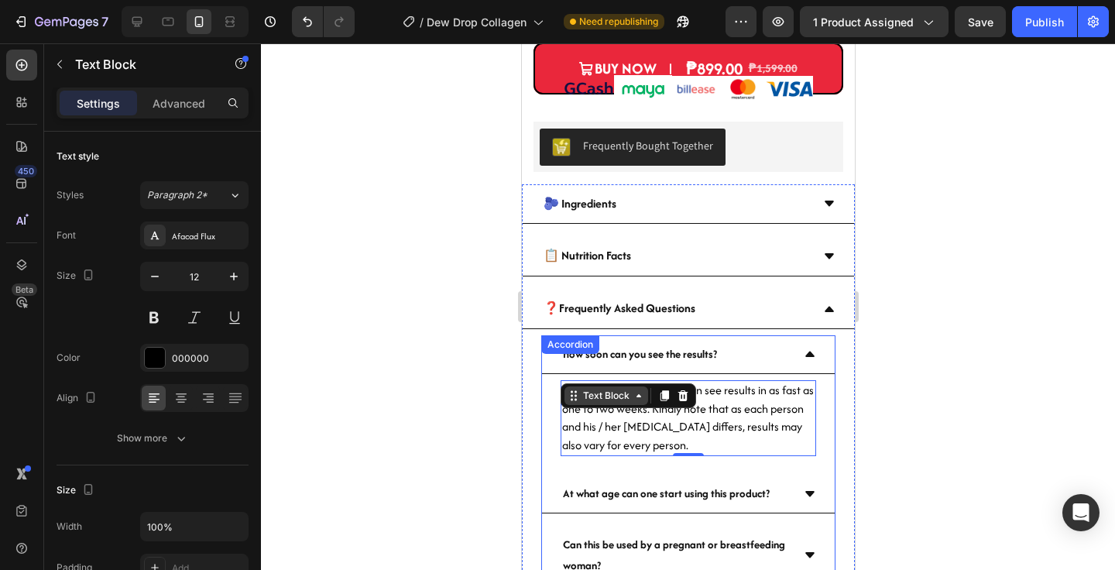
scroll to position [1099, 0]
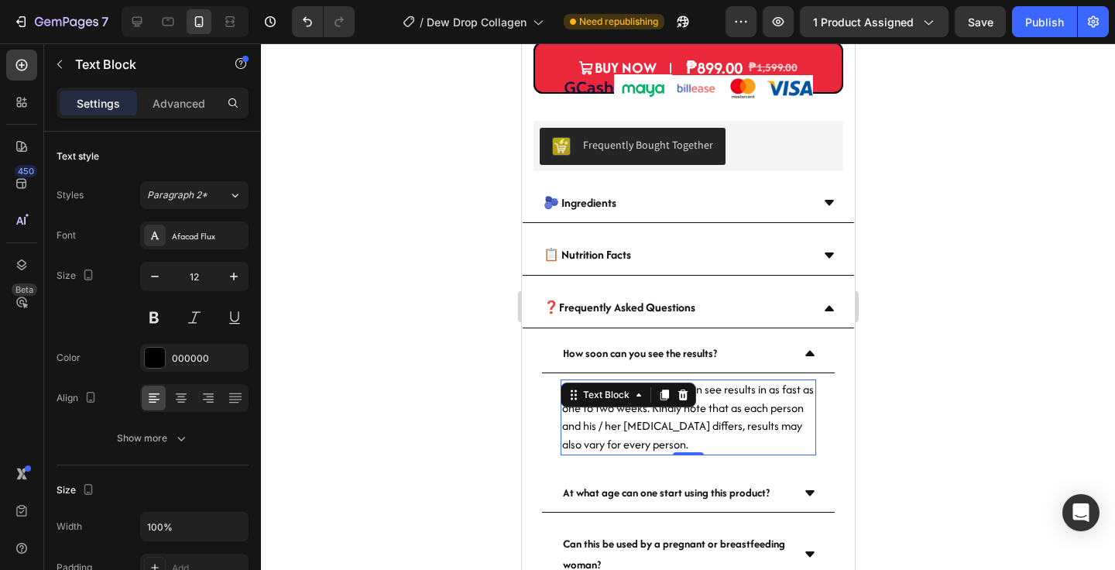
click at [758, 394] on span "With continuous use, you can see results in as fast as one to two weeks. Kindly…" at bounding box center [687, 416] width 252 height 71
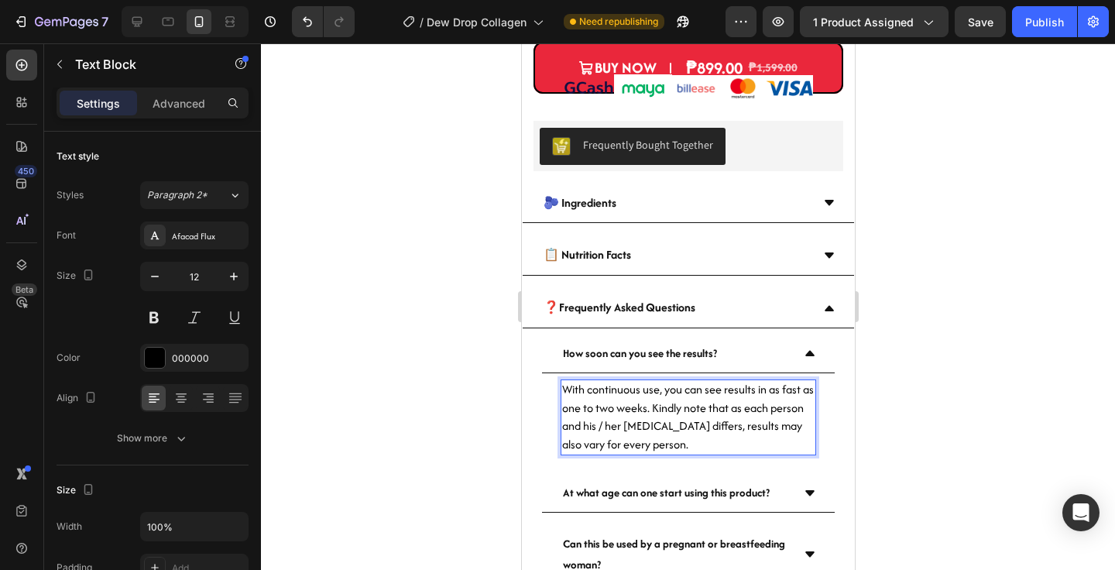
click at [624, 400] on span "With continuous use, you can see results in as fast as one to two weeks. Kindly…" at bounding box center [687, 416] width 252 height 71
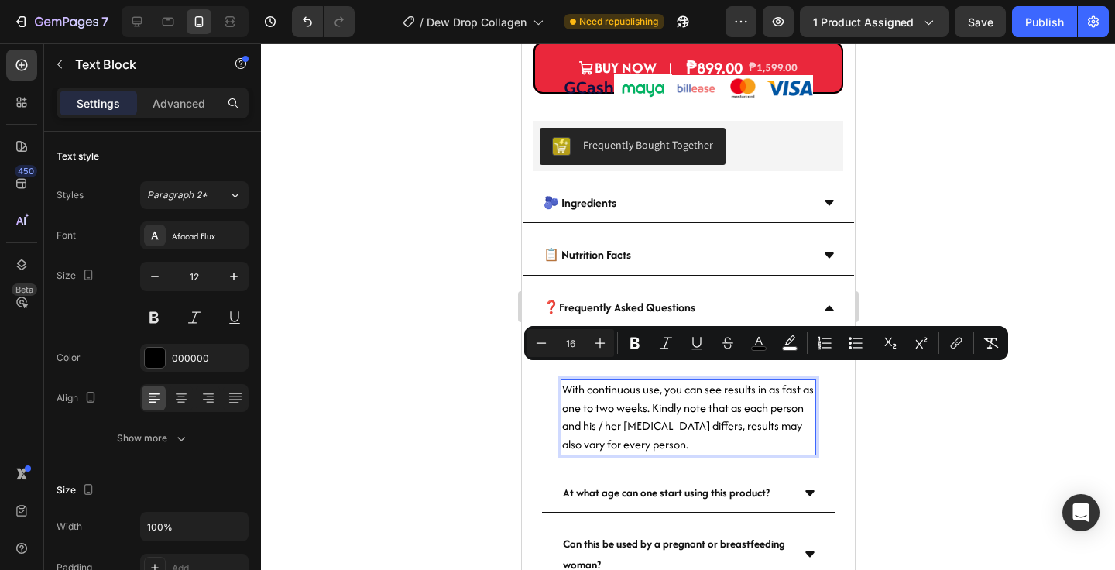
click at [444, 333] on div at bounding box center [688, 306] width 854 height 526
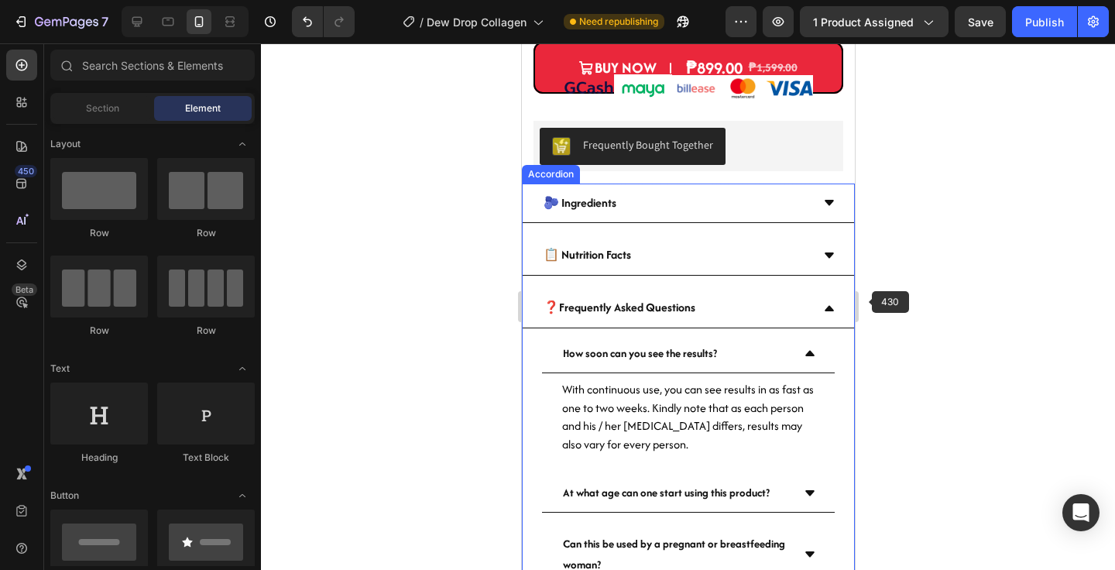
click at [828, 305] on icon at bounding box center [828, 307] width 9 height 5
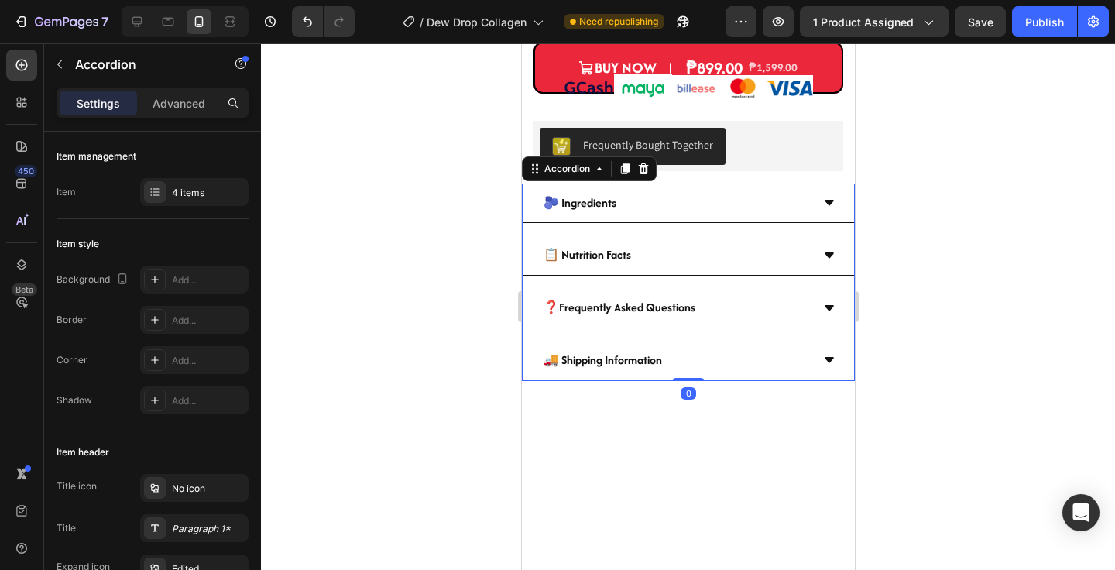
click at [828, 197] on icon at bounding box center [828, 203] width 12 height 12
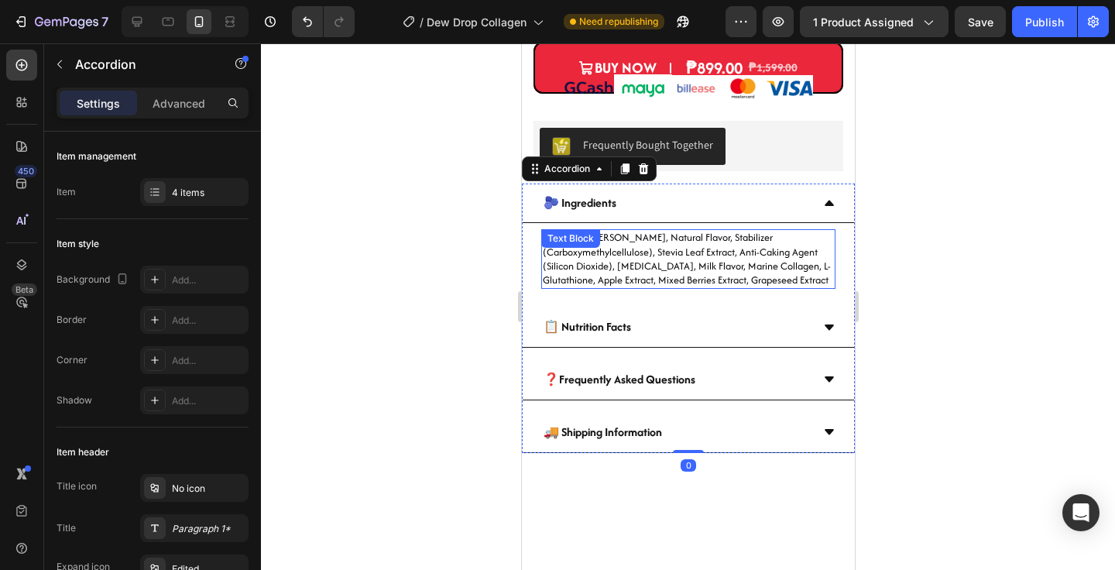
click at [631, 231] on p "Non-Dairy [PERSON_NAME], Natural Flavor, Stabilizer (Carboxymethylcellulose), S…" at bounding box center [687, 259] width 291 height 57
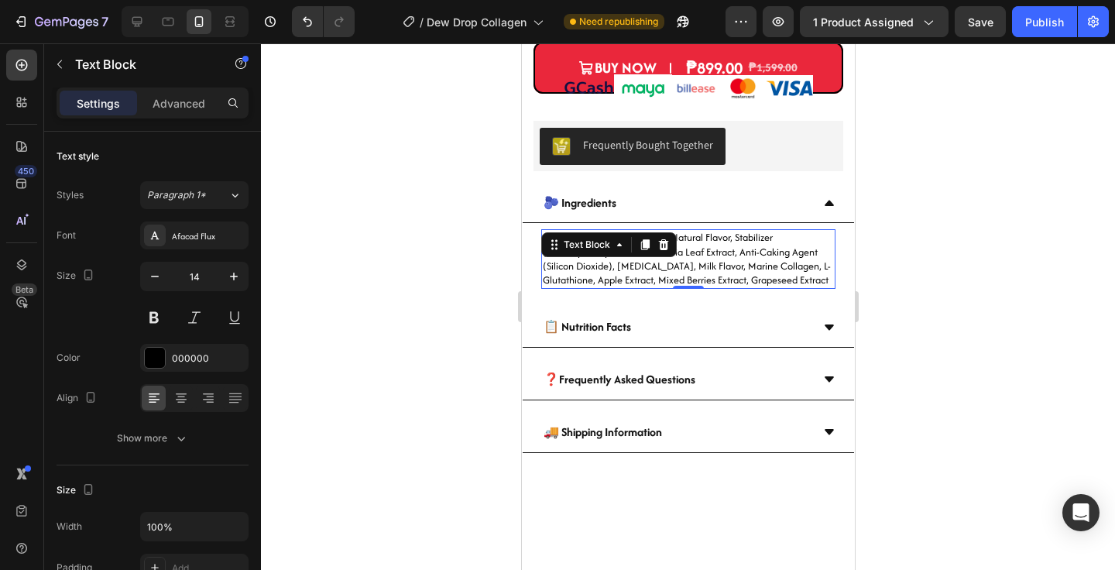
drag, startPoint x: 434, startPoint y: 276, endPoint x: 442, endPoint y: 275, distance: 7.8
click at [434, 275] on div at bounding box center [688, 306] width 854 height 526
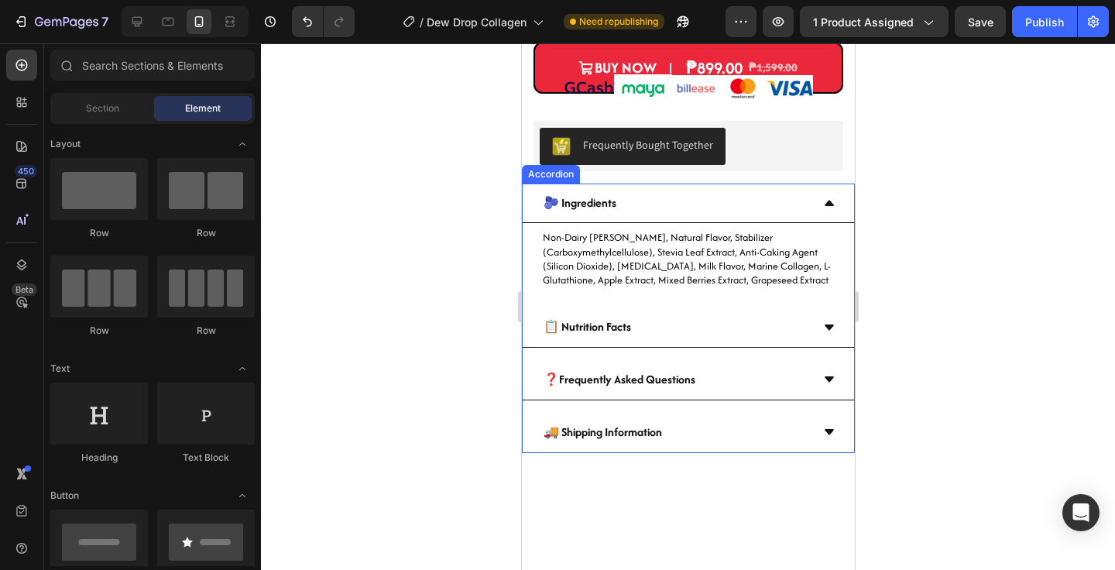
click at [833, 197] on icon at bounding box center [828, 203] width 12 height 12
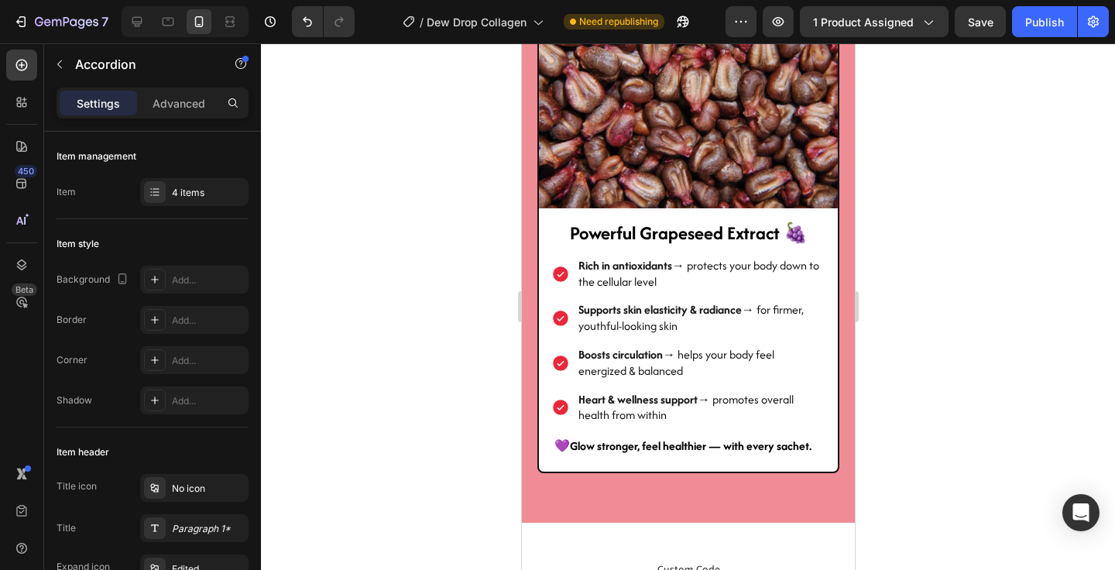
scroll to position [5235, 0]
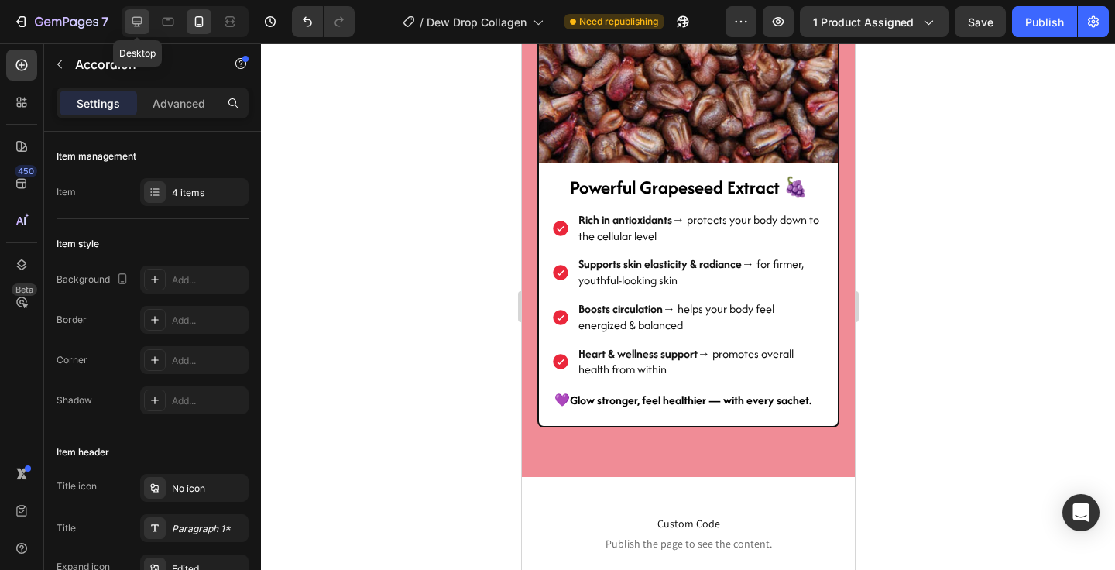
click at [132, 25] on icon at bounding box center [136, 21] width 15 height 15
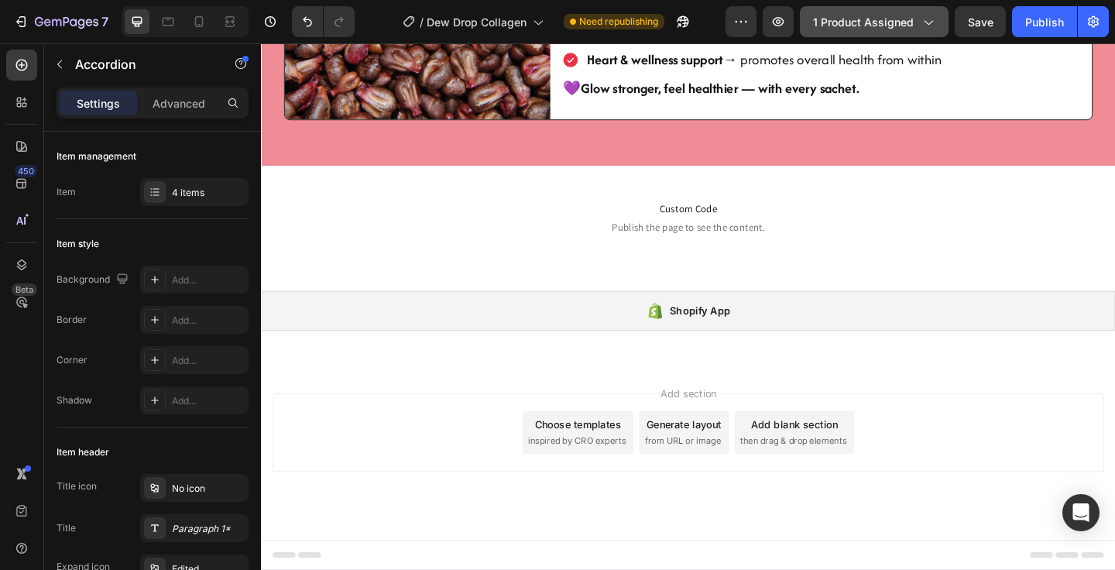
scroll to position [4297, 0]
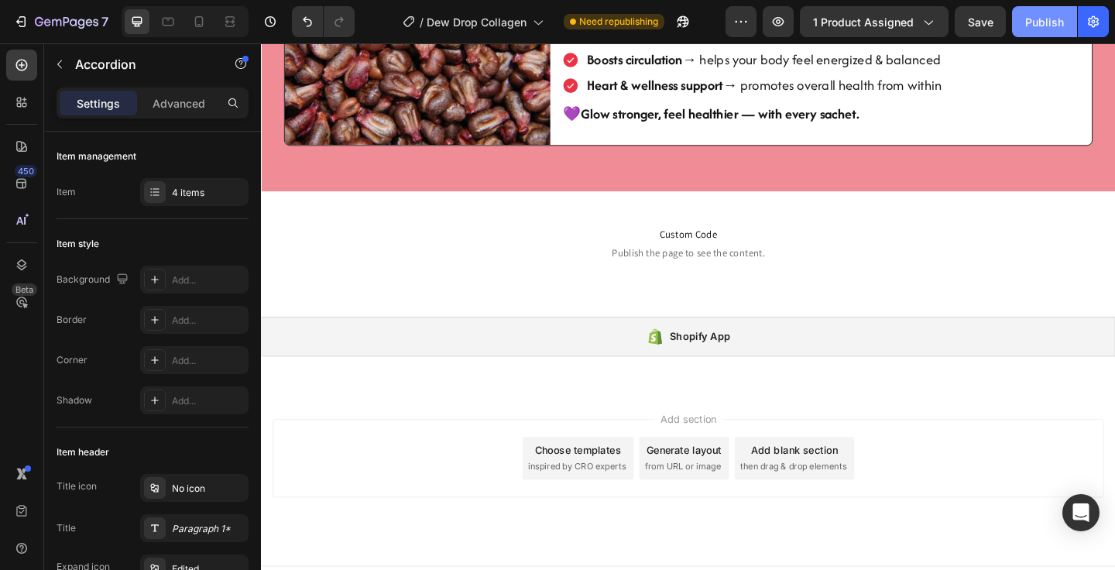
click at [1042, 24] on div "Publish" at bounding box center [1044, 22] width 39 height 16
